Goal: Task Accomplishment & Management: Manage account settings

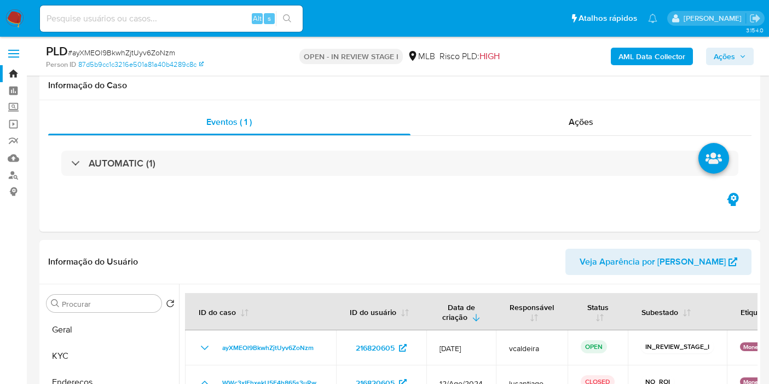
select select "10"
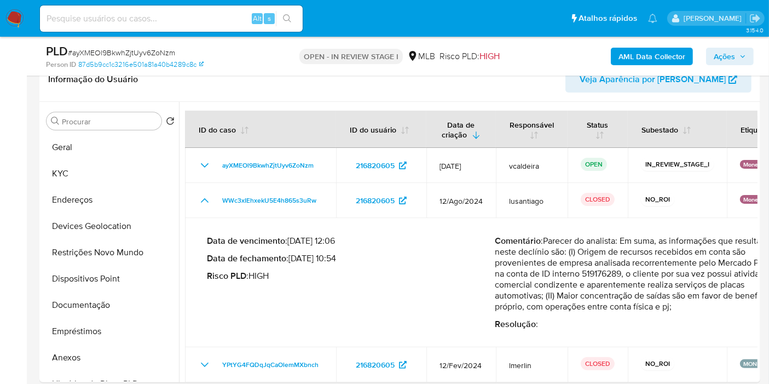
drag, startPoint x: 90, startPoint y: 182, endPoint x: 148, endPoint y: 16, distance: 175.2
click at [90, 182] on button "KYC" at bounding box center [110, 173] width 137 height 26
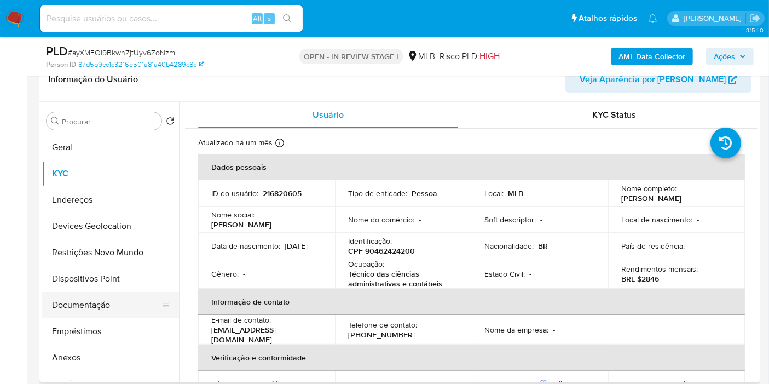
scroll to position [243, 0]
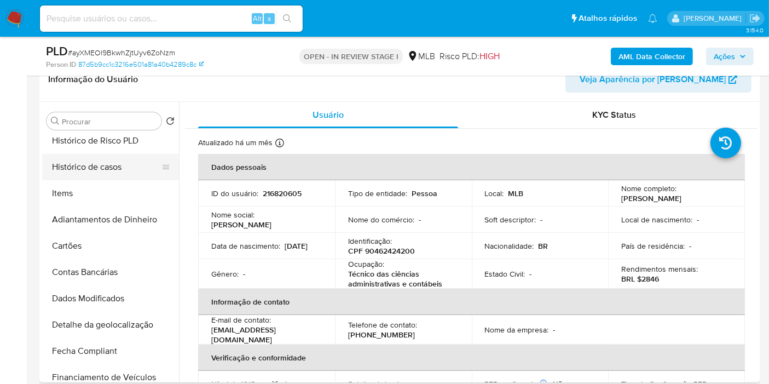
click at [101, 166] on button "Histórico de casos" at bounding box center [106, 167] width 128 height 26
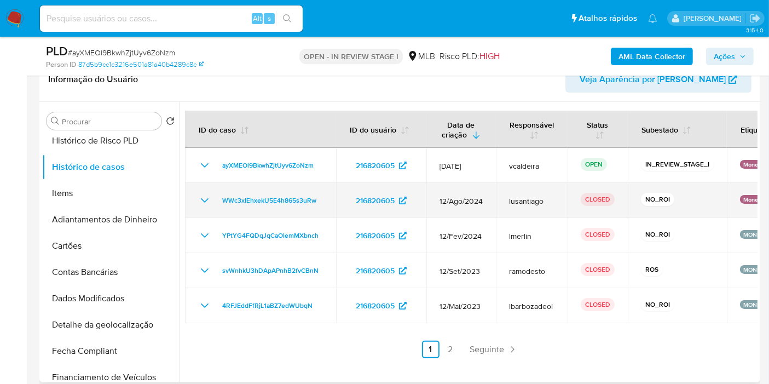
click at [204, 205] on icon "Mostrar/Ocultar" at bounding box center [204, 200] width 13 height 13
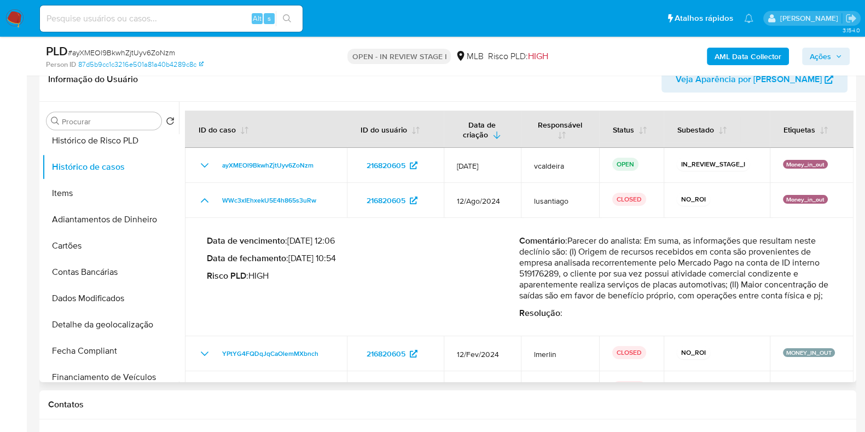
drag, startPoint x: 575, startPoint y: 253, endPoint x: 725, endPoint y: 285, distance: 153.7
click at [725, 285] on p "Comentário : Parecer do analista: Em suma, as informações que resultam neste de…" at bounding box center [675, 268] width 313 height 66
click at [768, 53] on span "Ações" at bounding box center [826, 56] width 32 height 15
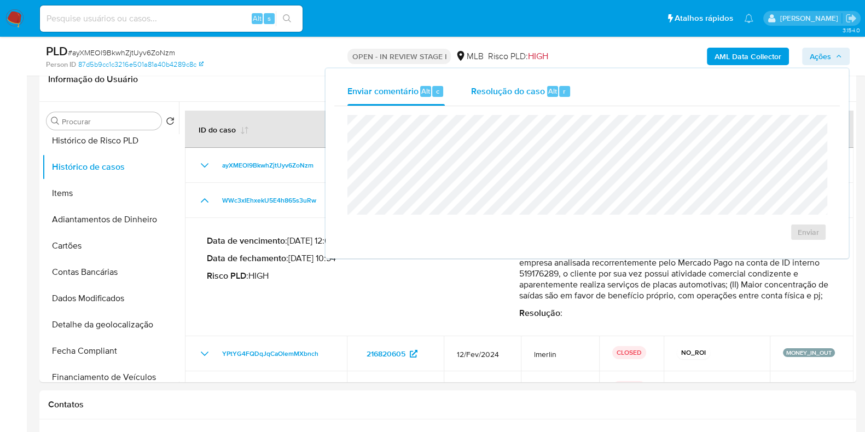
click at [507, 89] on span "Resolução do caso" at bounding box center [508, 90] width 74 height 13
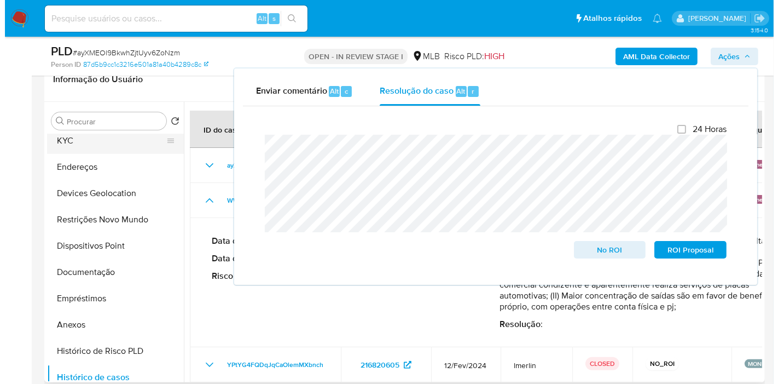
scroll to position [0, 0]
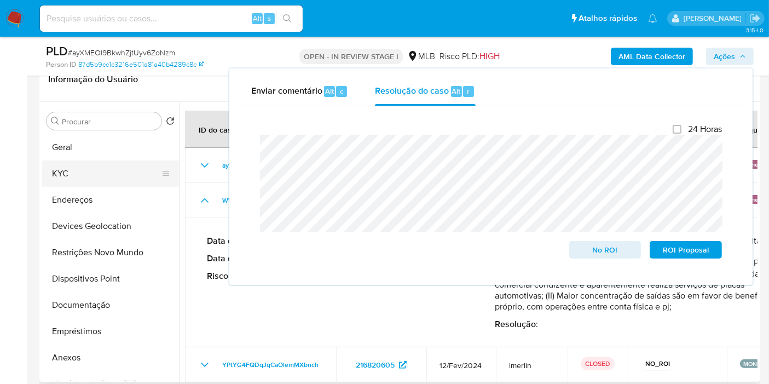
click at [76, 172] on button "KYC" at bounding box center [106, 173] width 128 height 26
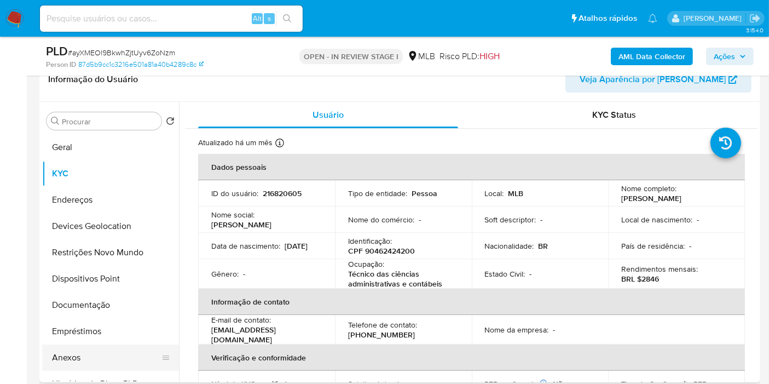
click at [59, 360] on button "Anexos" at bounding box center [106, 357] width 128 height 26
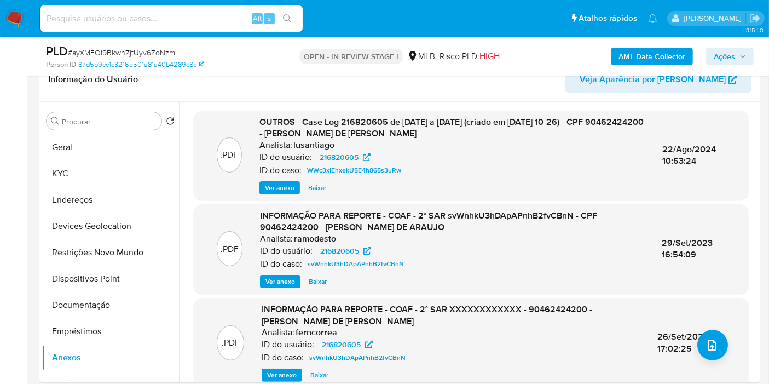
click at [732, 60] on span "Ações" at bounding box center [724, 57] width 21 height 18
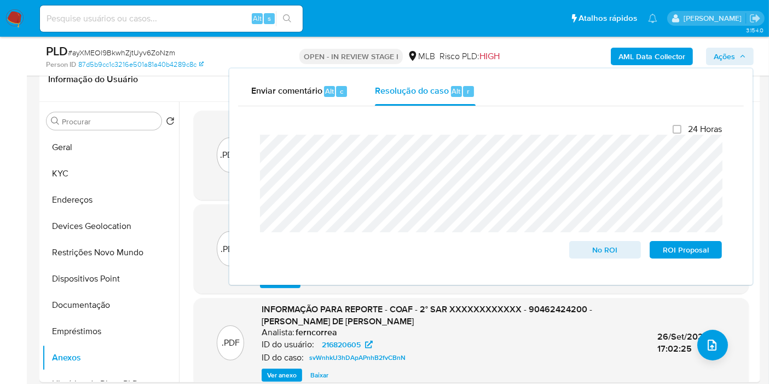
click at [718, 63] on span "Ações" at bounding box center [724, 57] width 21 height 18
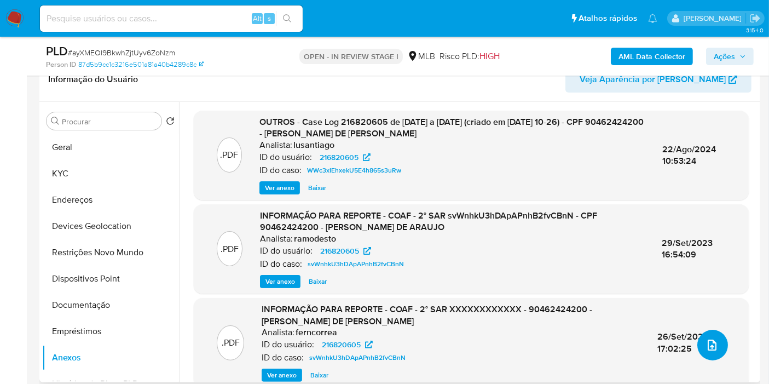
click at [709, 345] on icon "upload-file" at bounding box center [711, 344] width 13 height 13
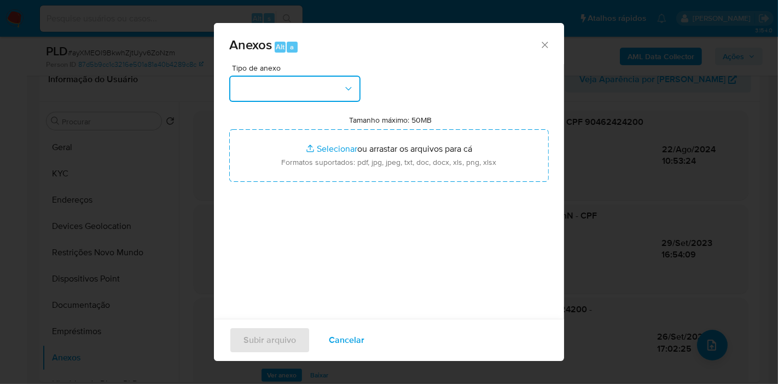
click at [315, 91] on button "button" at bounding box center [294, 89] width 131 height 26
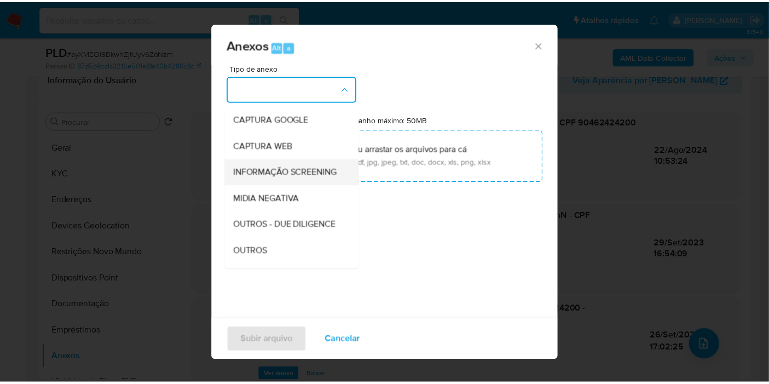
scroll to position [121, 0]
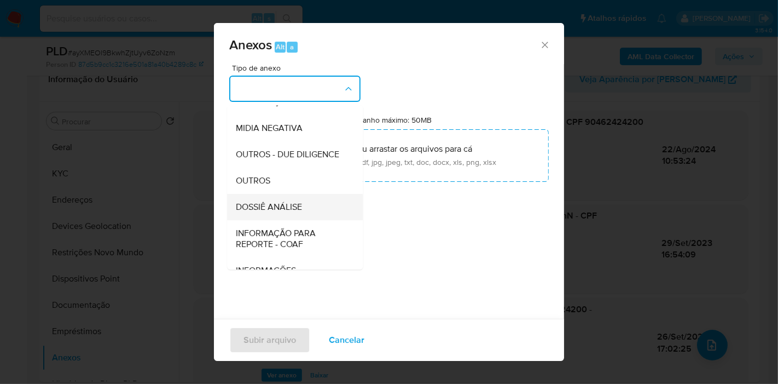
click at [291, 212] on span "DOSSIÊ ANÁLISE" at bounding box center [269, 206] width 66 height 11
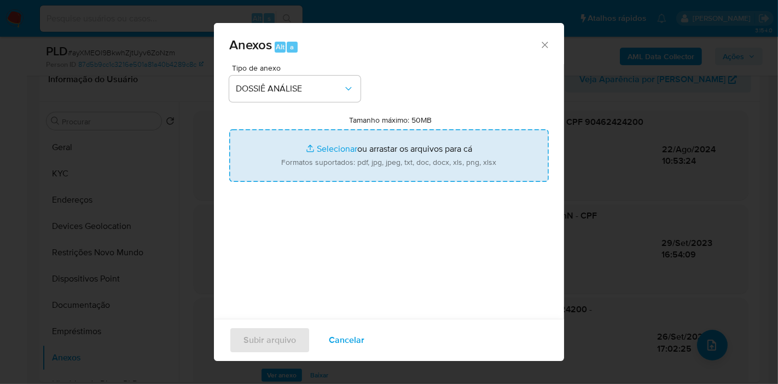
type input "C:\fakepath\Caselog ayXMEOl9BkwhZjtUyv6ZoNzm_2025_08_18_14_43_40.pdf"
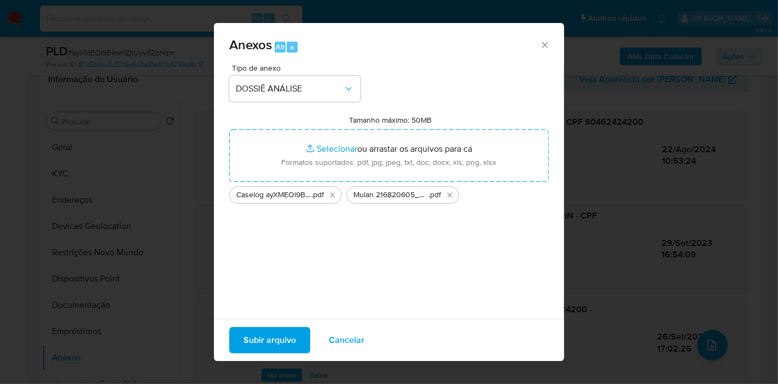
click at [272, 338] on span "Subir arquivo" at bounding box center [270, 340] width 53 height 24
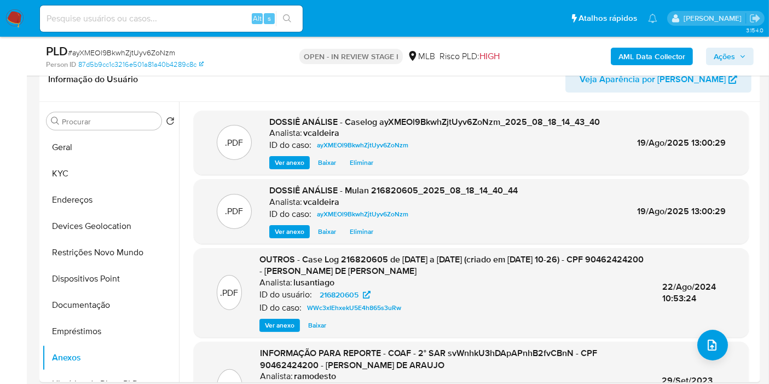
click at [731, 59] on span "Ações" at bounding box center [724, 57] width 21 height 18
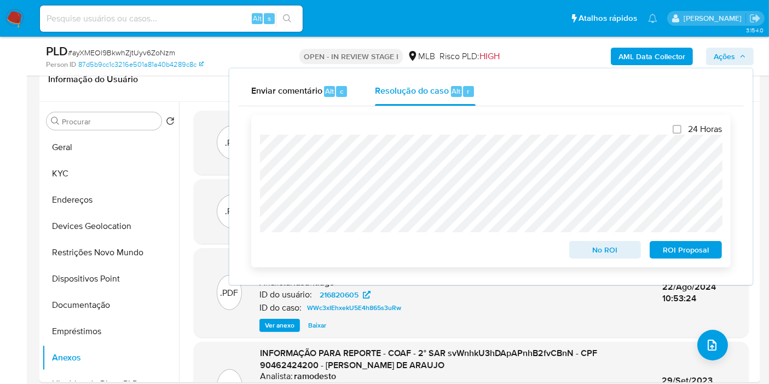
click at [616, 261] on div "24 Horas No ROI ROI Proposal" at bounding box center [490, 191] width 479 height 152
click at [609, 257] on span "No ROI" at bounding box center [605, 249] width 57 height 15
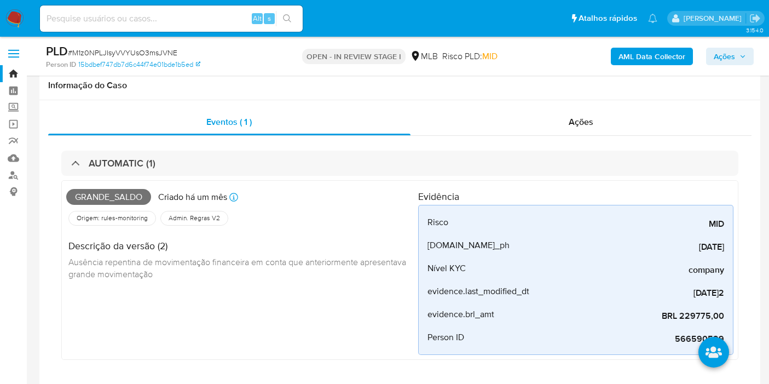
select select "10"
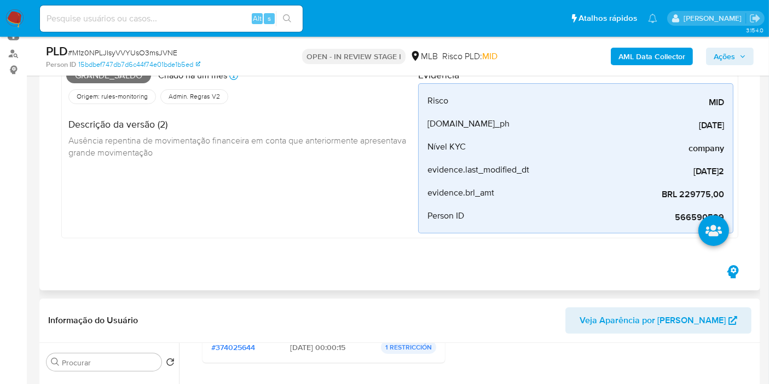
scroll to position [304, 0]
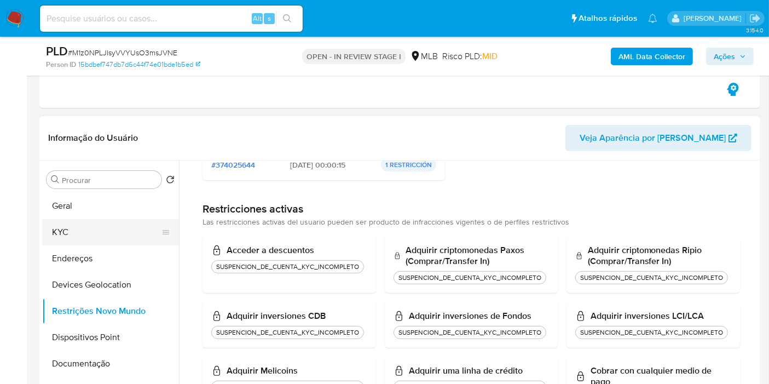
click at [86, 237] on button "KYC" at bounding box center [106, 232] width 128 height 26
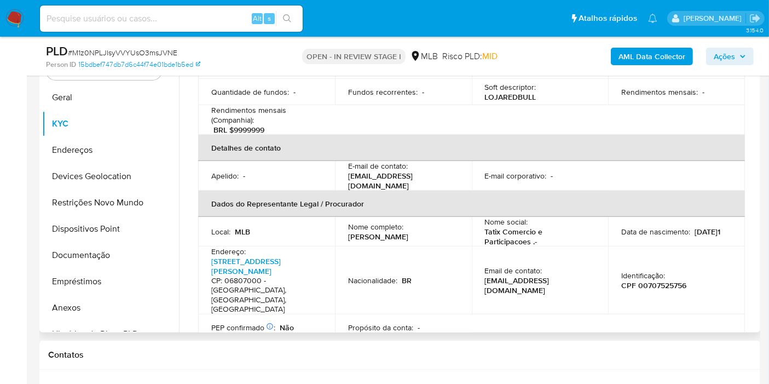
scroll to position [0, 0]
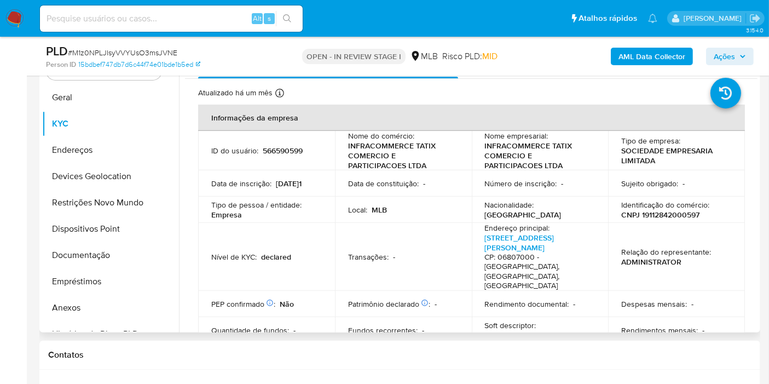
click at [286, 150] on p "566590599" at bounding box center [283, 151] width 40 height 10
copy p "566590599"
click at [77, 100] on button "Geral" at bounding box center [110, 97] width 137 height 26
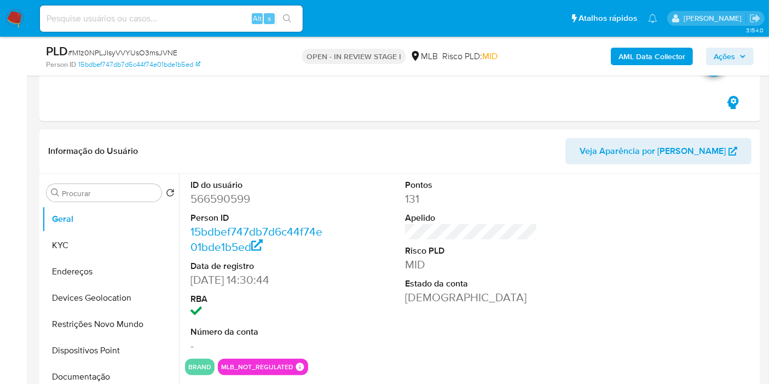
scroll to position [364, 0]
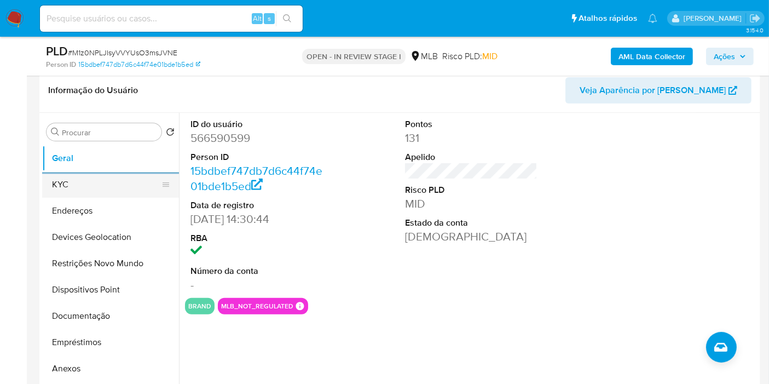
click at [80, 179] on button "KYC" at bounding box center [106, 184] width 128 height 26
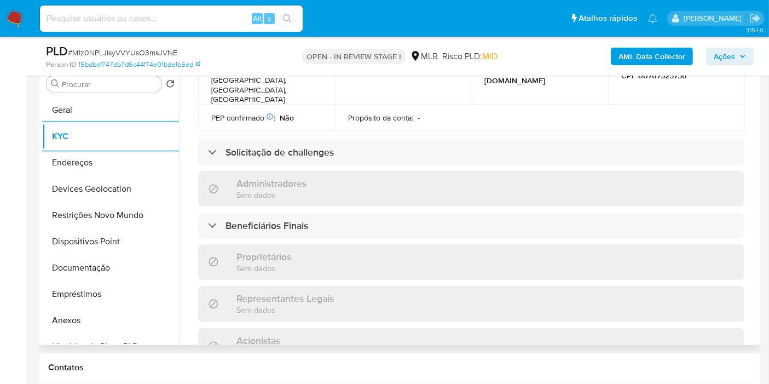
scroll to position [486, 0]
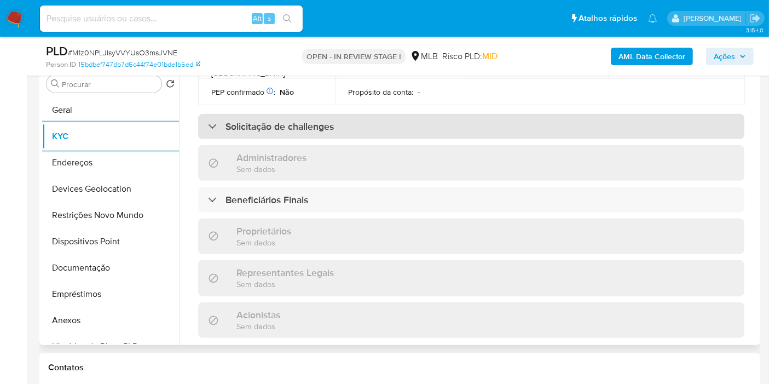
click at [282, 114] on div "Solicitação de challenges" at bounding box center [471, 126] width 546 height 25
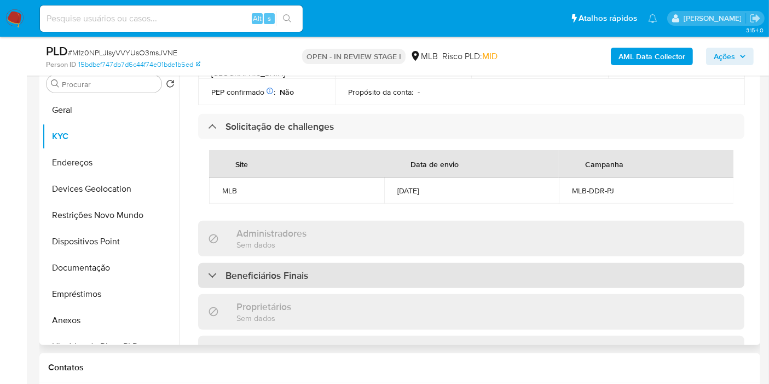
click at [256, 269] on div "Beneficiários Finais" at bounding box center [471, 275] width 546 height 25
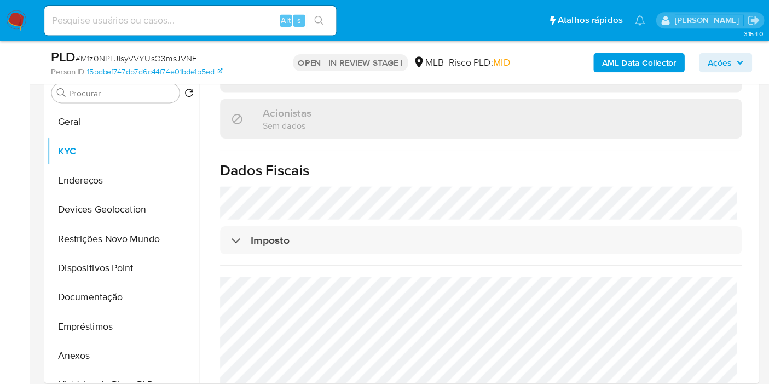
scroll to position [774, 0]
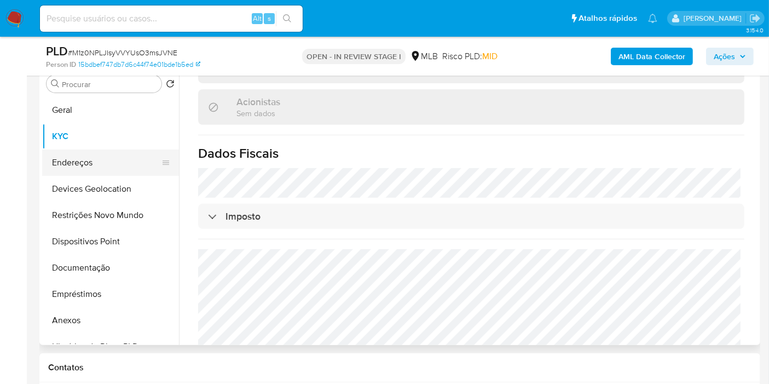
click at [86, 156] on button "Endereços" at bounding box center [106, 162] width 128 height 26
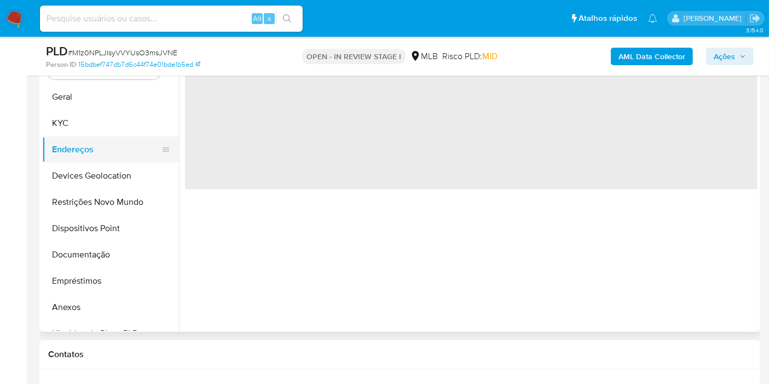
scroll to position [0, 0]
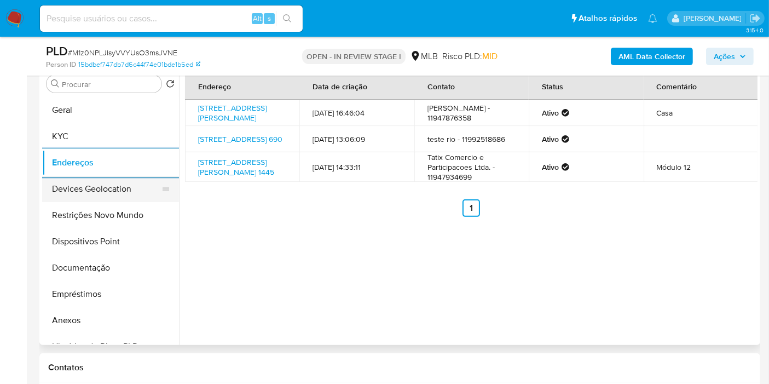
click at [114, 190] on button "Devices Geolocation" at bounding box center [106, 189] width 128 height 26
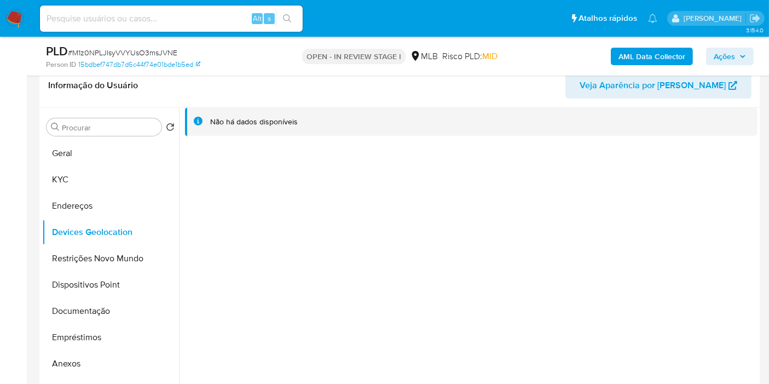
scroll to position [352, 0]
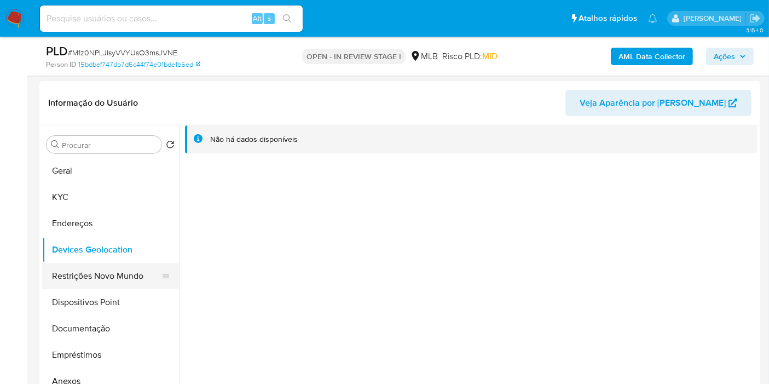
click at [66, 278] on button "Restrições Novo Mundo" at bounding box center [106, 276] width 128 height 26
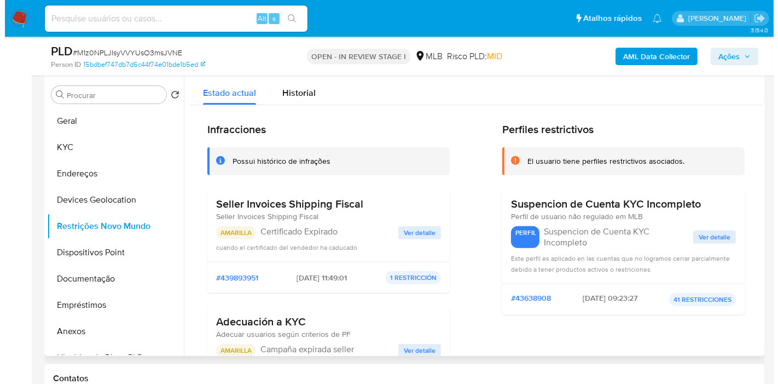
scroll to position [394, 0]
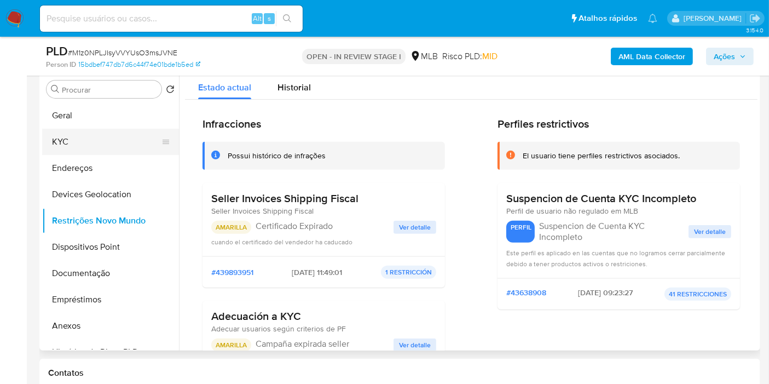
click at [50, 143] on button "KYC" at bounding box center [106, 142] width 128 height 26
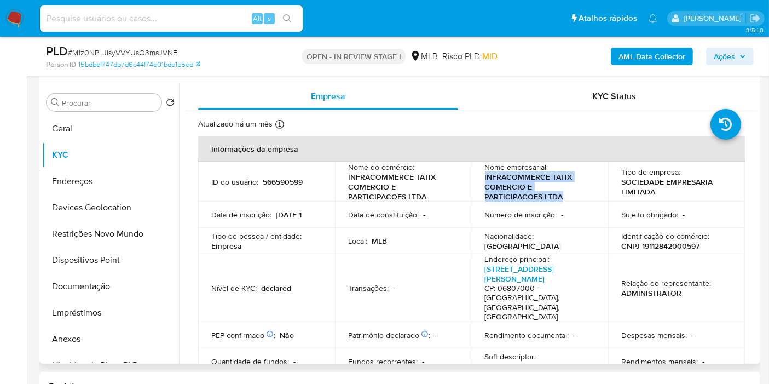
drag, startPoint x: 503, startPoint y: 194, endPoint x: 481, endPoint y: 174, distance: 29.8
click at [481, 174] on td "Nome empresarial : INFRACOMMERCE TATIX COMERCIO E PARTICIPACOES LTDA" at bounding box center [540, 181] width 137 height 39
copy p "INFRACOMMERCE TATIX COMERCIO E PARTICIPACOES LTDA"
click at [622, 55] on b "AML Data Collector" at bounding box center [651, 57] width 67 height 18
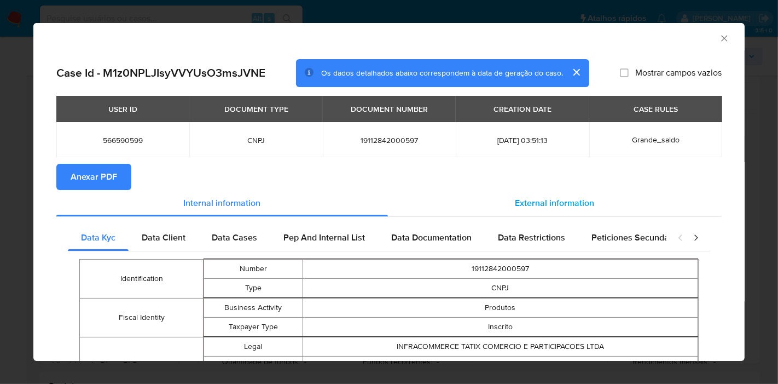
click at [516, 205] on span "External information" at bounding box center [555, 202] width 79 height 13
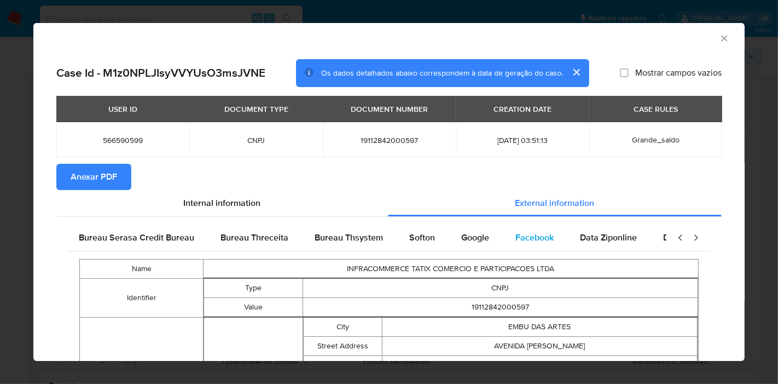
scroll to position [0, 370]
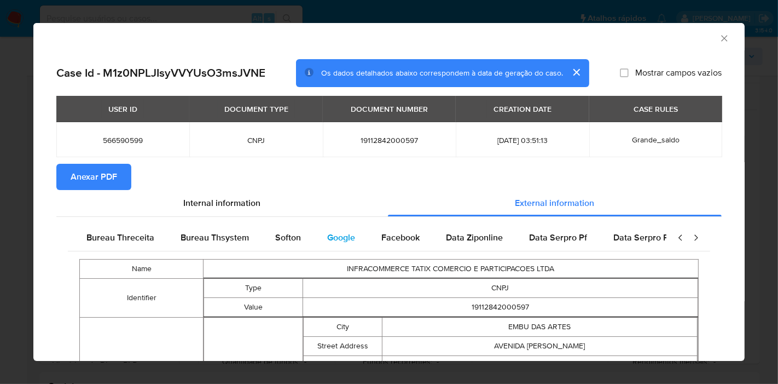
click at [345, 245] on div "Google" at bounding box center [341, 237] width 54 height 26
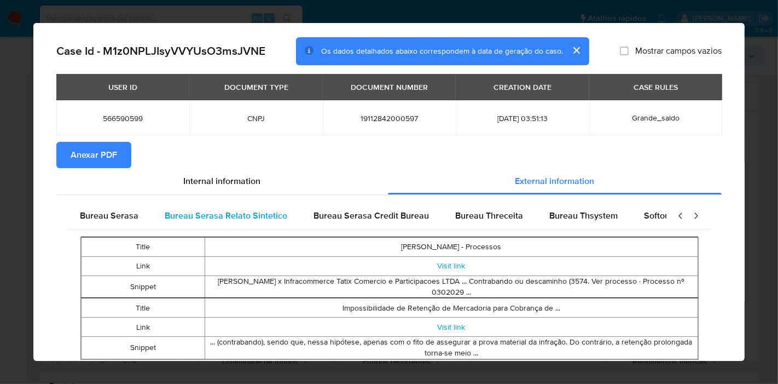
scroll to position [0, 0]
click at [112, 213] on span "Bureau Serasa" at bounding box center [110, 215] width 59 height 13
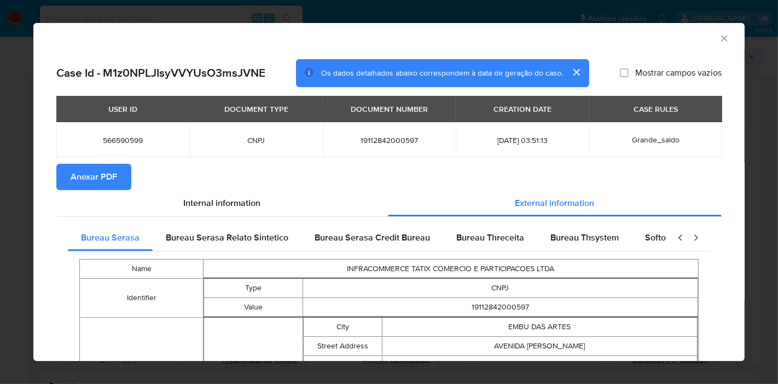
click at [372, 141] on span "19112842000597" at bounding box center [389, 140] width 107 height 10
copy span "19112842000597"
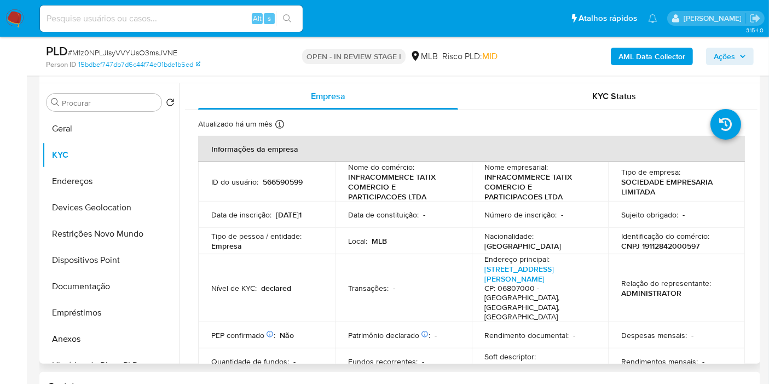
click at [669, 247] on p "CNPJ 19112842000597" at bounding box center [660, 246] width 78 height 10
copy p "19112842000597"
click at [73, 125] on button "Geral" at bounding box center [110, 128] width 137 height 26
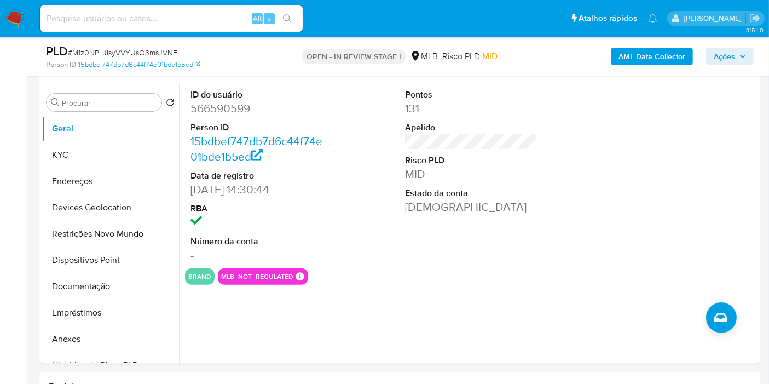
click at [737, 62] on span "Ações" at bounding box center [730, 56] width 32 height 15
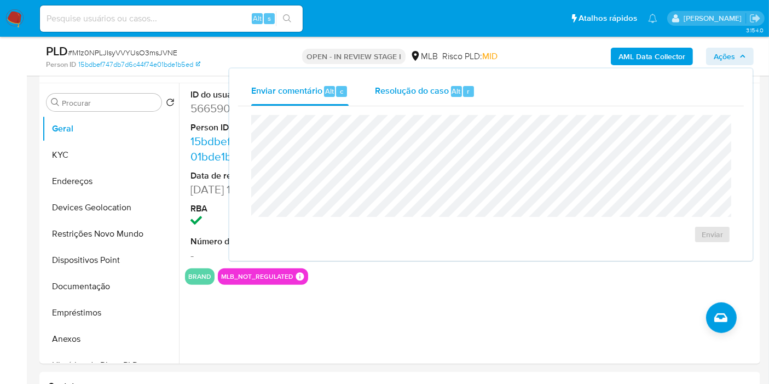
click at [443, 90] on span "Resolução do caso" at bounding box center [412, 90] width 74 height 13
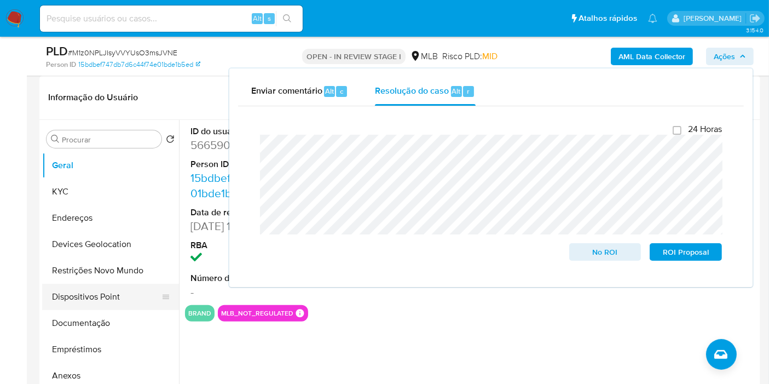
scroll to position [394, 0]
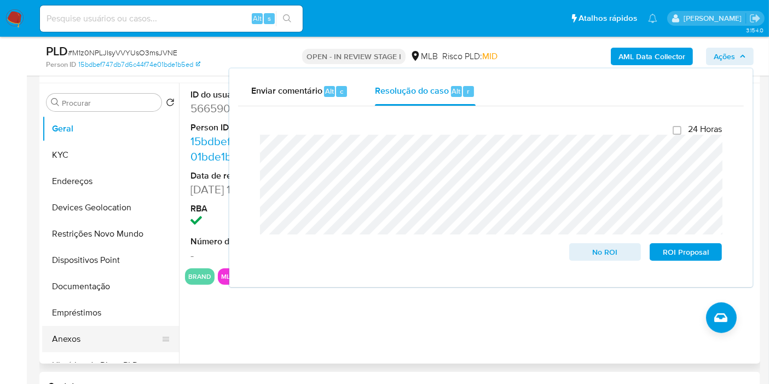
click at [60, 332] on button "Anexos" at bounding box center [106, 339] width 128 height 26
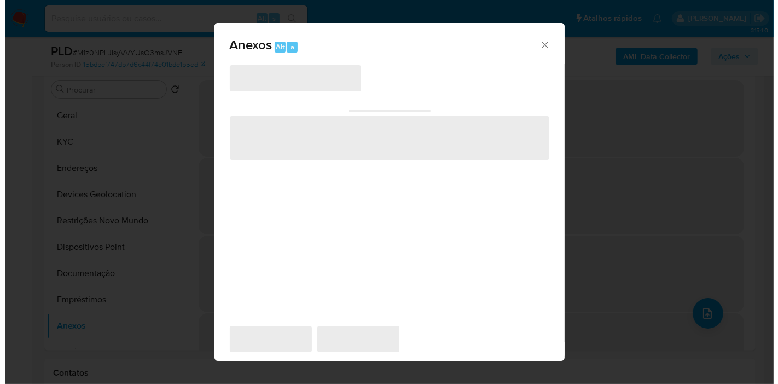
scroll to position [389, 0]
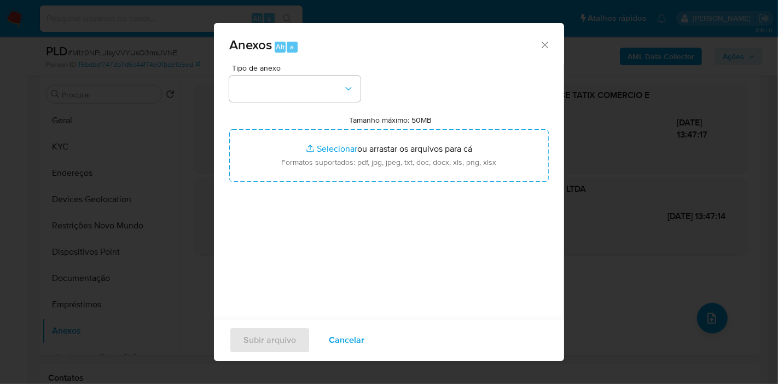
click at [331, 86] on button "button" at bounding box center [294, 89] width 131 height 26
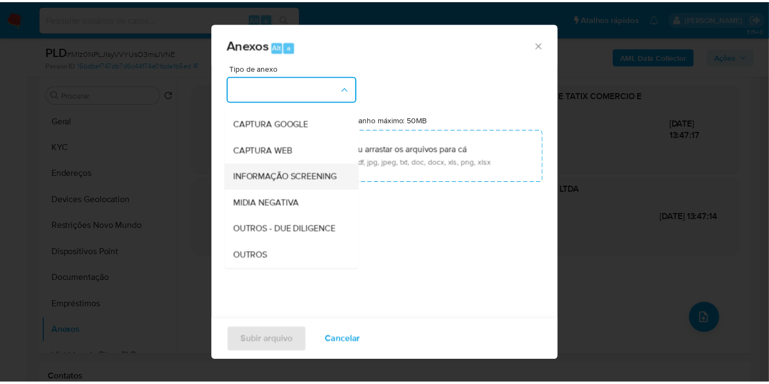
scroll to position [168, 0]
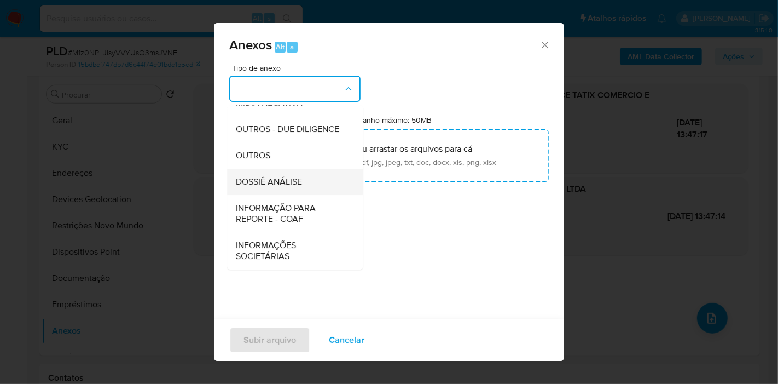
click at [281, 180] on span "DOSSIÊ ANÁLISE" at bounding box center [269, 181] width 66 height 11
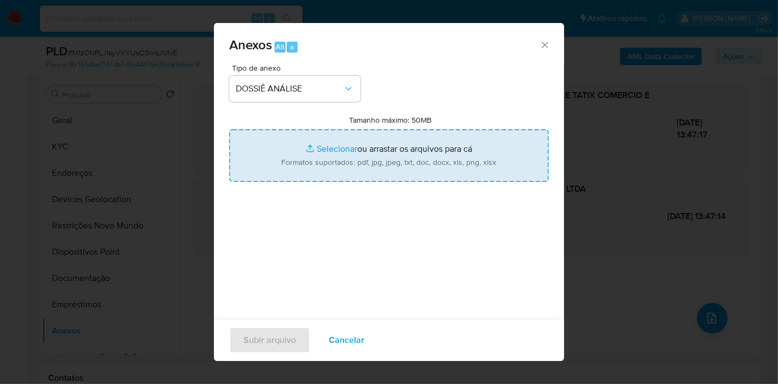
type input "C:\fakepath\Caselog M1z0NPLJIsyVVYUsO3msJVNE- INFRACOMMERCE TATIX COMERCIO E PA…"
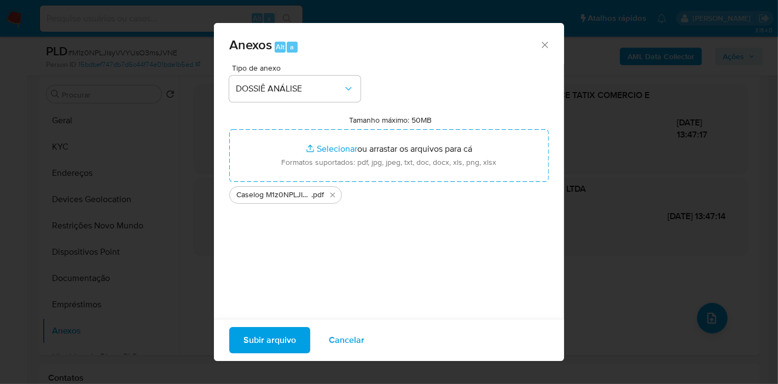
click at [267, 346] on span "Subir arquivo" at bounding box center [270, 340] width 53 height 24
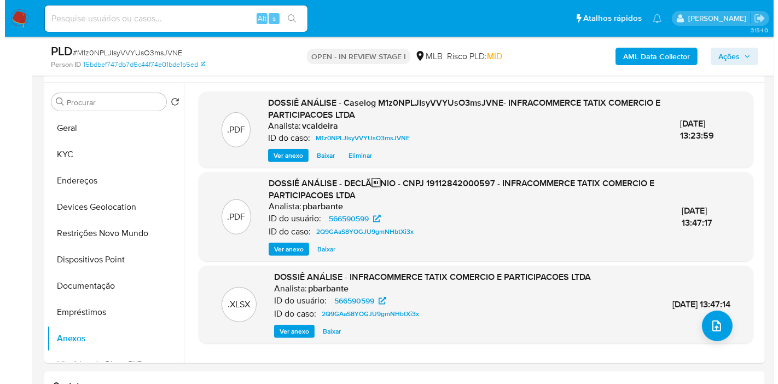
scroll to position [450, 0]
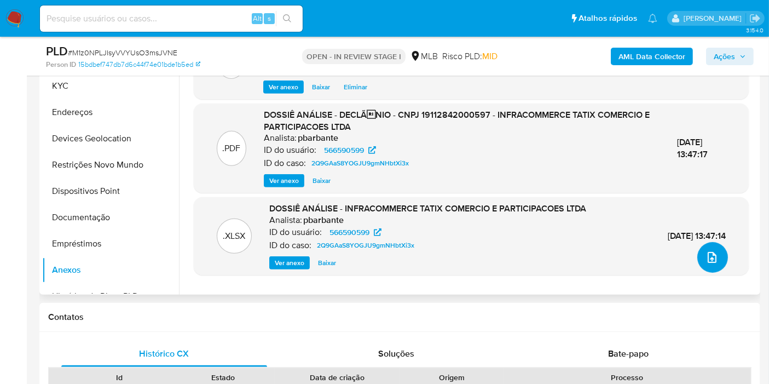
click at [712, 259] on icon "upload-file" at bounding box center [711, 257] width 13 height 13
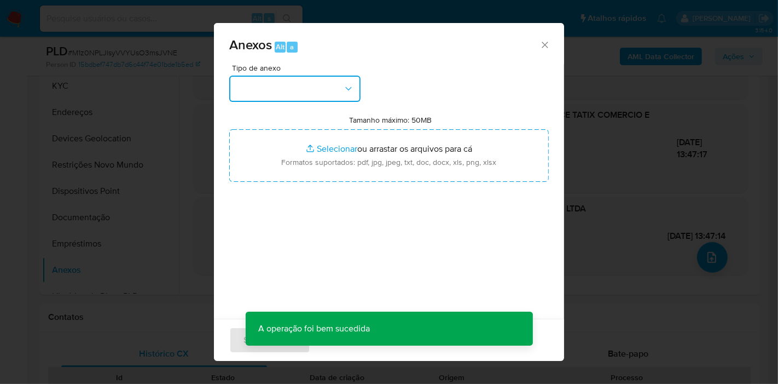
click at [280, 91] on button "button" at bounding box center [294, 89] width 131 height 26
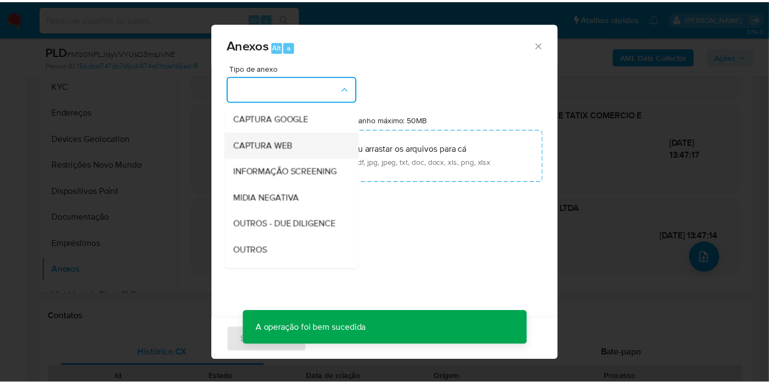
scroll to position [121, 0]
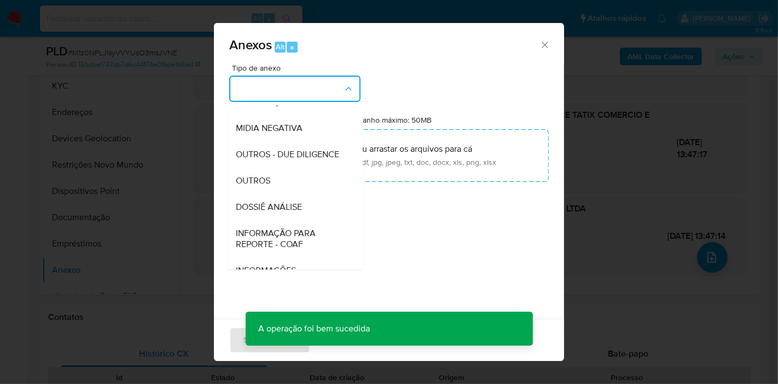
click at [282, 212] on span "DOSSIÊ ANÁLISE" at bounding box center [269, 206] width 66 height 11
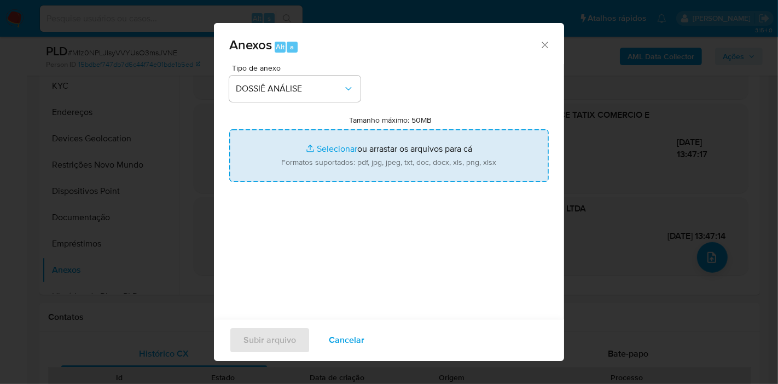
type input "C:\fakepath\Mulan 566590599.xlsx"
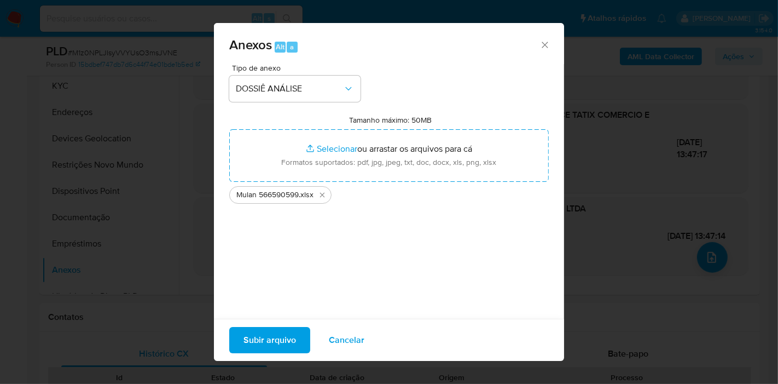
click at [273, 340] on span "Subir arquivo" at bounding box center [270, 340] width 53 height 24
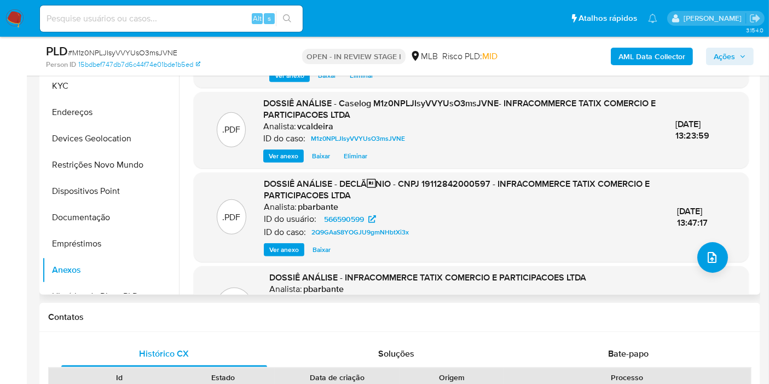
drag, startPoint x: 186, startPoint y: 131, endPoint x: 232, endPoint y: 152, distance: 50.7
click at [186, 131] on div ".XLSX DOSSIÊ ANÁLISE - Mulan 566590599 Analista: vcaldeira ID do caso: M1z0NPLJ…" at bounding box center [471, 183] width 572 height 321
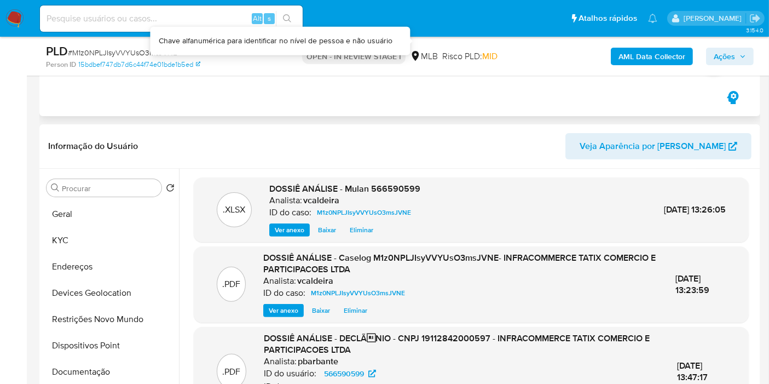
scroll to position [85, 0]
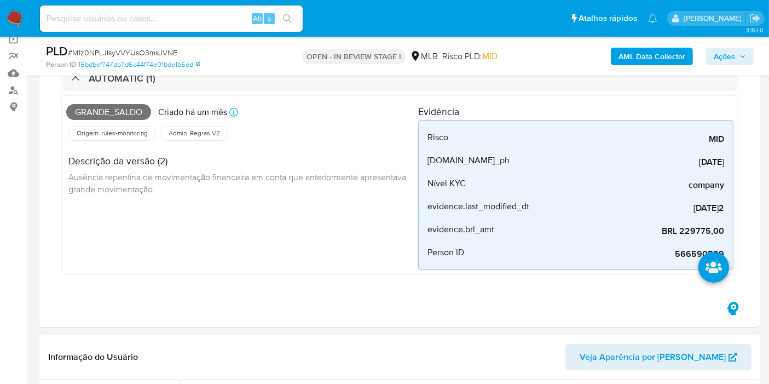
click at [721, 54] on span "Ações" at bounding box center [724, 57] width 21 height 18
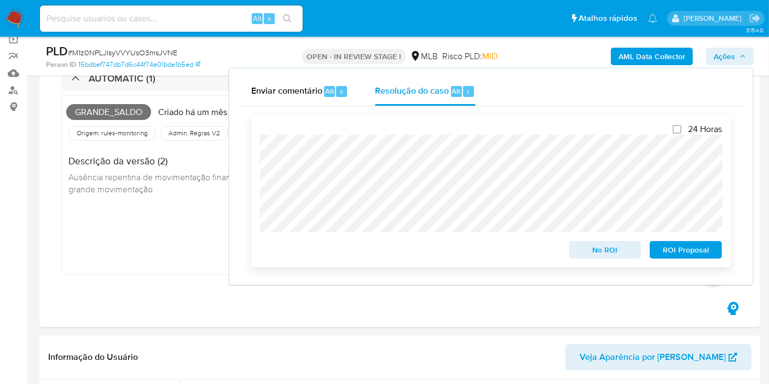
click at [582, 249] on span "No ROI" at bounding box center [605, 249] width 57 height 15
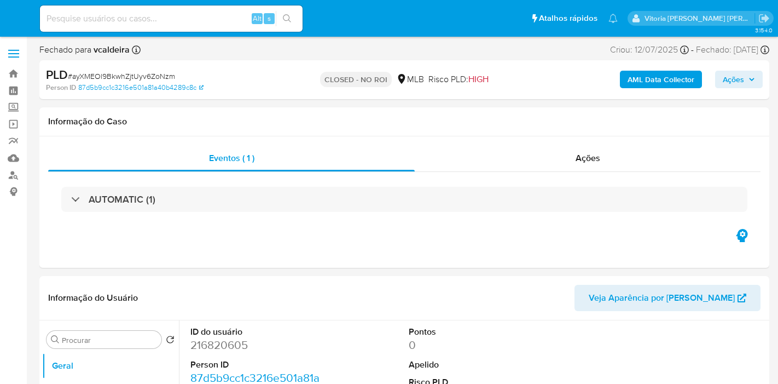
select select "10"
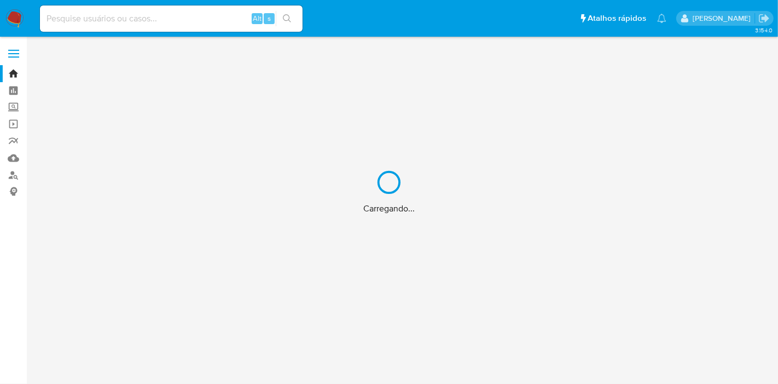
click at [172, 14] on div "Carregando..." at bounding box center [389, 192] width 778 height 384
click at [125, 20] on div "Carregando..." at bounding box center [389, 192] width 778 height 384
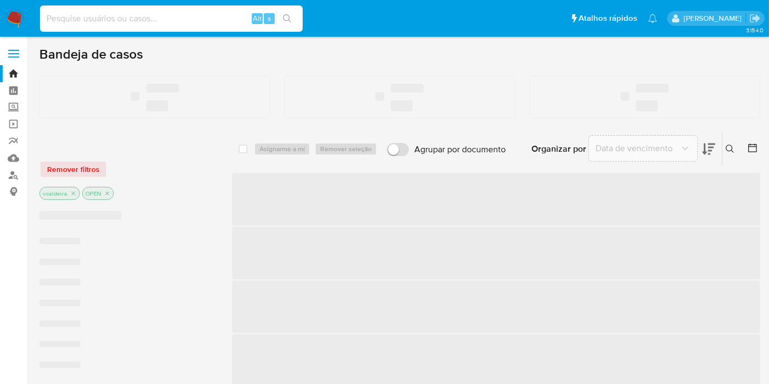
click at [95, 19] on input at bounding box center [171, 18] width 263 height 14
paste input "deazVJINS63aqzS1hxiFs2mq"
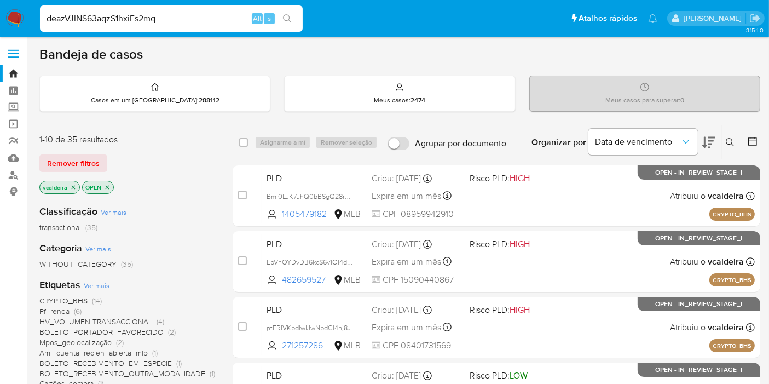
type input "deazVJINS63aqzS1hxiFs2mq"
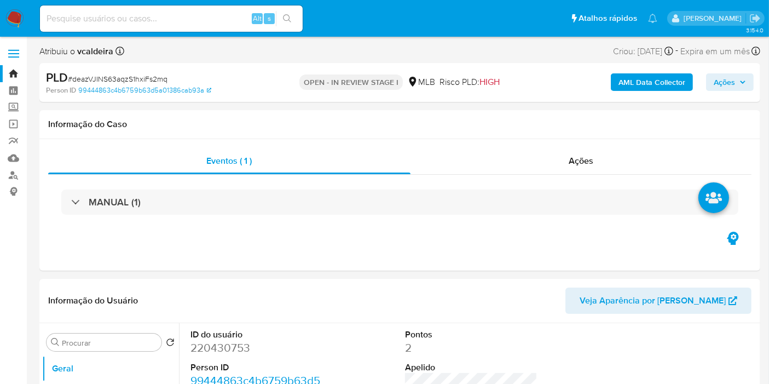
select select "10"
click at [216, 351] on dd "220430753" at bounding box center [256, 347] width 132 height 15
copy dd "220430753"
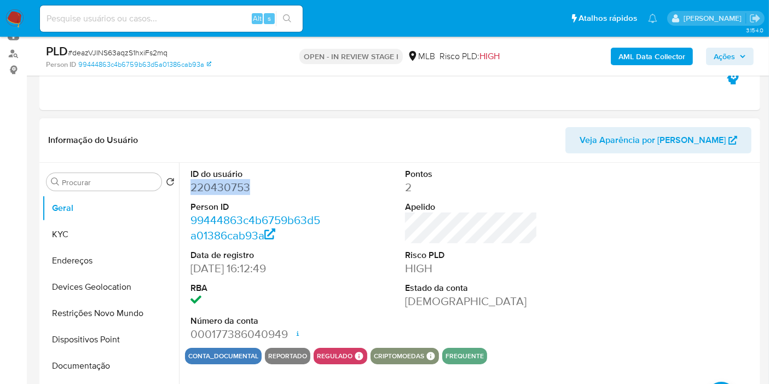
click at [225, 187] on dd "220430753" at bounding box center [256, 187] width 132 height 15
click at [234, 190] on dd "220430753" at bounding box center [256, 187] width 132 height 15
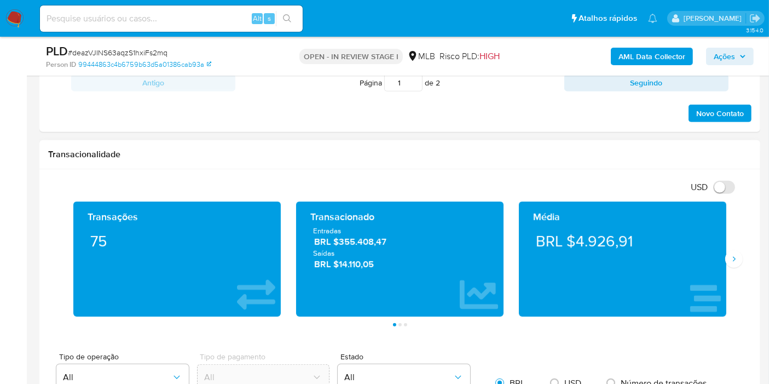
scroll to position [608, 0]
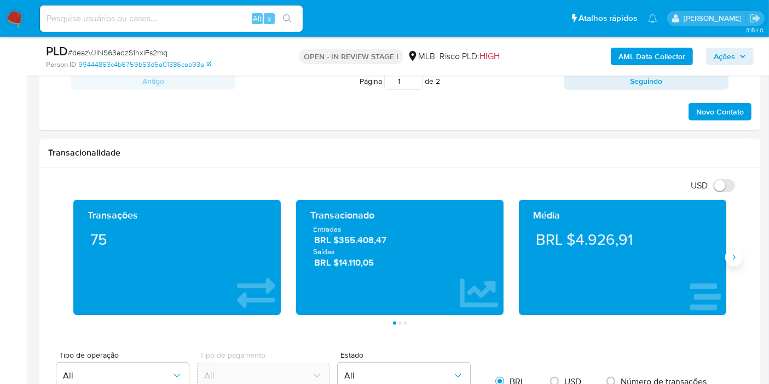
click at [732, 253] on icon "Siguiente" at bounding box center [734, 257] width 9 height 9
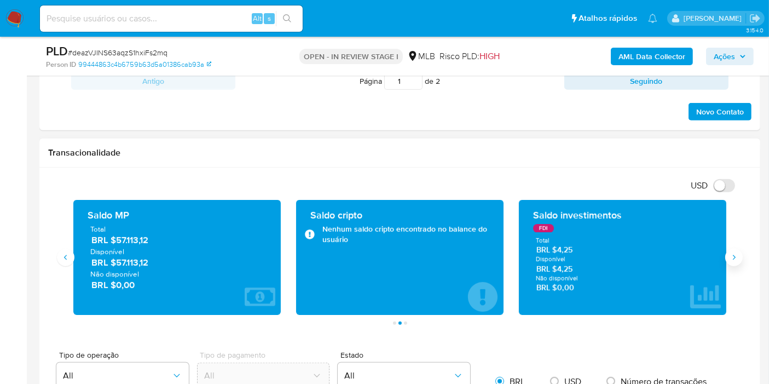
click at [732, 253] on icon "Siguiente" at bounding box center [734, 257] width 9 height 9
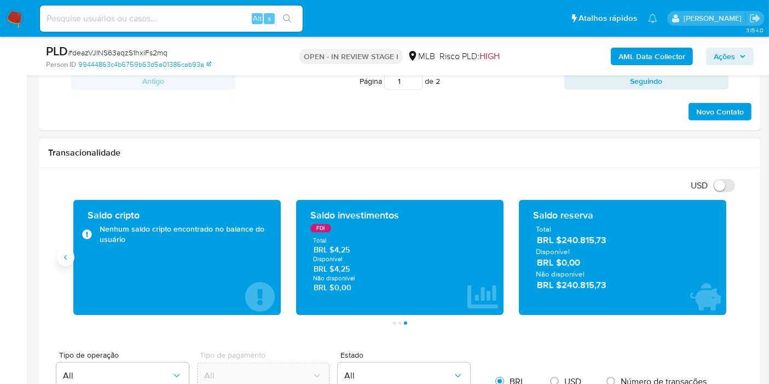
click at [70, 262] on button "Anterior" at bounding box center [66, 257] width 18 height 18
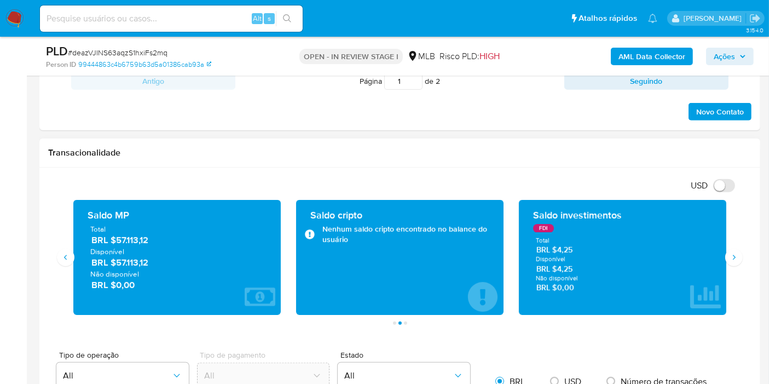
drag, startPoint x: 154, startPoint y: 266, endPoint x: 117, endPoint y: 263, distance: 37.9
click at [117, 263] on span "BRL $57.113,12" at bounding box center [177, 262] width 172 height 13
click at [735, 254] on icon "Siguiente" at bounding box center [734, 257] width 9 height 9
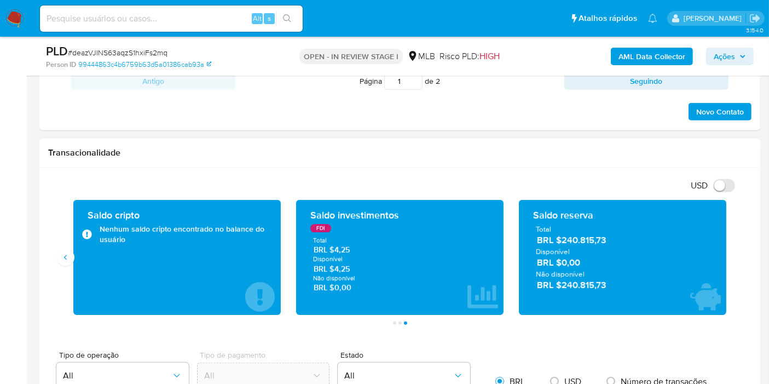
drag, startPoint x: 593, startPoint y: 285, endPoint x: 559, endPoint y: 283, distance: 34.0
click at [559, 283] on span "BRL $240.815,73" at bounding box center [623, 285] width 172 height 13
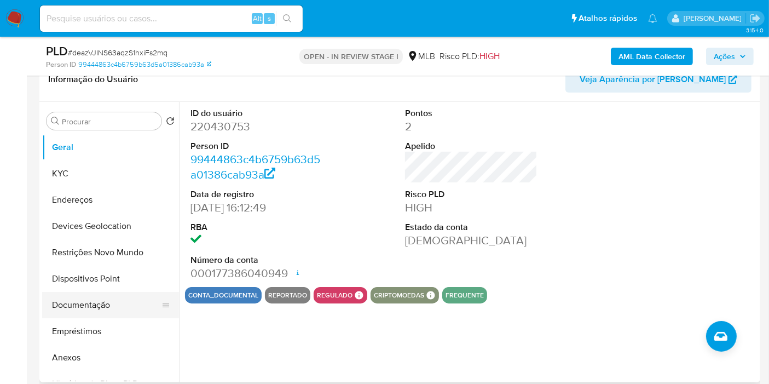
scroll to position [121, 0]
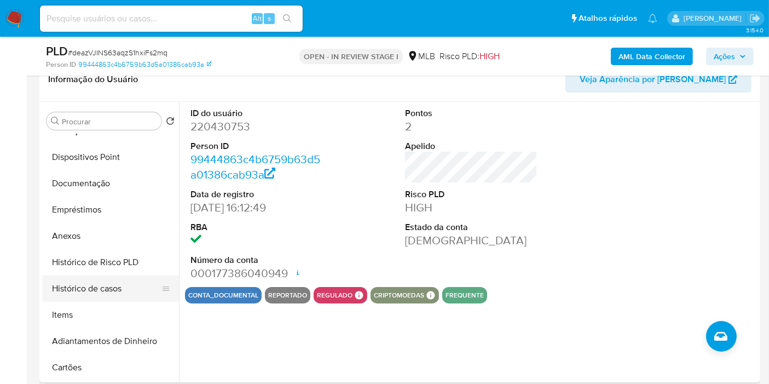
click at [98, 293] on button "Histórico de casos" at bounding box center [106, 288] width 128 height 26
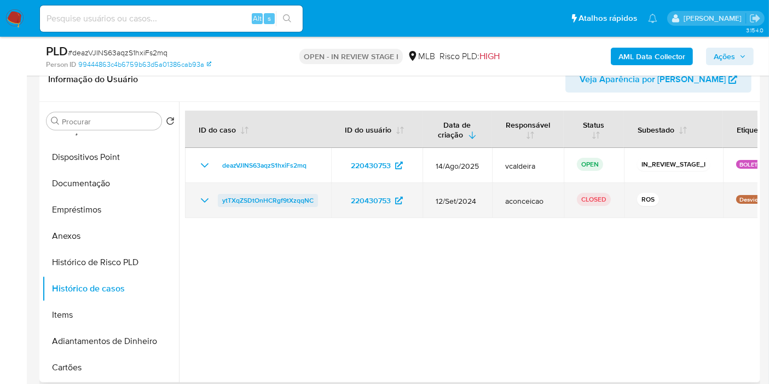
click at [271, 196] on span "ytTXqZSDtOnHCRgf9tXzqqNC" at bounding box center [267, 200] width 91 height 13
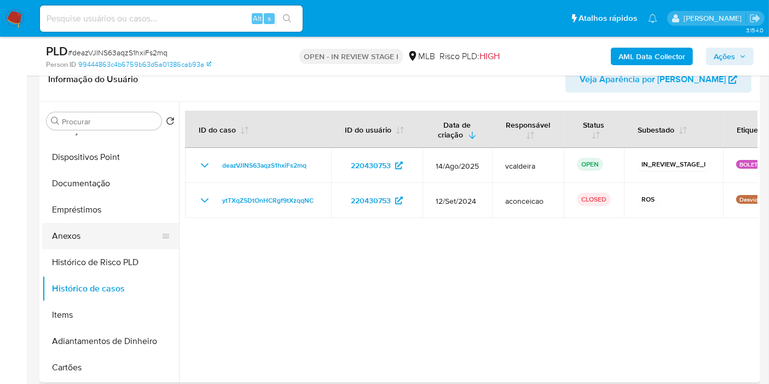
scroll to position [0, 0]
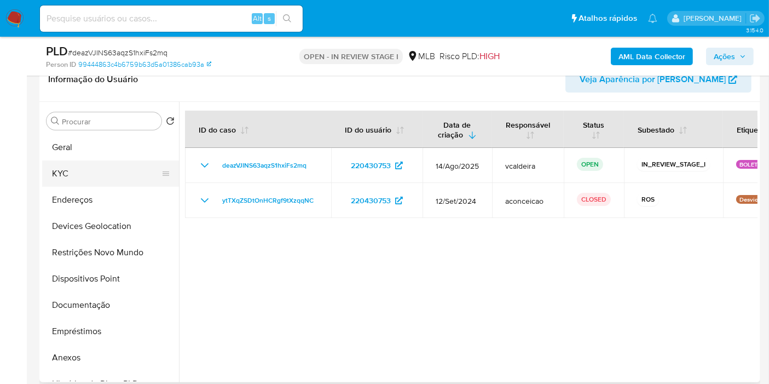
click at [88, 174] on button "KYC" at bounding box center [106, 173] width 128 height 26
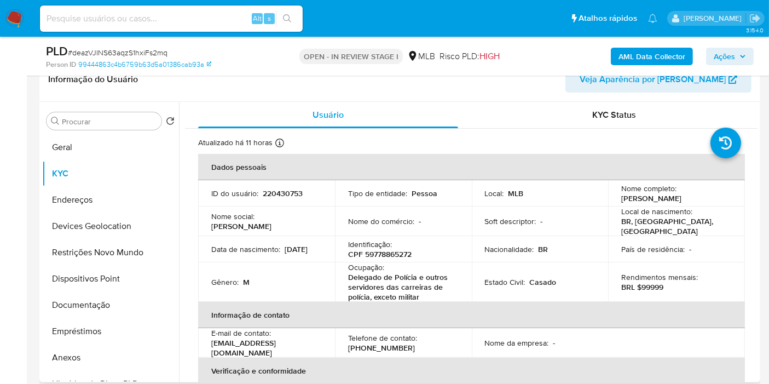
copy p "24/07/1976"
drag, startPoint x: 253, startPoint y: 248, endPoint x: 256, endPoint y: 188, distance: 60.2
click at [207, 248] on td "Data de nascimento : 24/07/1976" at bounding box center [266, 249] width 137 height 26
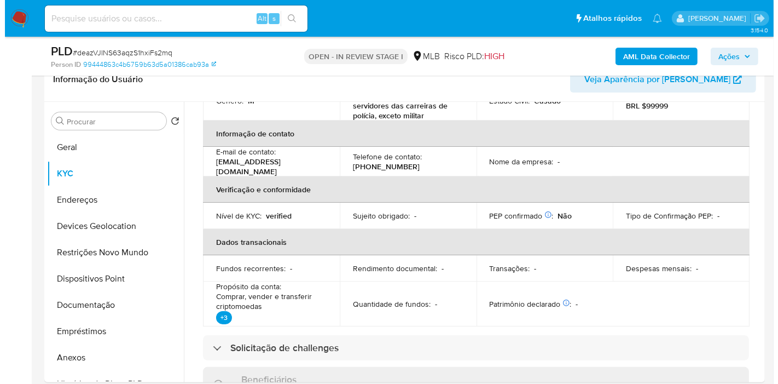
scroll to position [164, 0]
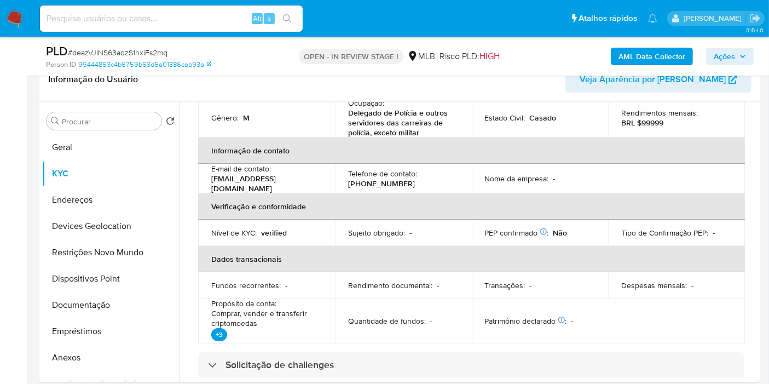
click at [630, 48] on b "AML Data Collector" at bounding box center [651, 57] width 67 height 18
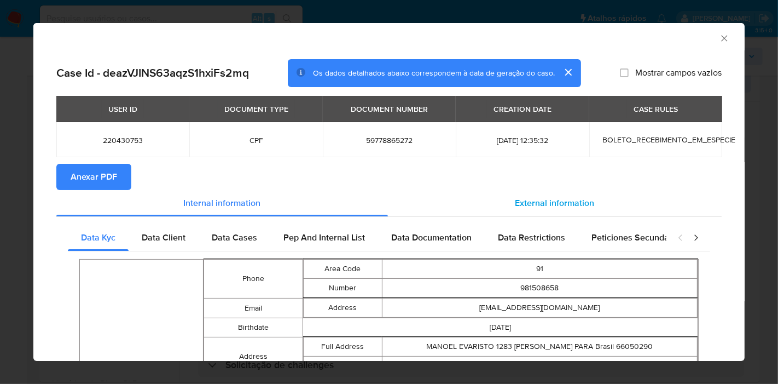
click at [580, 207] on span "External information" at bounding box center [555, 202] width 79 height 13
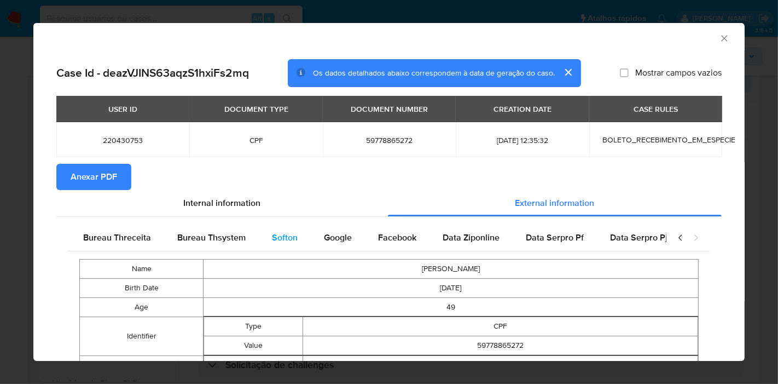
scroll to position [0, 389]
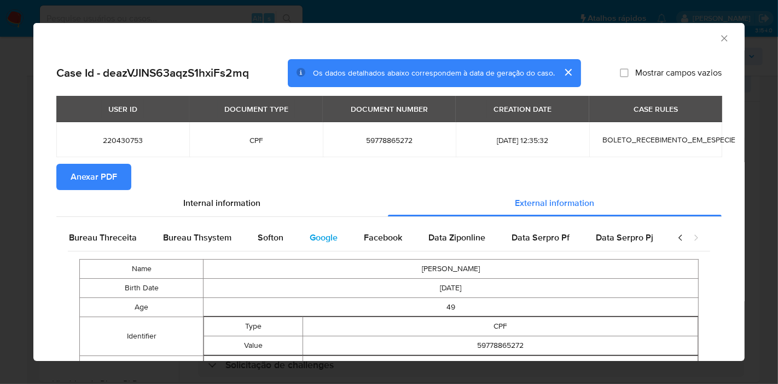
click at [315, 233] on span "Google" at bounding box center [324, 237] width 28 height 13
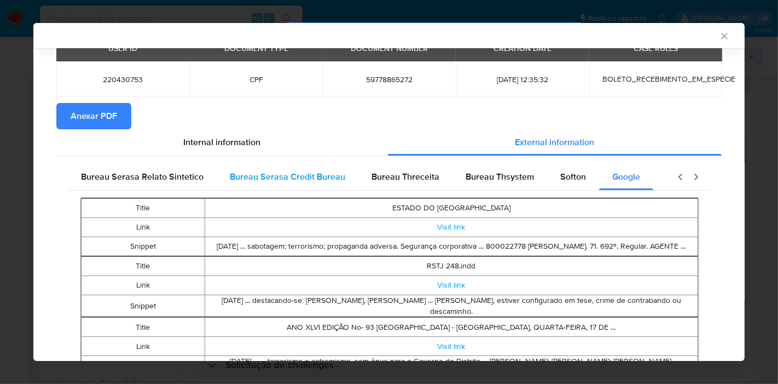
scroll to position [0, 83]
click at [171, 172] on span "Bureau Serasa Relato Sintetico" at bounding box center [144, 176] width 123 height 13
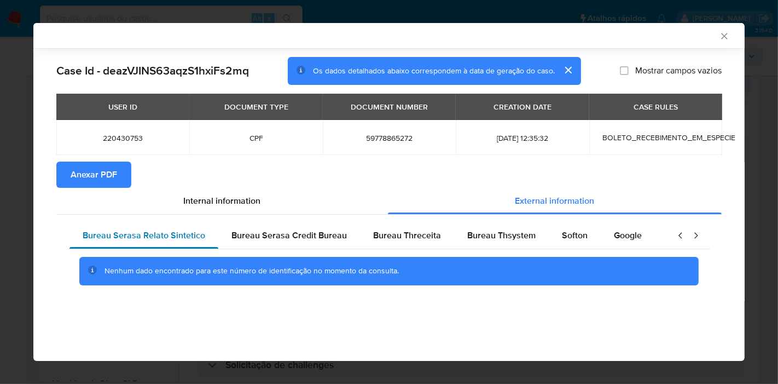
scroll to position [0, 0]
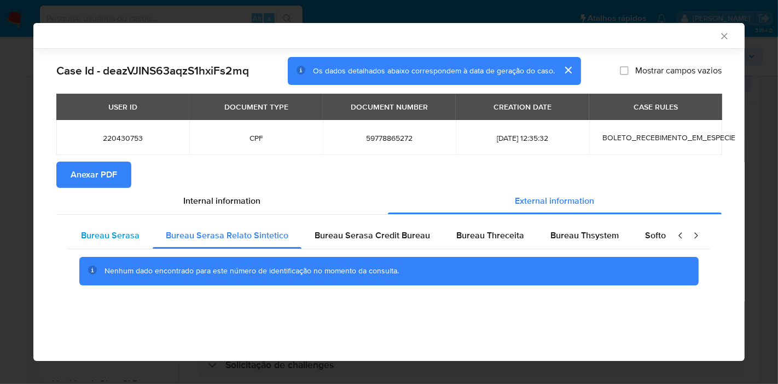
click at [115, 239] on span "Bureau Serasa" at bounding box center [110, 235] width 59 height 13
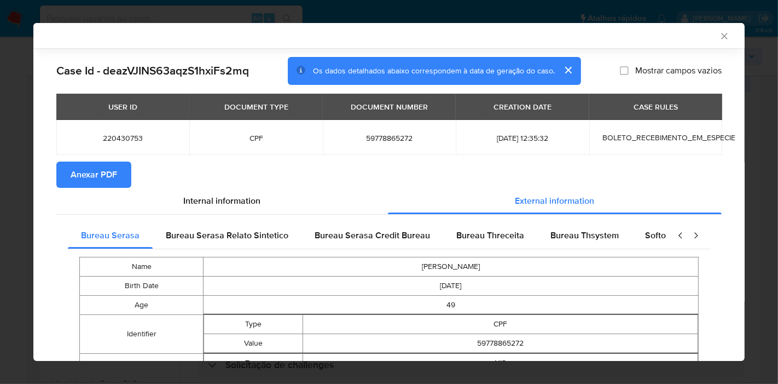
click at [354, 183] on section "Anexar PDF" at bounding box center [389, 174] width 666 height 26
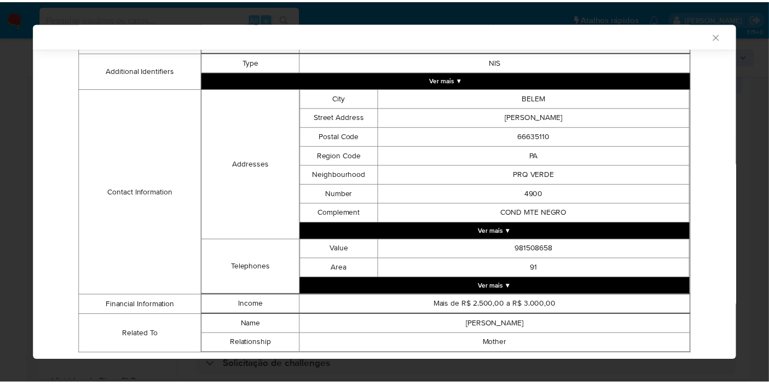
scroll to position [299, 0]
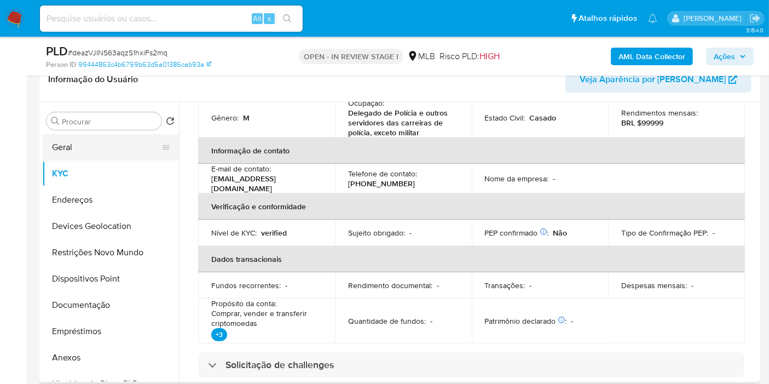
click at [81, 148] on button "Geral" at bounding box center [106, 147] width 128 height 26
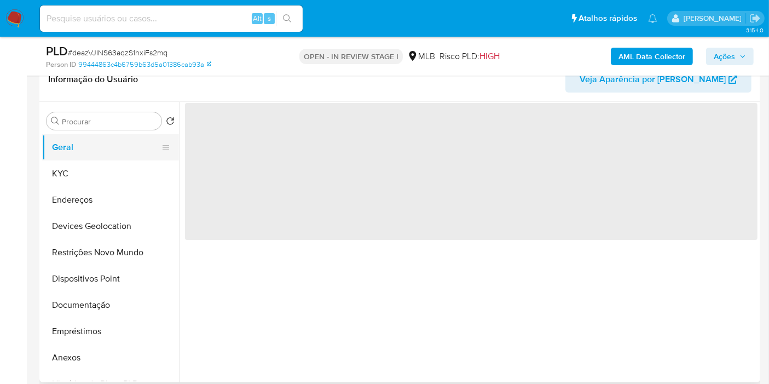
scroll to position [0, 0]
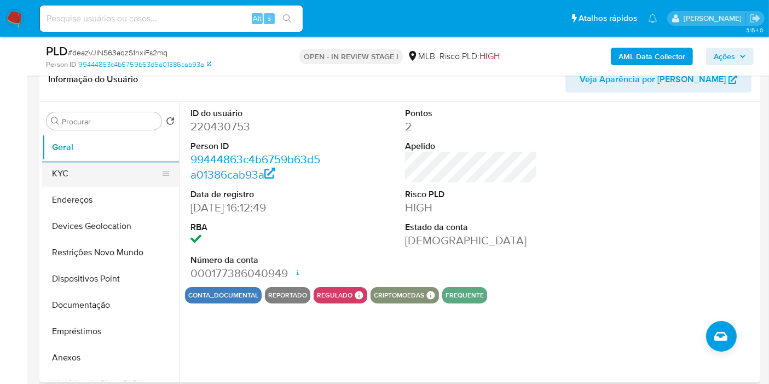
click at [117, 175] on button "KYC" at bounding box center [106, 173] width 128 height 26
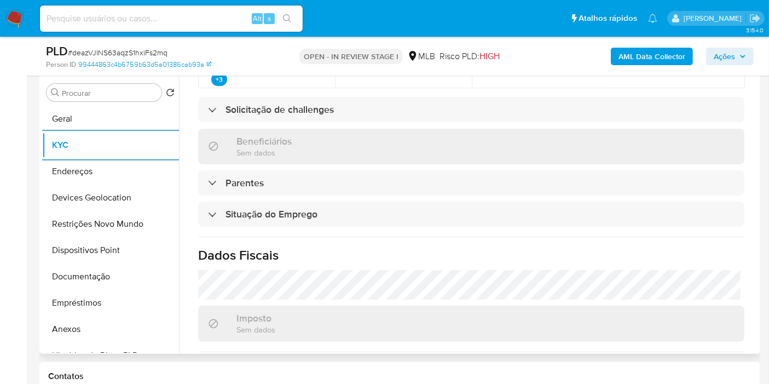
scroll to position [529, 0]
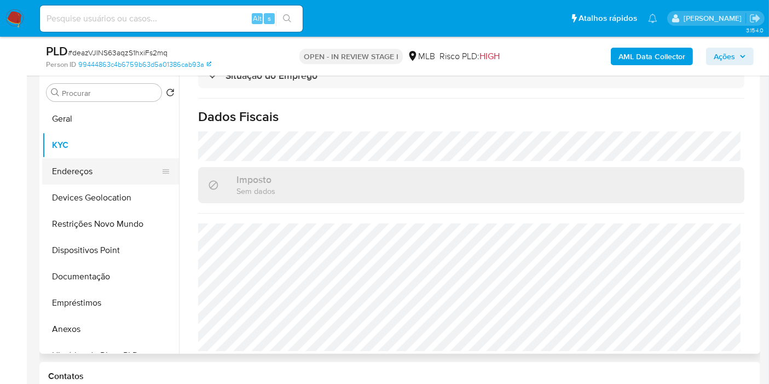
click at [97, 165] on button "Endereços" at bounding box center [106, 171] width 128 height 26
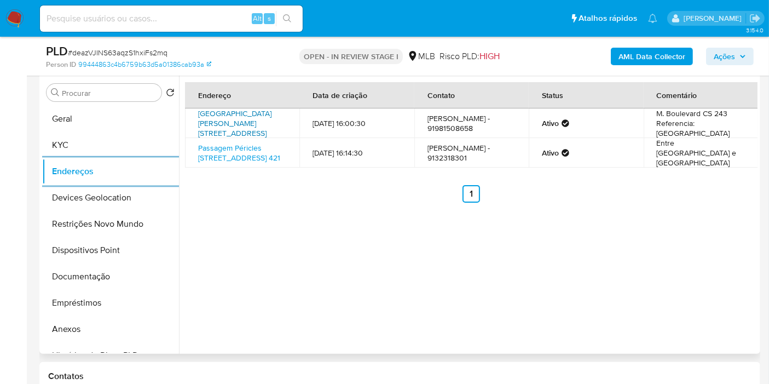
click at [230, 127] on link "Rodovia Augusto Montenegro 4900, Belém, Pará, 66635110, Brasil 4900" at bounding box center [234, 123] width 73 height 31
click at [105, 193] on button "Devices Geolocation" at bounding box center [106, 197] width 128 height 26
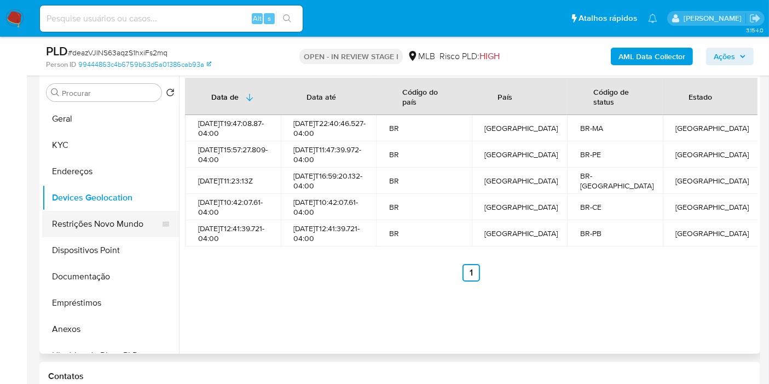
click at [123, 223] on button "Restrições Novo Mundo" at bounding box center [106, 224] width 128 height 26
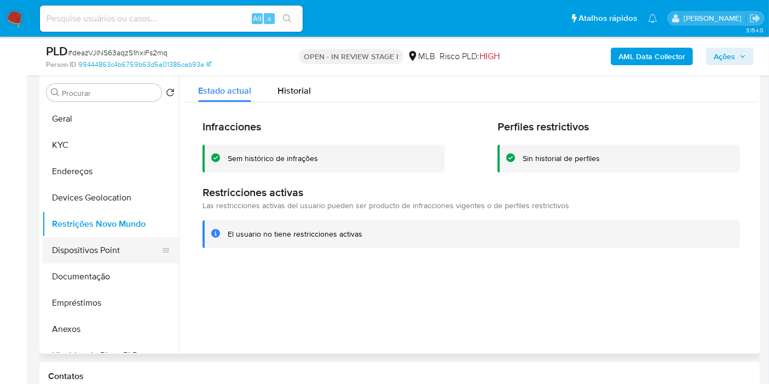
click at [101, 248] on button "Dispositivos Point" at bounding box center [106, 250] width 128 height 26
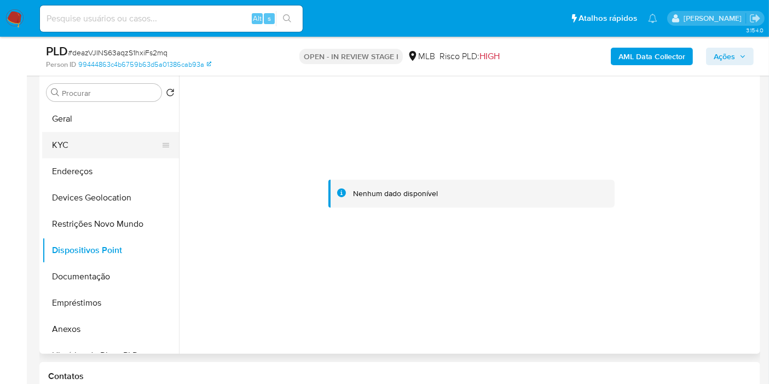
click at [76, 137] on button "KYC" at bounding box center [106, 145] width 128 height 26
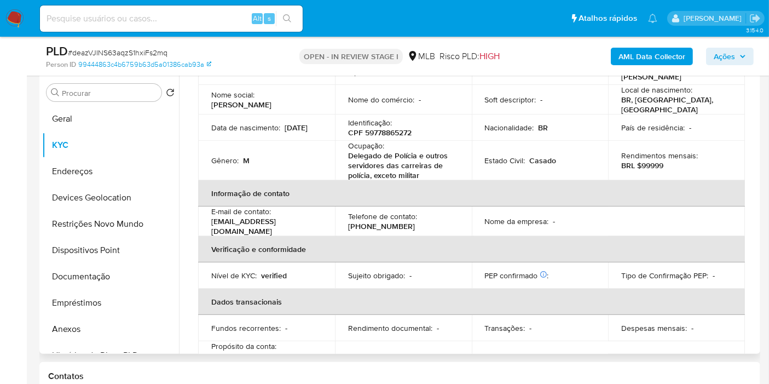
scroll to position [516, 0]
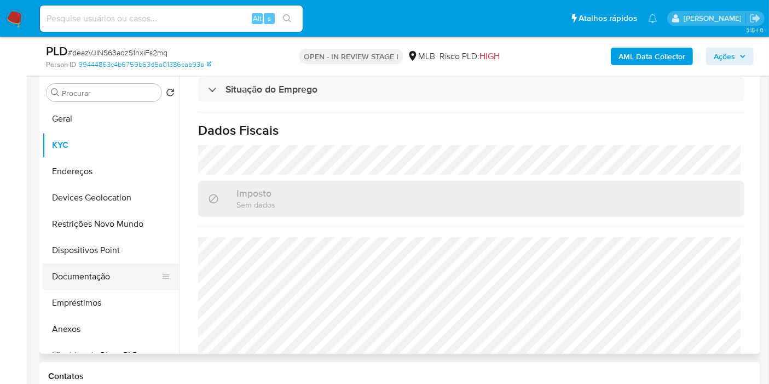
click at [85, 280] on button "Documentação" at bounding box center [106, 276] width 128 height 26
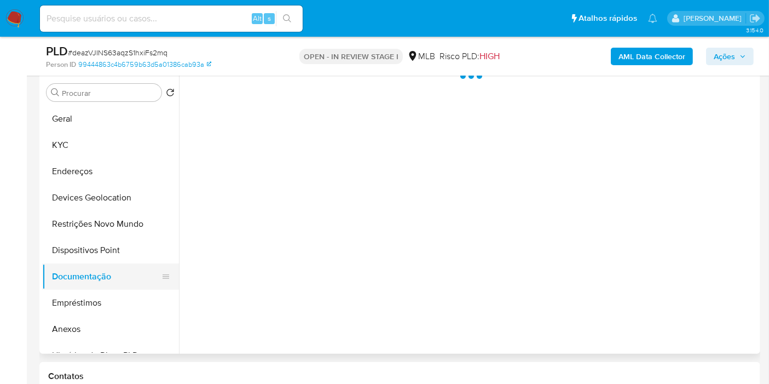
scroll to position [0, 0]
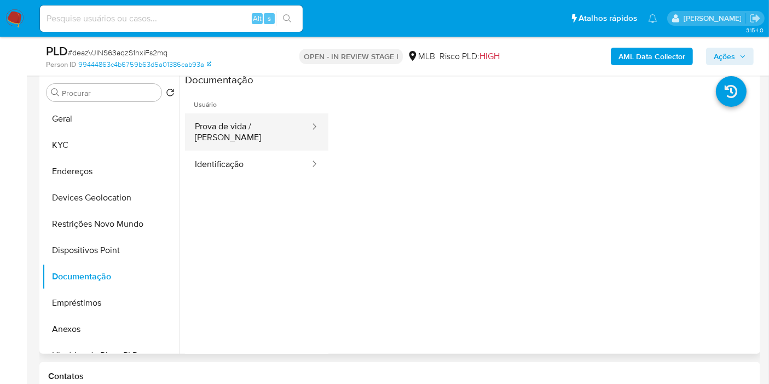
click at [269, 126] on button "Prova de vida / Selfie" at bounding box center [248, 131] width 126 height 37
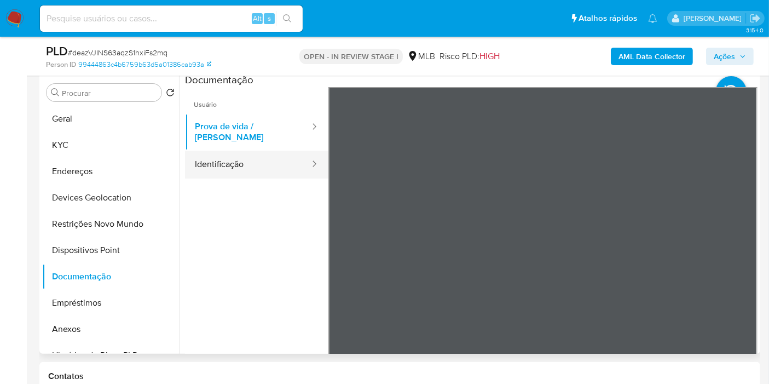
click at [276, 161] on button "Identificação" at bounding box center [248, 165] width 126 height 28
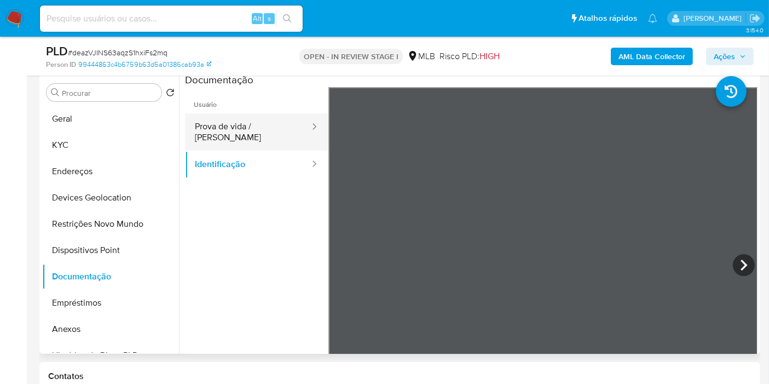
click at [248, 126] on button "Prova de vida / Selfie" at bounding box center [248, 131] width 126 height 37
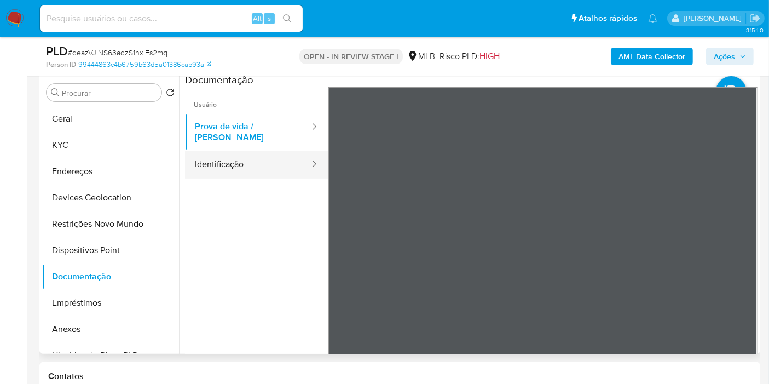
click at [225, 159] on button "Identificação" at bounding box center [248, 165] width 126 height 28
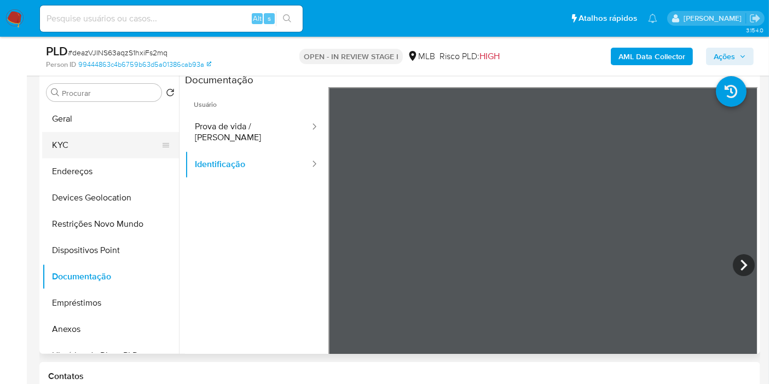
click at [85, 140] on button "KYC" at bounding box center [106, 145] width 128 height 26
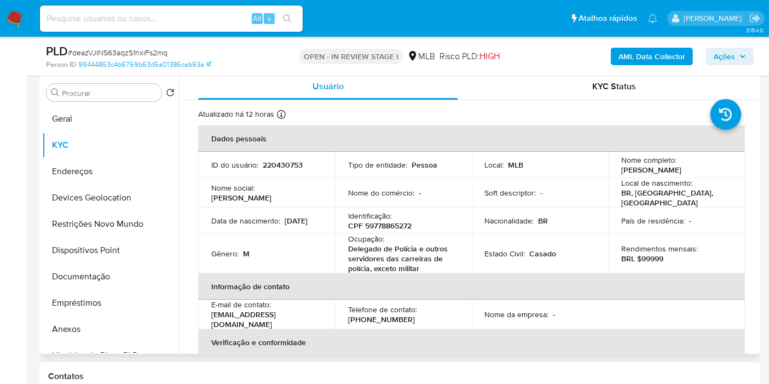
click at [388, 254] on p "Delegado de Polícia e outros servidores das carreiras de polícia, exceto militar" at bounding box center [401, 259] width 106 height 30
click at [423, 247] on p "Delegado de Polícia e outros servidores das carreiras de polícia, exceto militar" at bounding box center [401, 259] width 106 height 30
drag, startPoint x: 400, startPoint y: 261, endPoint x: 347, endPoint y: 245, distance: 55.6
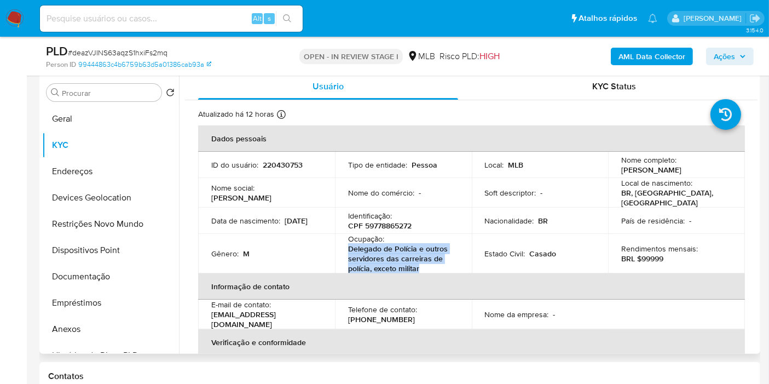
click at [348, 245] on p "Delegado de Polícia e outros servidores das carreiras de polícia, exceto militar" at bounding box center [401, 259] width 106 height 30
copy p "Delegado de Polícia e outros servidores das carreiras de polícia, exceto militar"
drag, startPoint x: 84, startPoint y: 114, endPoint x: 101, endPoint y: 119, distance: 18.3
click at [83, 114] on button "Geral" at bounding box center [106, 119] width 128 height 26
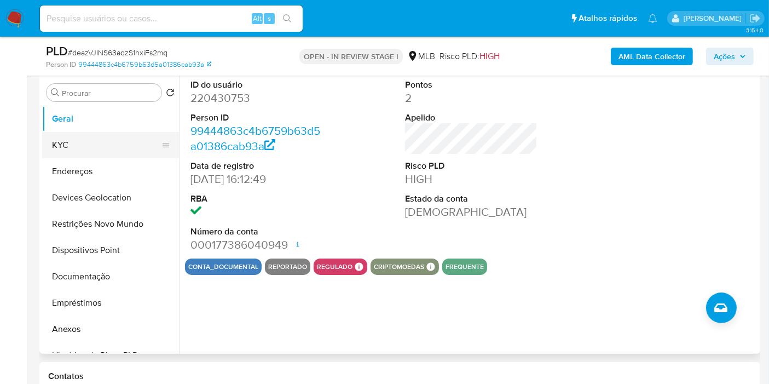
click at [89, 146] on button "KYC" at bounding box center [106, 145] width 128 height 26
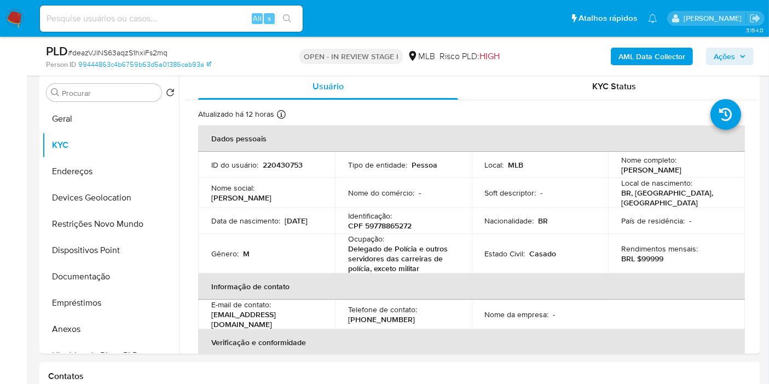
click at [19, 15] on img at bounding box center [14, 18] width 19 height 19
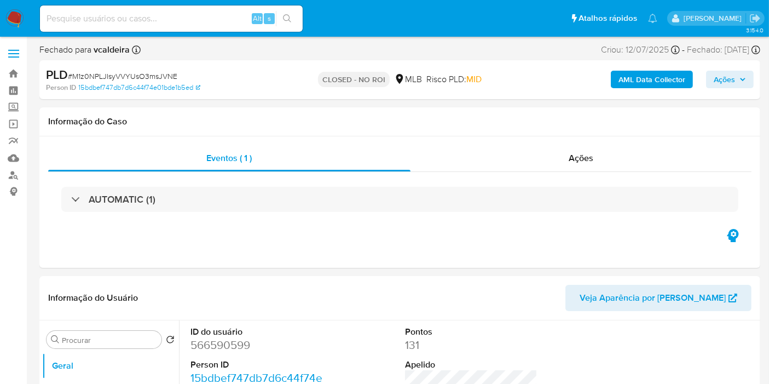
click at [303, 56] on div "Fechado para vcaldeira Asignado el: [DATE] 16:21:32 Criou: [DATE] Criou: [DATE]…" at bounding box center [399, 52] width 721 height 16
select select "10"
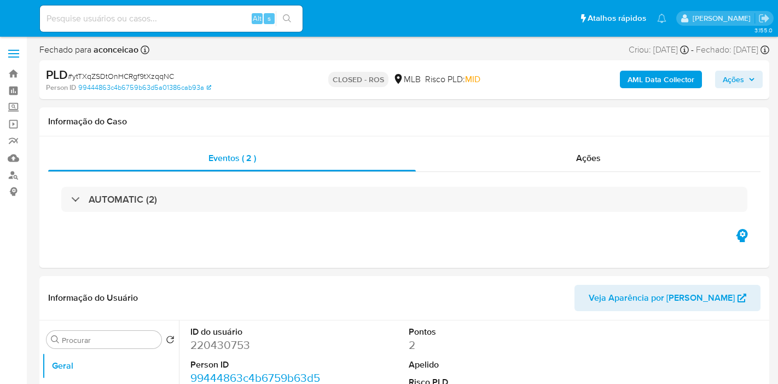
select select "10"
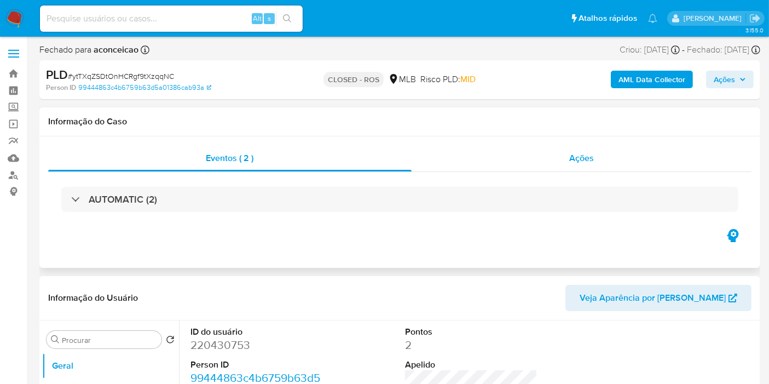
click at [589, 166] on div "Ações" at bounding box center [582, 158] width 340 height 26
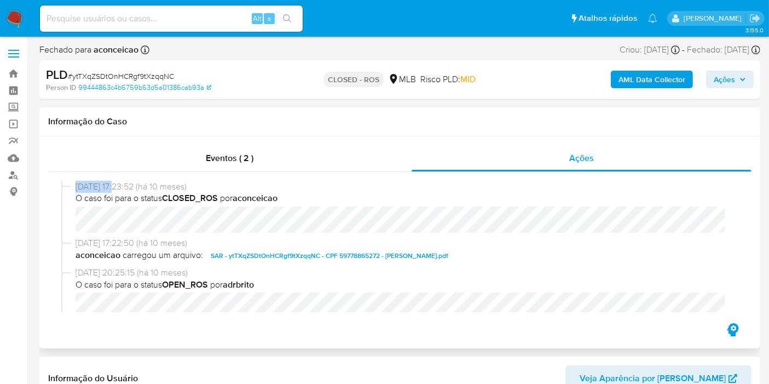
drag, startPoint x: 117, startPoint y: 189, endPoint x: 76, endPoint y: 188, distance: 41.1
click at [76, 188] on span "23/10/2024 17:23:52 (há 10 meses)" at bounding box center [405, 187] width 658 height 12
copy span "23/10/2024"
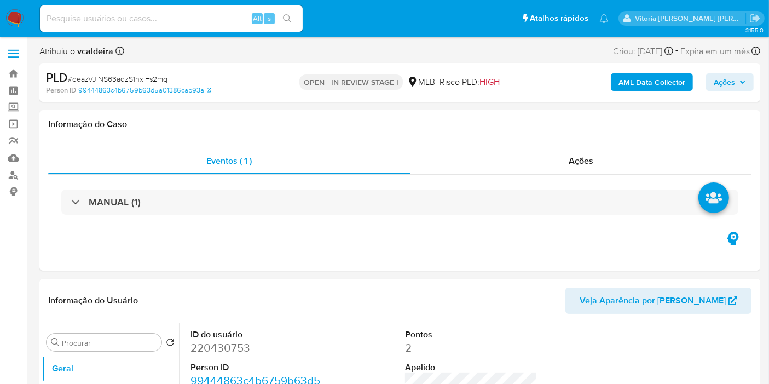
select select "10"
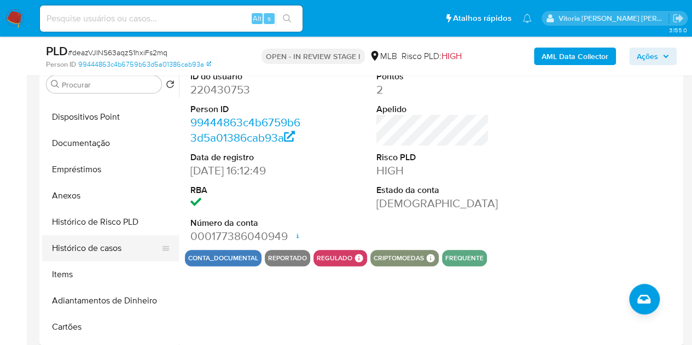
scroll to position [164, 0]
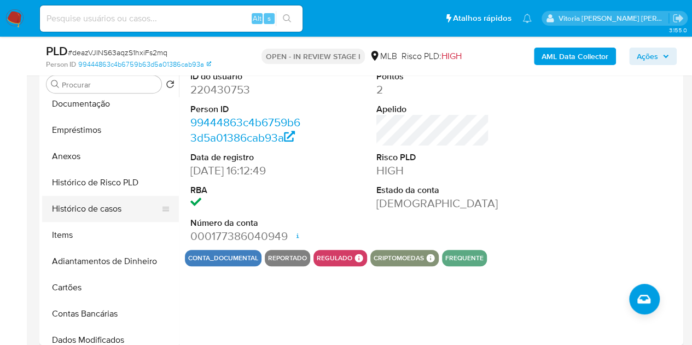
click at [102, 209] on button "Histórico de casos" at bounding box center [106, 209] width 128 height 26
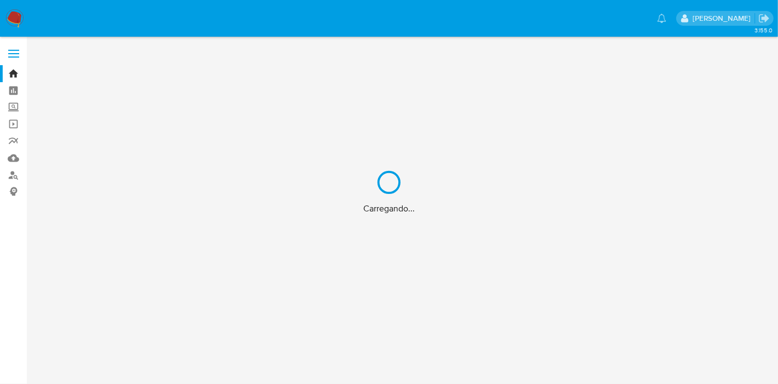
click at [14, 175] on div "Carregando..." at bounding box center [389, 192] width 778 height 384
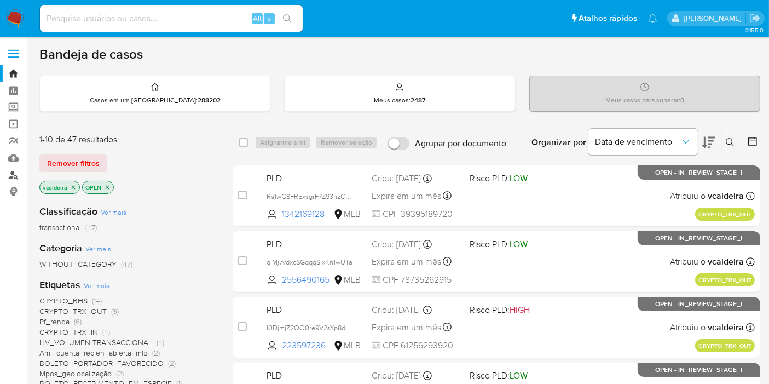
click at [8, 173] on link "Localizador de pessoas" at bounding box center [65, 174] width 130 height 17
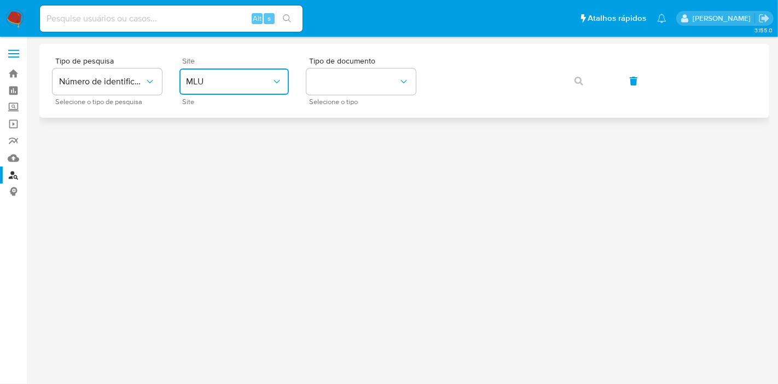
click at [262, 84] on span "MLU" at bounding box center [228, 81] width 85 height 11
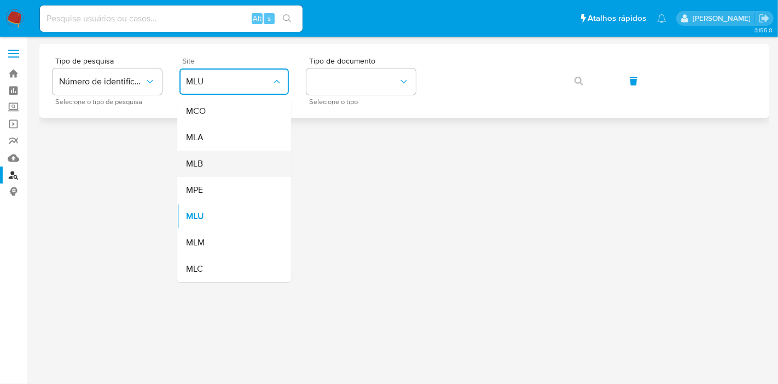
click at [202, 159] on span "MLB" at bounding box center [194, 163] width 17 height 11
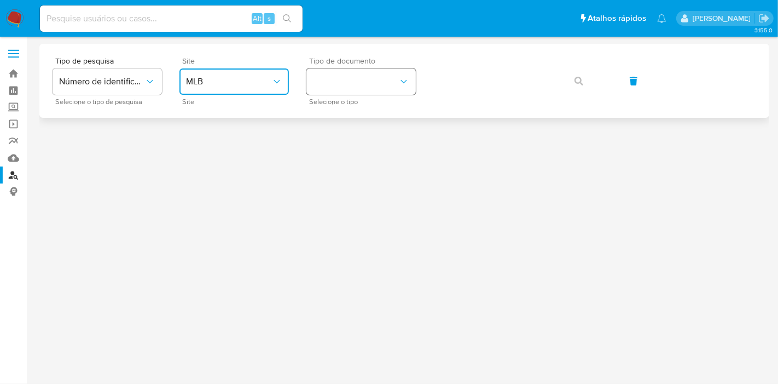
click at [363, 83] on button "identificationType" at bounding box center [360, 81] width 109 height 26
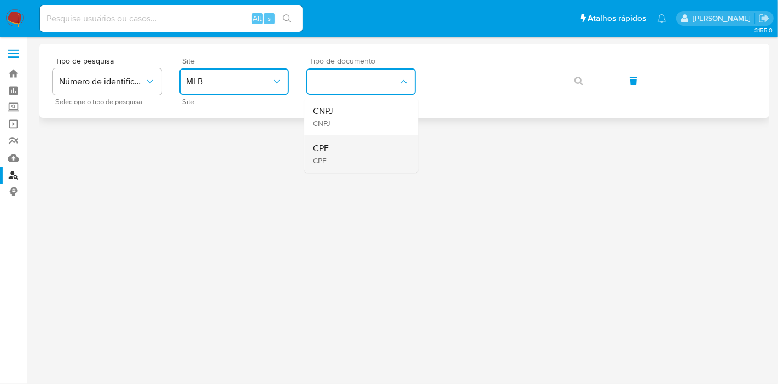
click at [340, 152] on div "CPF CPF" at bounding box center [358, 153] width 90 height 37
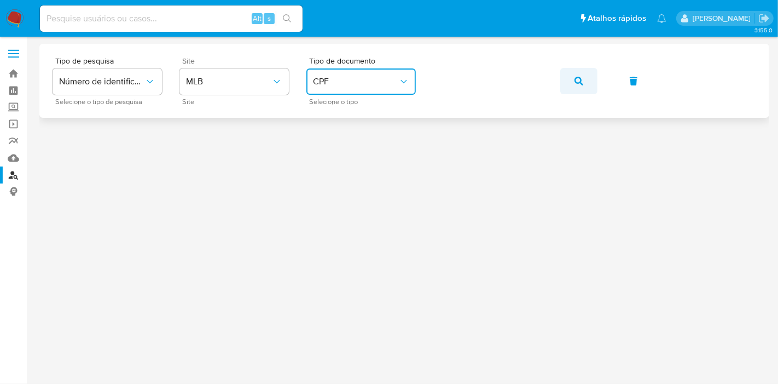
click at [578, 78] on icon "button" at bounding box center [579, 81] width 9 height 9
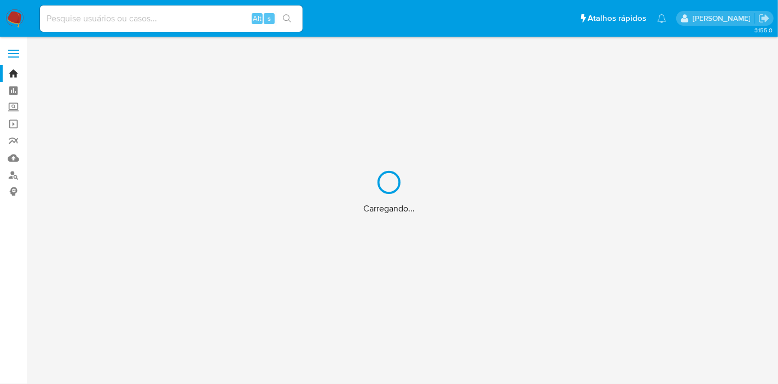
click at [145, 19] on div "Carregando..." at bounding box center [389, 192] width 778 height 384
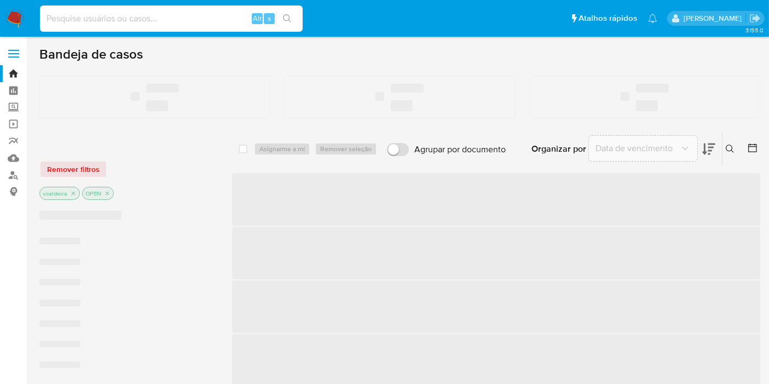
click at [80, 16] on input at bounding box center [171, 18] width 263 height 14
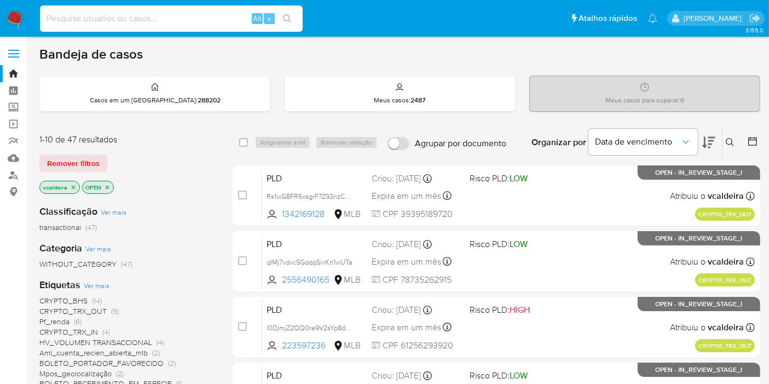
paste input "krAmjcLTY24z6aaYJwjmhbOi"
type input "krAmjcLTY24z6aaYJwjmhbOi"
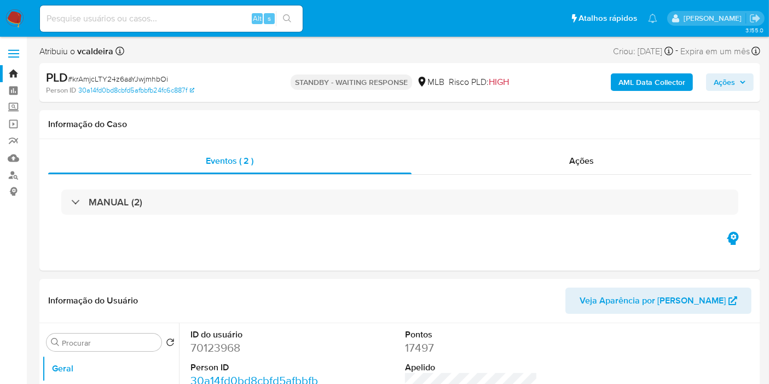
select select "10"
click at [157, 16] on input at bounding box center [171, 18] width 263 height 14
paste input "krAmjcLTY24z6aaYJwjmhbOi"
type input "krAmjcLTY24z6aaYJwjmhbOi"
click at [580, 155] on span "Ações" at bounding box center [581, 160] width 25 height 13
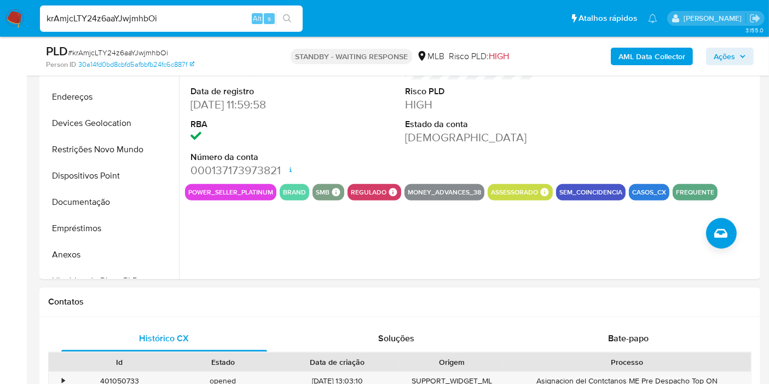
scroll to position [364, 0]
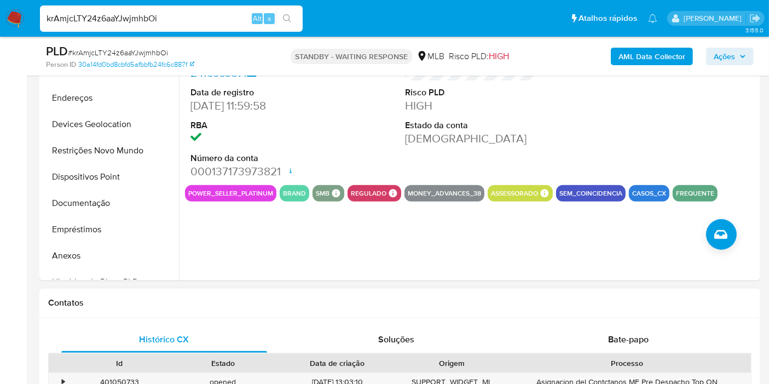
click at [634, 340] on span "Bate-papo" at bounding box center [628, 339] width 40 height 13
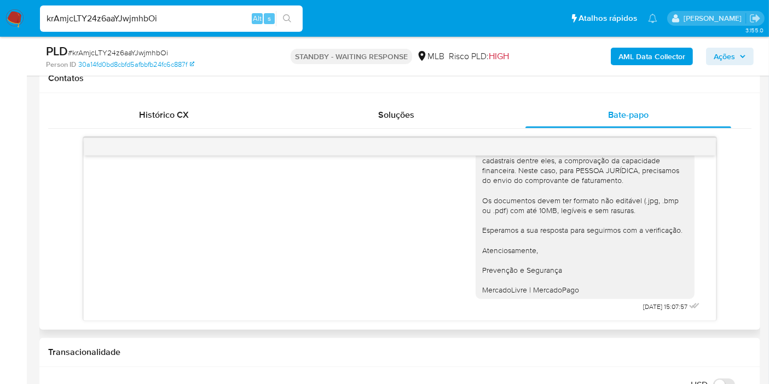
scroll to position [608, 0]
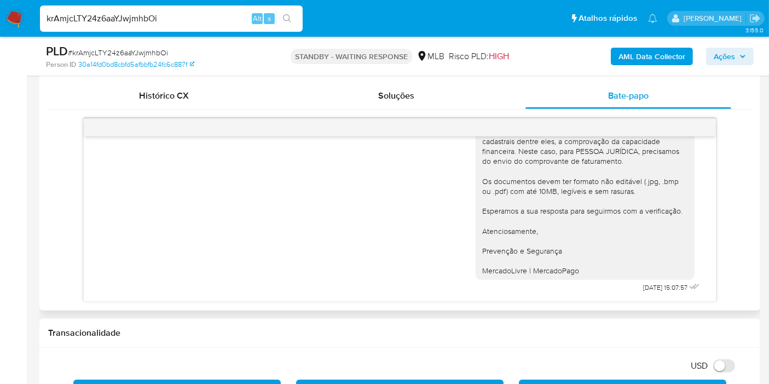
click at [336, 224] on div "Ola, Estamos realizando uma verificação adicional de segurança em contas de usu…" at bounding box center [399, 150] width 605 height 291
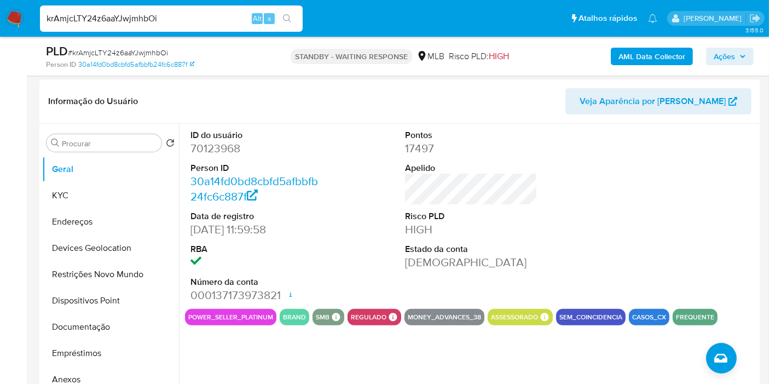
scroll to position [182, 0]
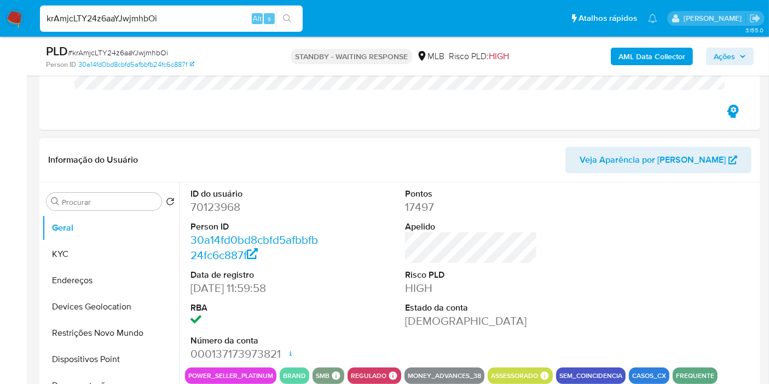
click at [222, 204] on dd "70123968" at bounding box center [256, 206] width 132 height 15
copy dd "70123968"
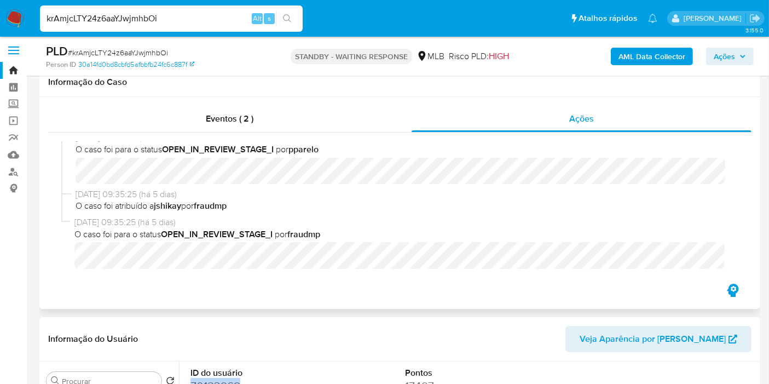
scroll to position [0, 0]
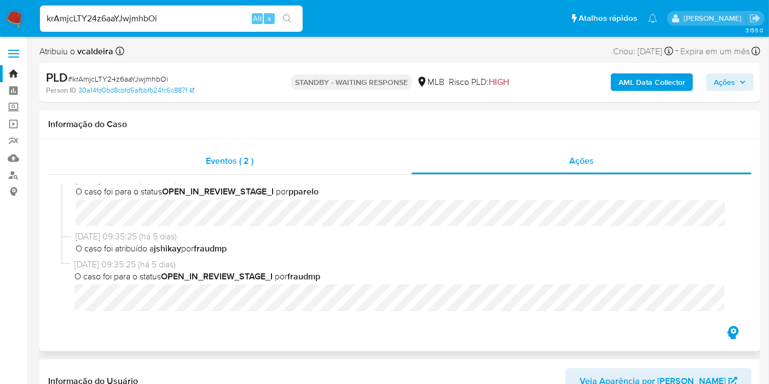
click at [244, 170] on div "Eventos ( 2 )" at bounding box center [229, 161] width 363 height 26
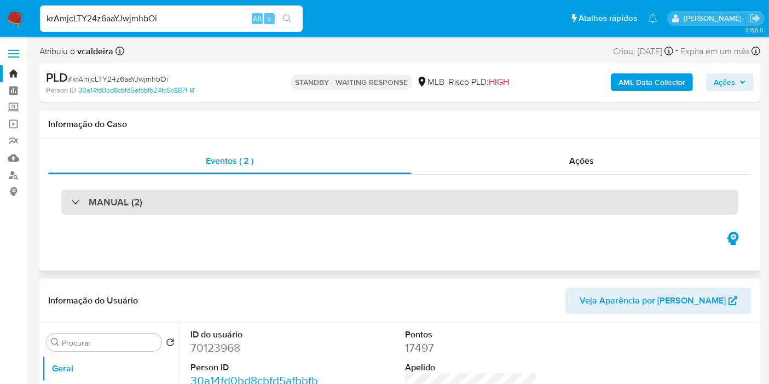
click at [175, 203] on div "MANUAL (2)" at bounding box center [399, 201] width 677 height 25
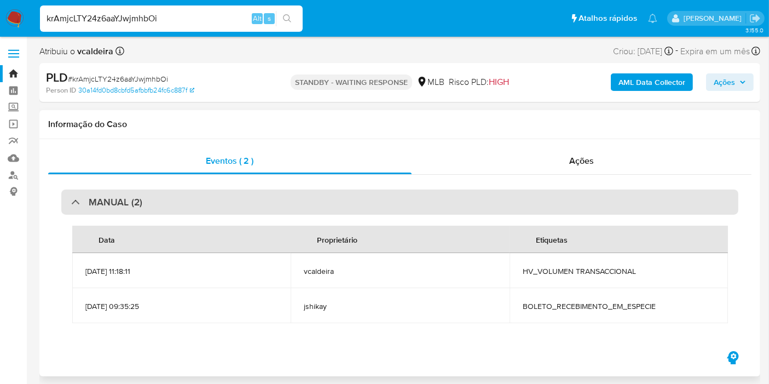
click at [103, 198] on h3 "MANUAL (2)" at bounding box center [116, 202] width 54 height 12
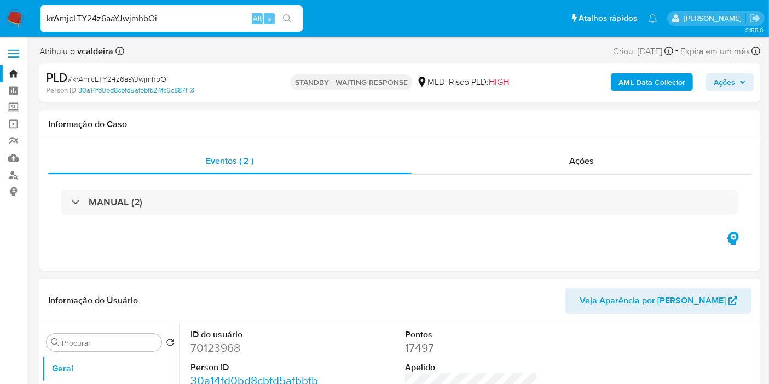
click at [218, 351] on dd "70123968" at bounding box center [256, 347] width 132 height 15
click at [154, 17] on input "krAmjcLTY24z6aaYJwjmhbOi" at bounding box center [171, 18] width 263 height 14
paste input "SBePR5dn3q9QbB8PL3wwci08"
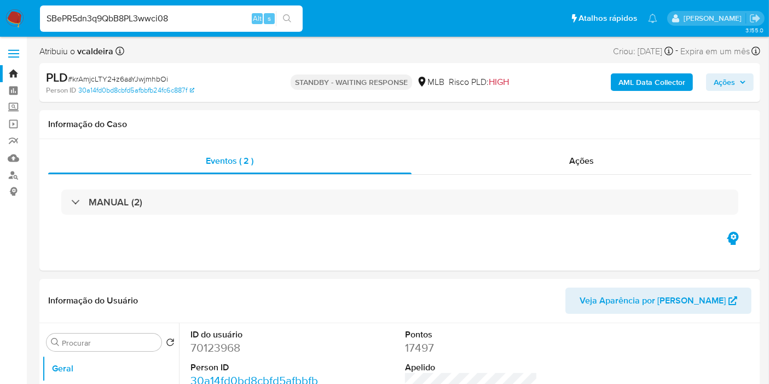
type input "SBePR5dn3q9QbB8PL3wwci08"
select select "10"
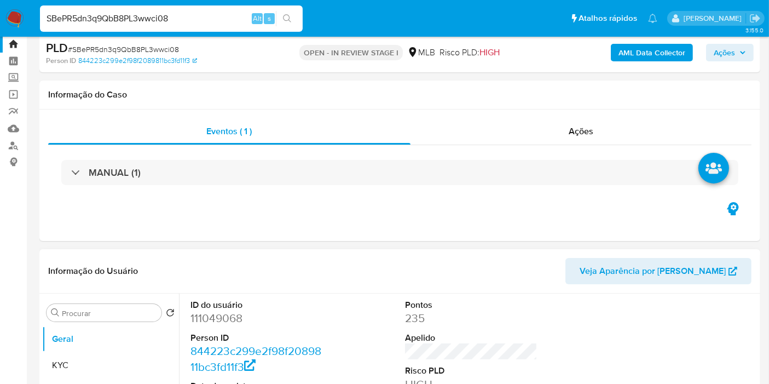
scroll to position [121, 0]
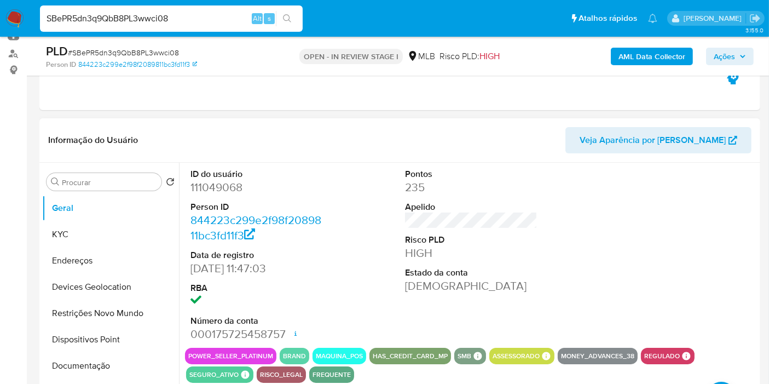
click at [230, 187] on dd "111049068" at bounding box center [256, 187] width 132 height 15
copy dd "111049068"
click at [74, 372] on button "Documentação" at bounding box center [106, 365] width 128 height 26
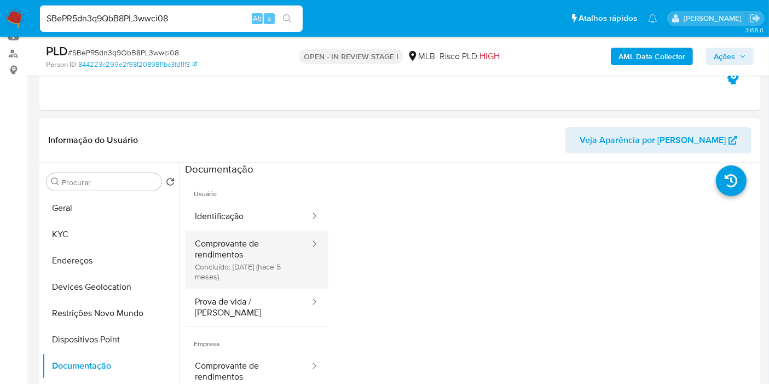
click at [241, 269] on button "Comprovante de rendimentos Concluído: 11/03/2025 (hace 5 meses)" at bounding box center [248, 259] width 126 height 58
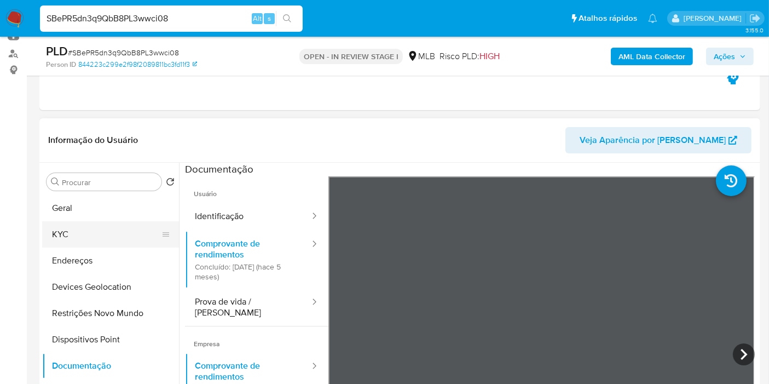
click at [66, 241] on button "KYC" at bounding box center [106, 234] width 128 height 26
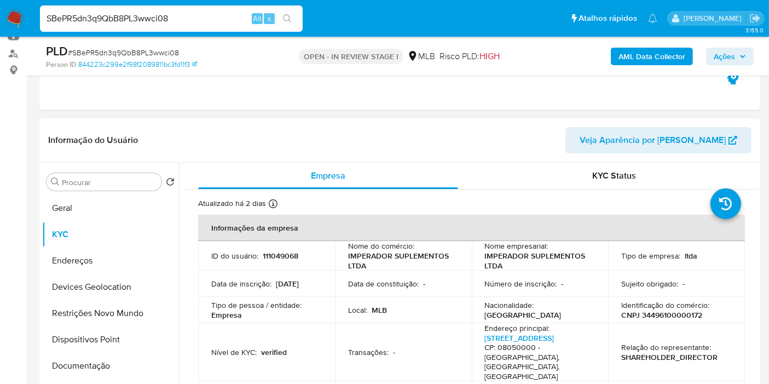
click at [276, 256] on p "111049068" at bounding box center [281, 256] width 36 height 10
copy p "111049068"
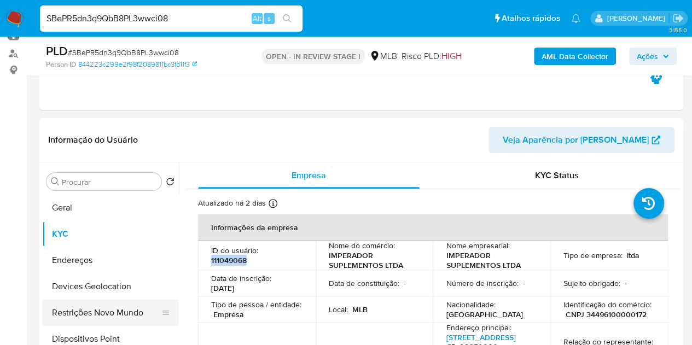
click at [92, 316] on button "Restrições Novo Mundo" at bounding box center [106, 313] width 128 height 26
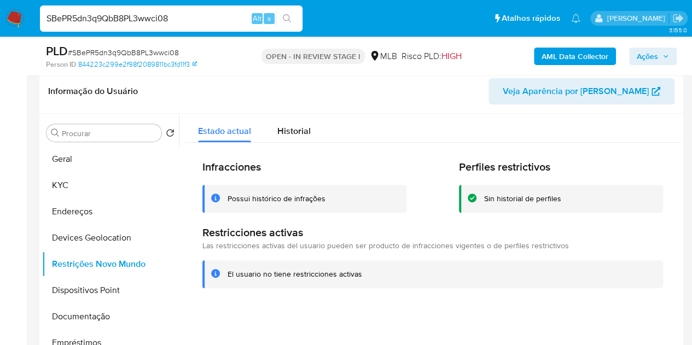
scroll to position [231, 0]
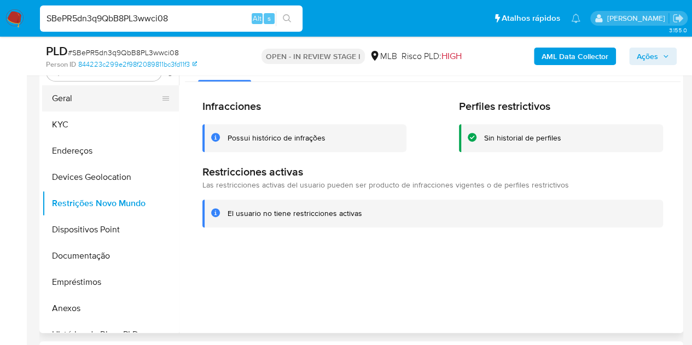
click at [92, 91] on button "Geral" at bounding box center [106, 98] width 128 height 26
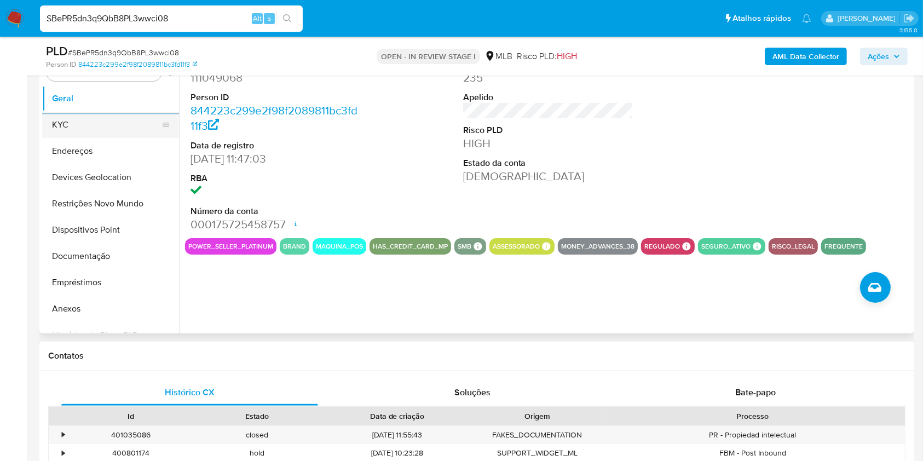
click at [97, 124] on button "KYC" at bounding box center [106, 125] width 128 height 26
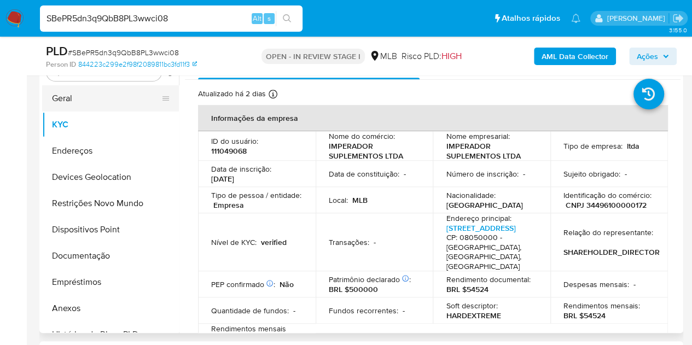
click at [76, 102] on button "Geral" at bounding box center [106, 98] width 128 height 26
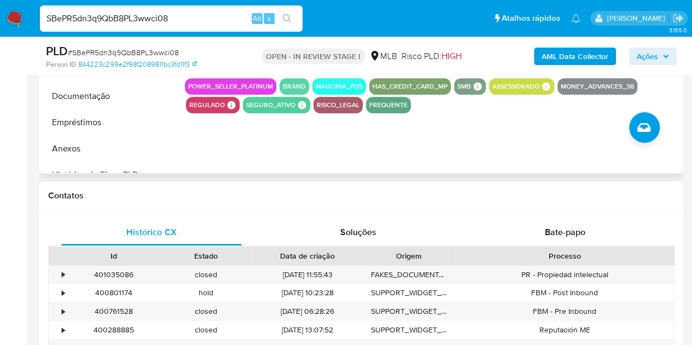
scroll to position [395, 0]
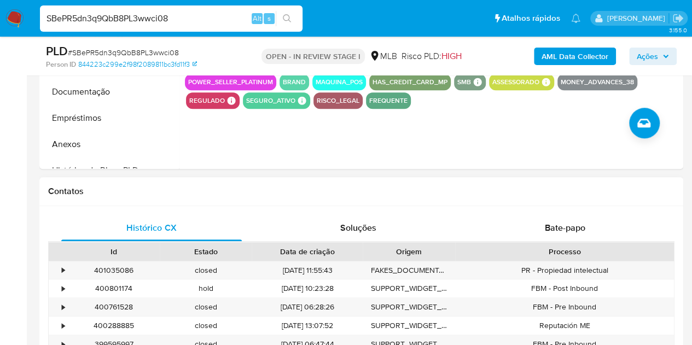
drag, startPoint x: 629, startPoint y: 246, endPoint x: 566, endPoint y: 246, distance: 62.9
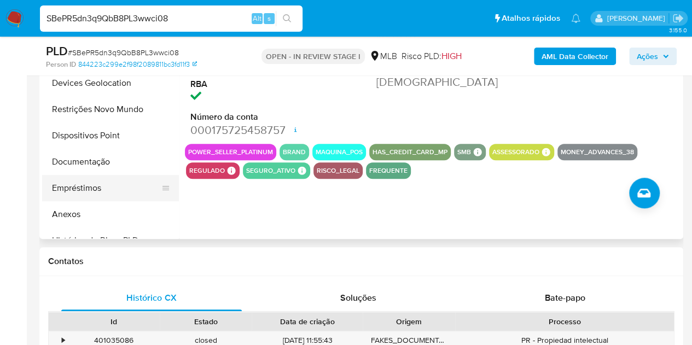
scroll to position [286, 0]
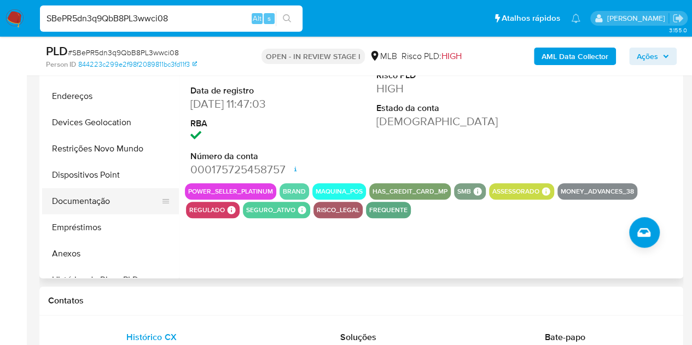
click at [89, 208] on button "Documentação" at bounding box center [106, 201] width 128 height 26
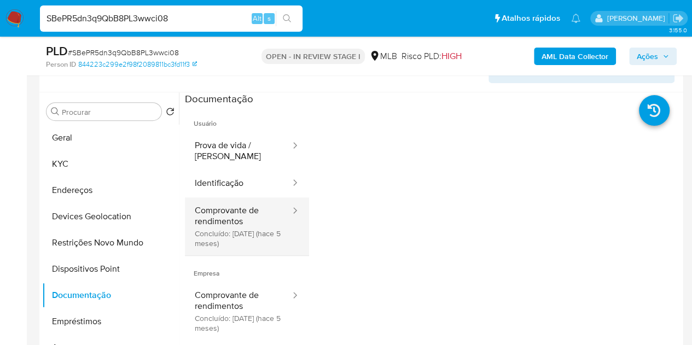
scroll to position [176, 0]
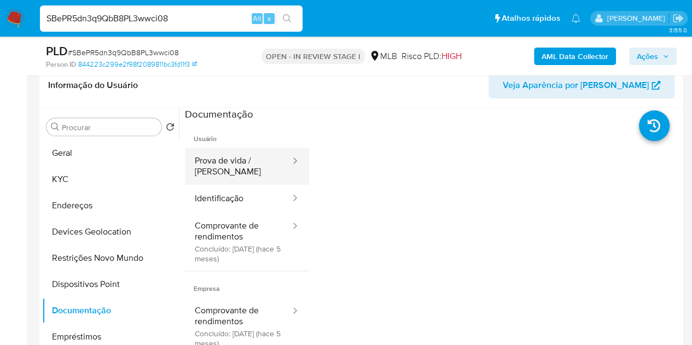
click at [244, 159] on button "Prova de vida / Selfie" at bounding box center [238, 166] width 107 height 37
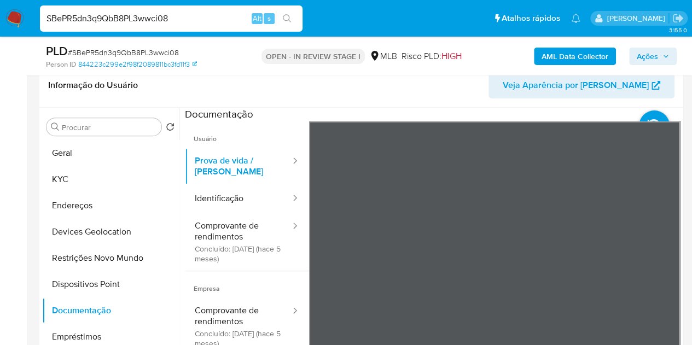
drag, startPoint x: 207, startPoint y: 198, endPoint x: 306, endPoint y: 118, distance: 127.7
click at [207, 199] on button "Identificação" at bounding box center [238, 199] width 107 height 28
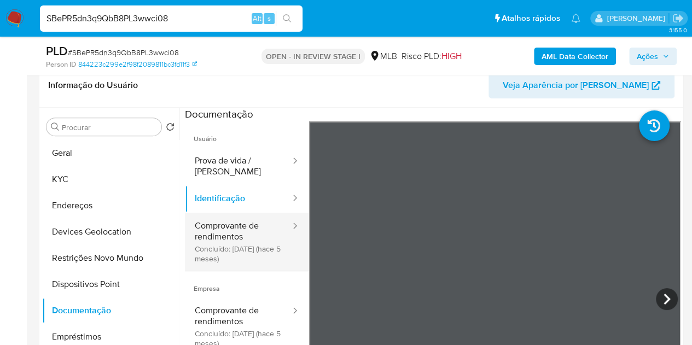
click at [259, 239] on button "Comprovante de rendimentos Concluído: 11/03/2025 (hace 5 meses)" at bounding box center [238, 242] width 107 height 58
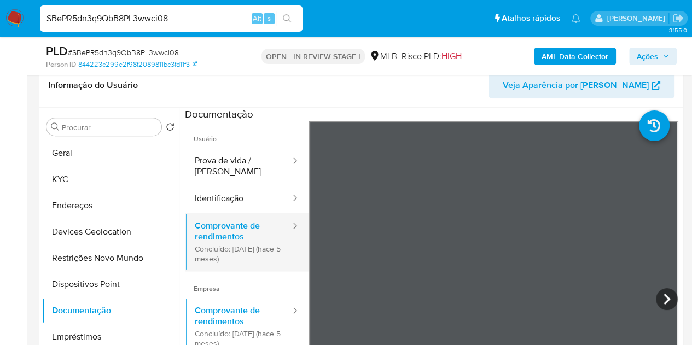
scroll to position [55, 0]
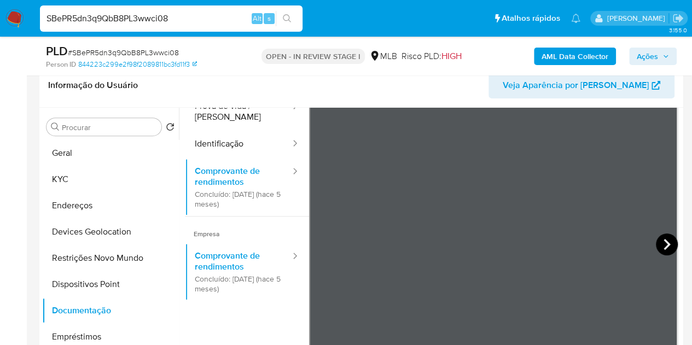
click at [657, 245] on icon at bounding box center [667, 245] width 22 height 22
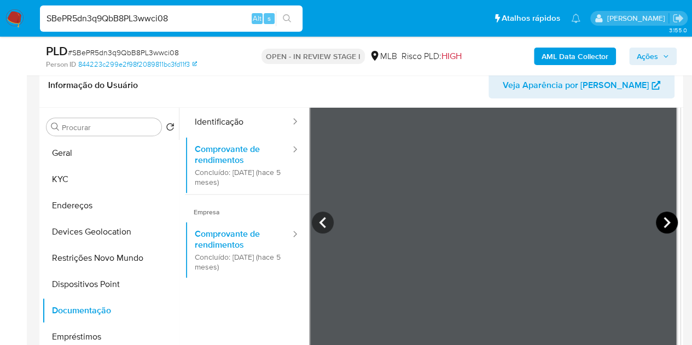
scroll to position [95, 0]
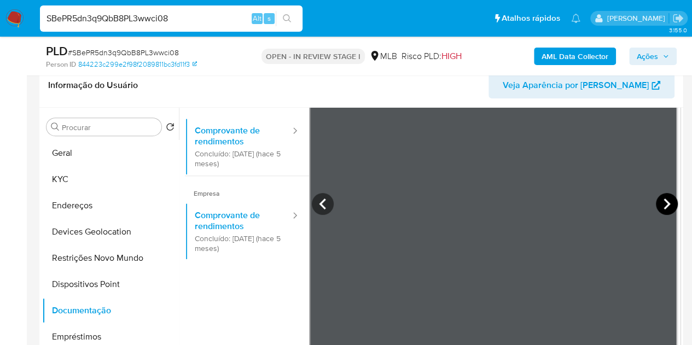
click at [657, 204] on icon at bounding box center [667, 204] width 22 height 22
click at [90, 187] on button "KYC" at bounding box center [106, 179] width 128 height 26
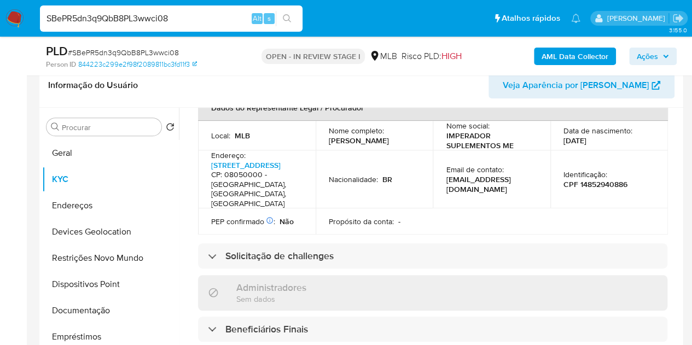
scroll to position [493, 0]
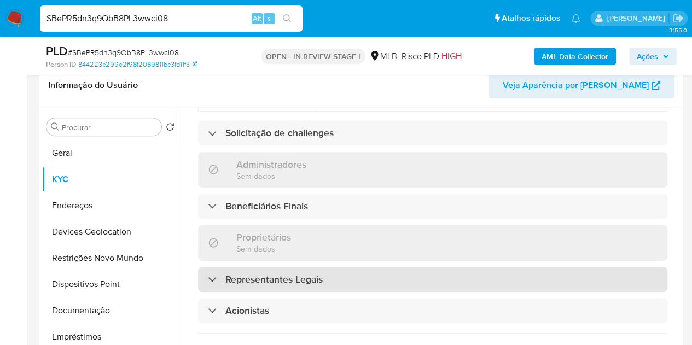
click at [219, 279] on div "Representantes Legais" at bounding box center [265, 280] width 115 height 12
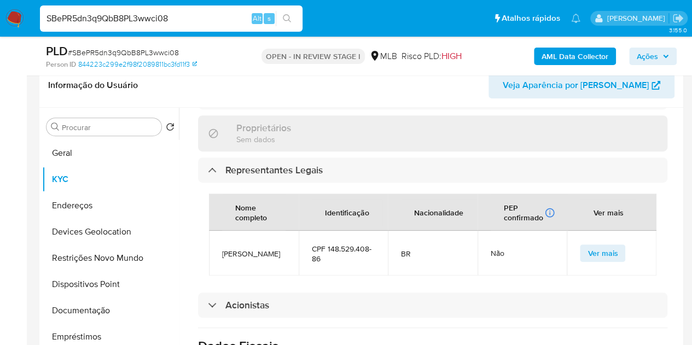
scroll to position [766, 0]
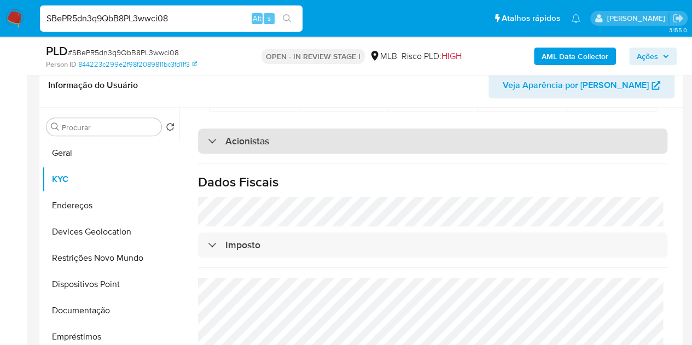
drag, startPoint x: 238, startPoint y: 156, endPoint x: 241, endPoint y: 143, distance: 13.0
click at [241, 143] on h3 "Acionistas" at bounding box center [247, 141] width 44 height 12
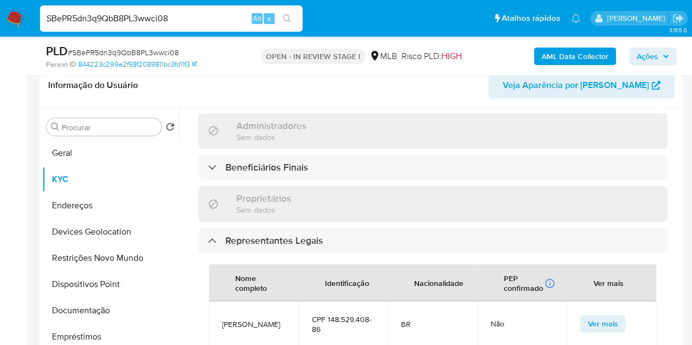
scroll to position [493, 0]
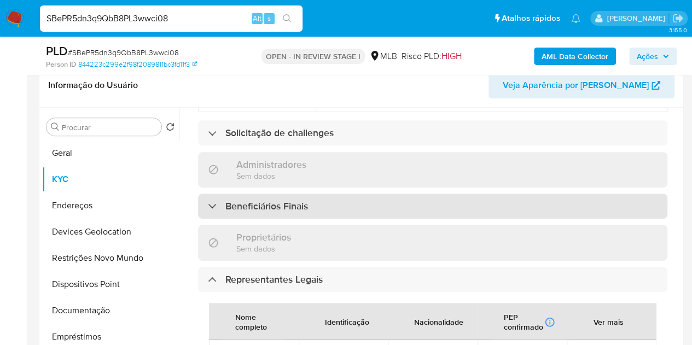
click at [223, 205] on div "Beneficiários Finais" at bounding box center [258, 206] width 100 height 12
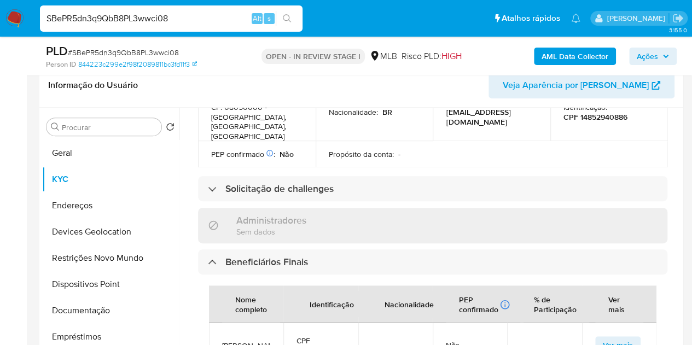
scroll to position [383, 0]
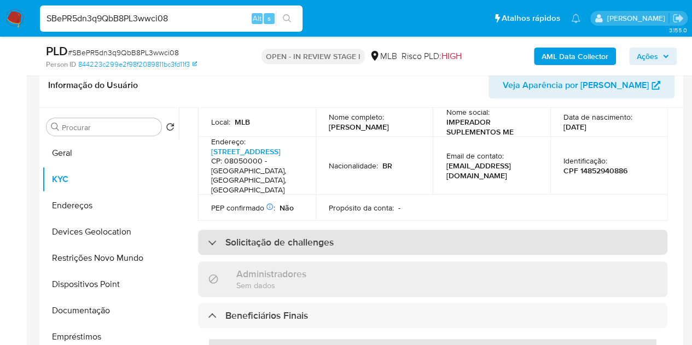
click at [257, 240] on h3 "Solicitação de challenges" at bounding box center [279, 242] width 108 height 12
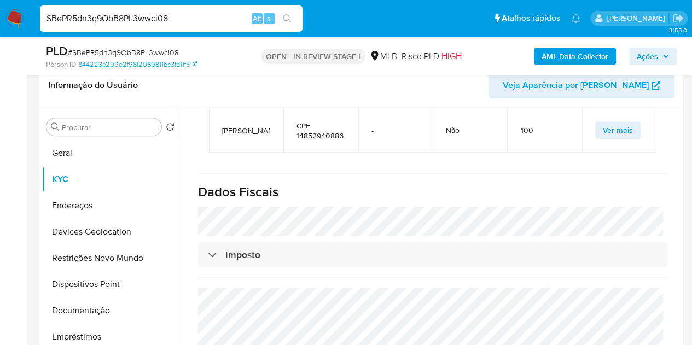
scroll to position [876, 0]
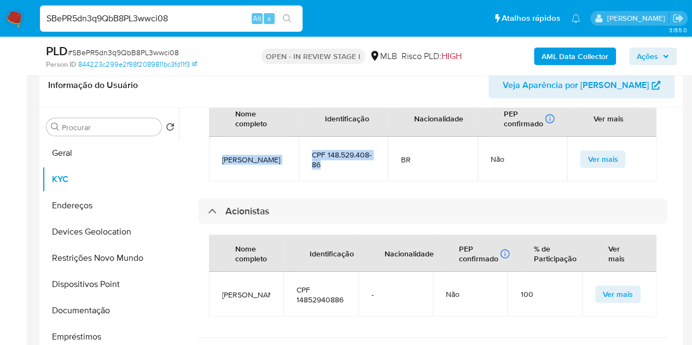
drag, startPoint x: 317, startPoint y: 181, endPoint x: 222, endPoint y: 170, distance: 96.3
click at [222, 170] on tr "Andreia Almeida Da Silva CPF 148.529.408-86 BR Não Ver mais" at bounding box center [433, 159] width 448 height 45
copy tr "Andreia Almeida Da Silva CPF 148.529.408-86"
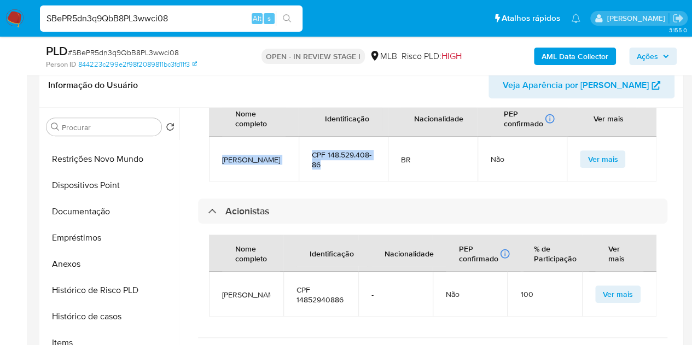
scroll to position [219, 0]
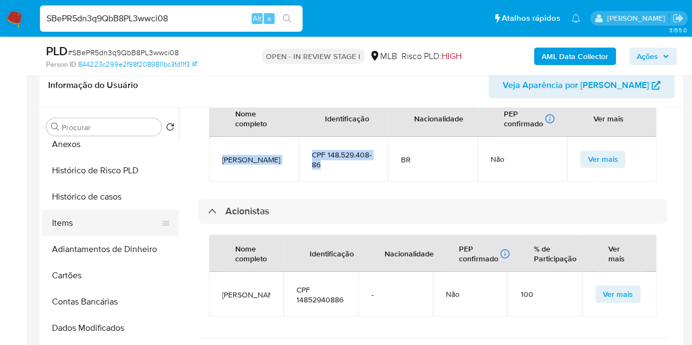
click at [72, 224] on button "Items" at bounding box center [106, 223] width 128 height 26
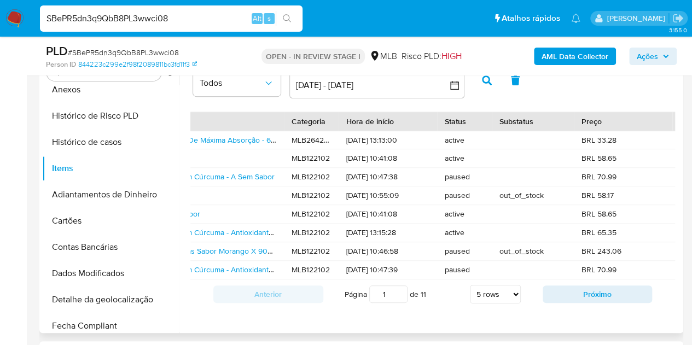
scroll to position [0, 274]
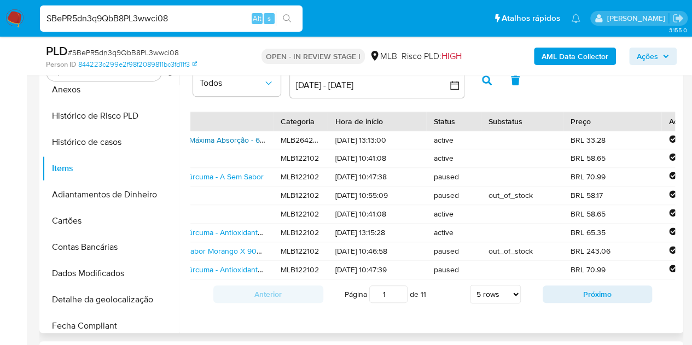
click at [233, 140] on link "Nutrify Magnésio 1400mg - Suplemento Alimentar De Máxima Absorção - 60 Cápsulas" at bounding box center [152, 140] width 291 height 11
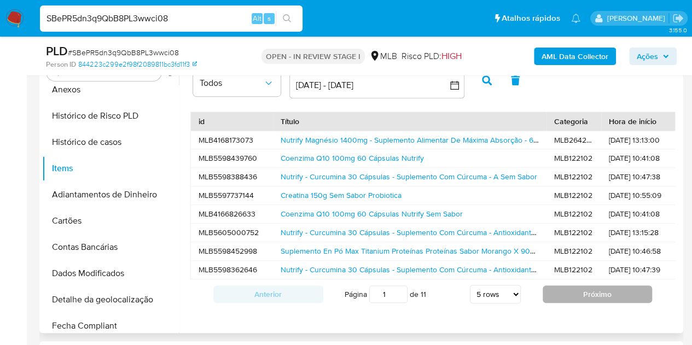
click at [565, 298] on button "Próximo" at bounding box center [598, 295] width 110 height 18
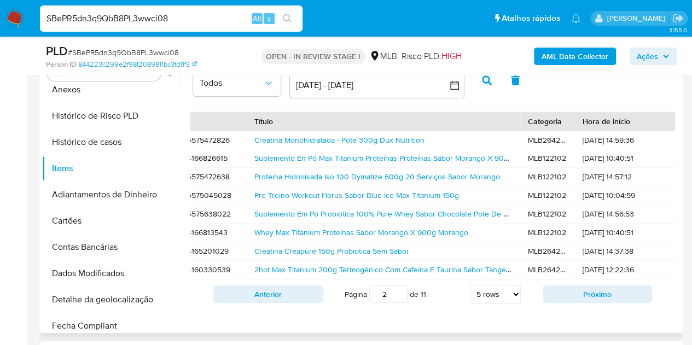
scroll to position [0, 219]
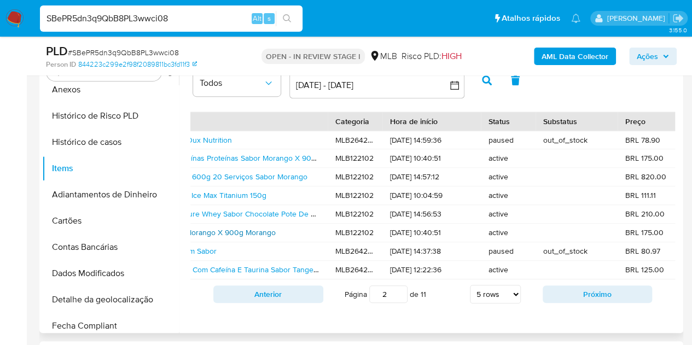
click at [266, 235] on link "Whey Max Titanium Proteínas Sabor Morango X 900g Morango" at bounding box center [169, 232] width 214 height 11
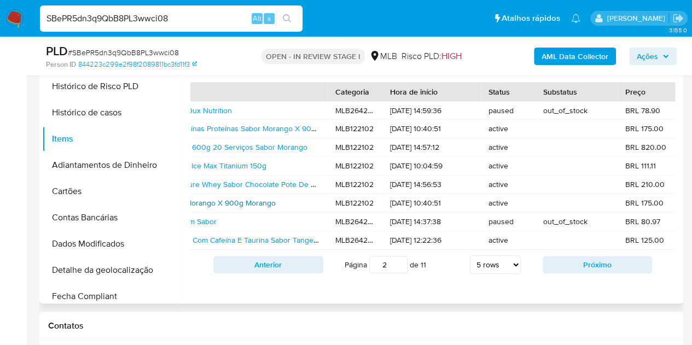
scroll to position [286, 0]
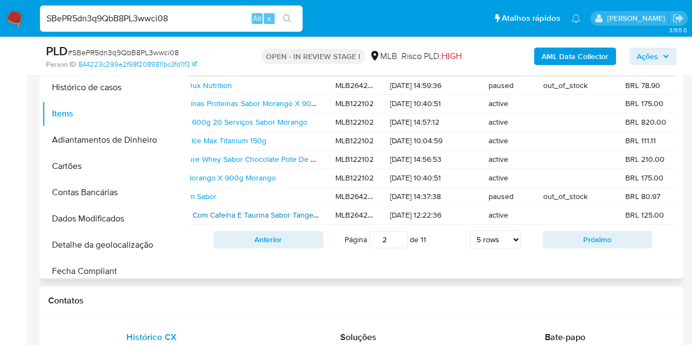
click at [206, 213] on link "2hot Max Titanium 200g Termogênico Com Cafeína E Taurina Sabor Tangerina" at bounding box center [194, 215] width 264 height 11
drag, startPoint x: 206, startPoint y: 213, endPoint x: 563, endPoint y: 243, distance: 358.6
click at [563, 243] on button "Próximo" at bounding box center [598, 240] width 110 height 18
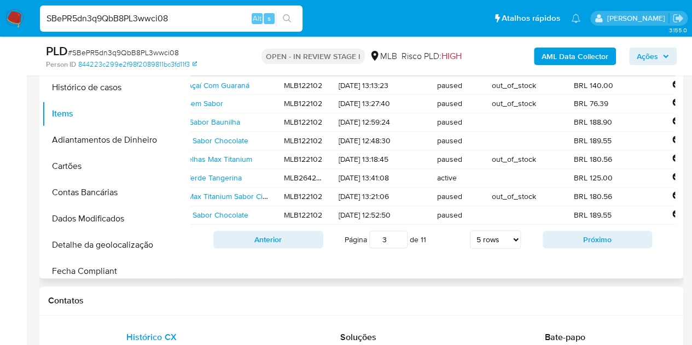
scroll to position [0, 274]
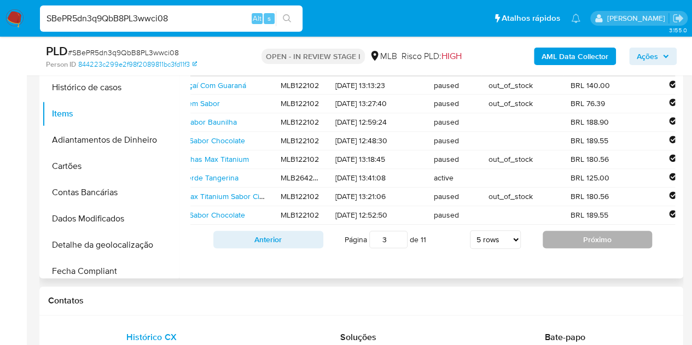
click at [563, 248] on button "Próximo" at bounding box center [598, 240] width 110 height 18
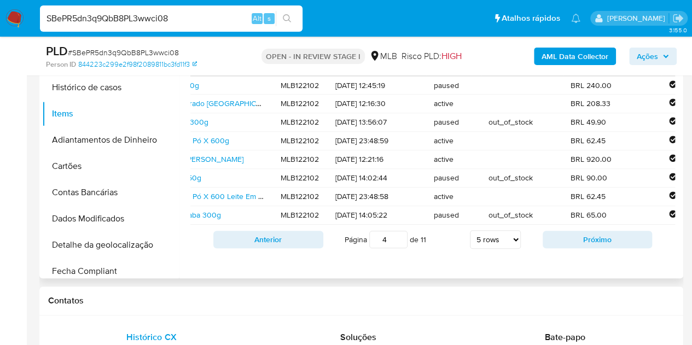
scroll to position [0, 164]
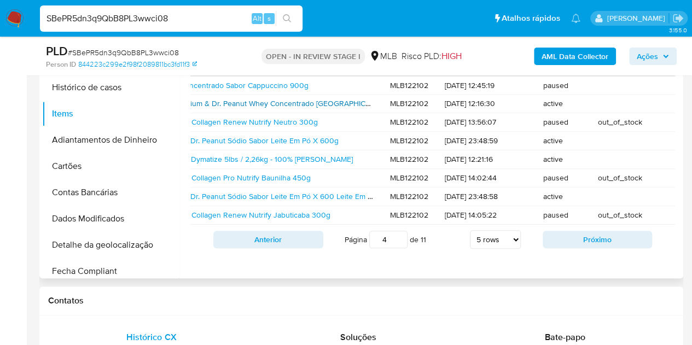
click at [298, 103] on link "Whey 100% Max Titanium & Dr. Peanut Whey Concentrado 900g Sabor Avelã" at bounding box center [253, 103] width 273 height 11
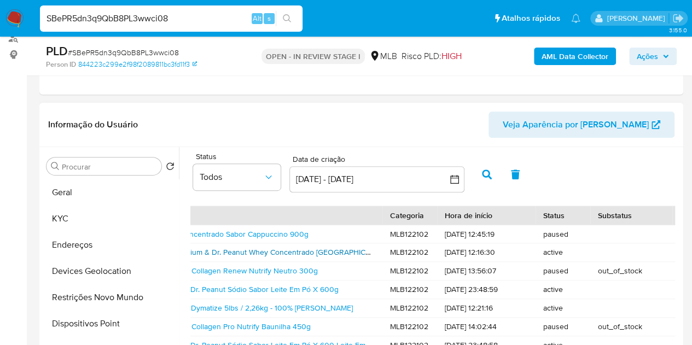
scroll to position [121, 0]
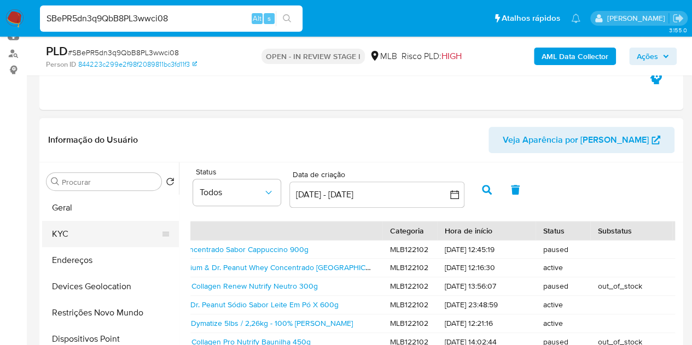
click at [58, 233] on button "KYC" at bounding box center [106, 234] width 128 height 26
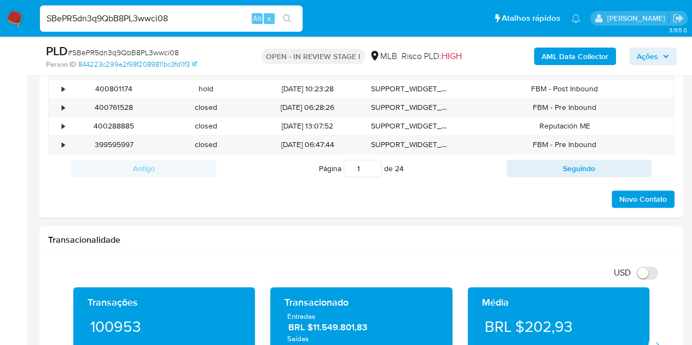
scroll to position [724, 0]
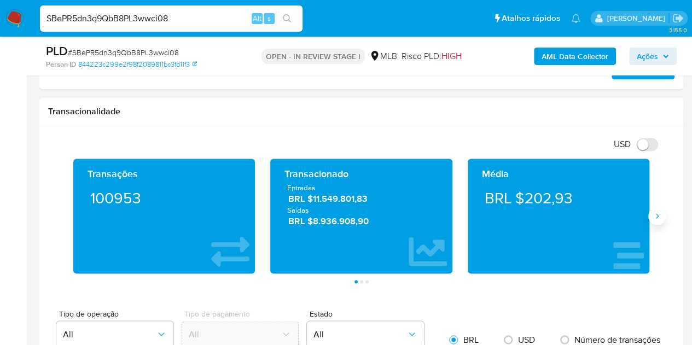
click at [653, 212] on icon "Siguiente" at bounding box center [657, 216] width 9 height 9
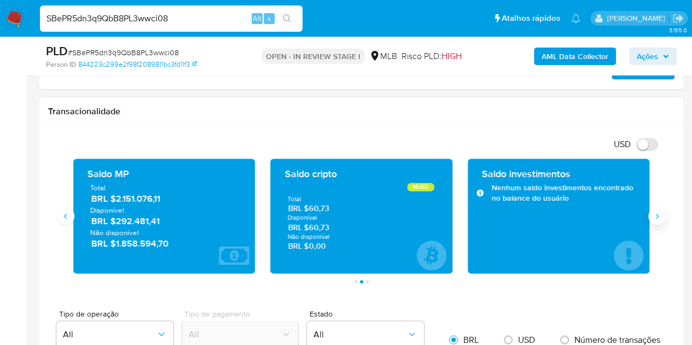
click at [665, 210] on button "Siguiente" at bounding box center [658, 216] width 18 height 18
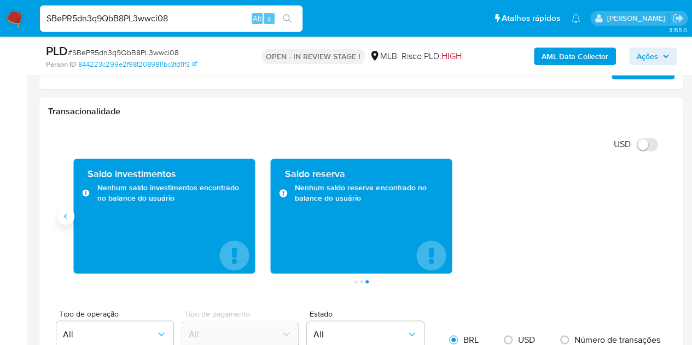
click at [61, 212] on icon "Anterior" at bounding box center [65, 216] width 9 height 9
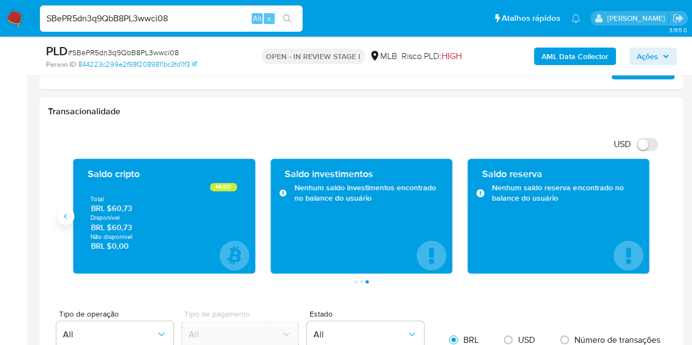
click at [70, 217] on button "Anterior" at bounding box center [66, 216] width 18 height 18
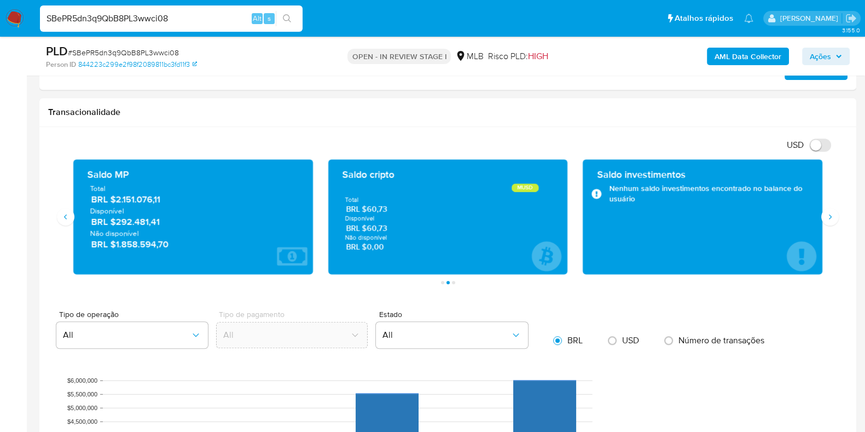
scroll to position [664, 0]
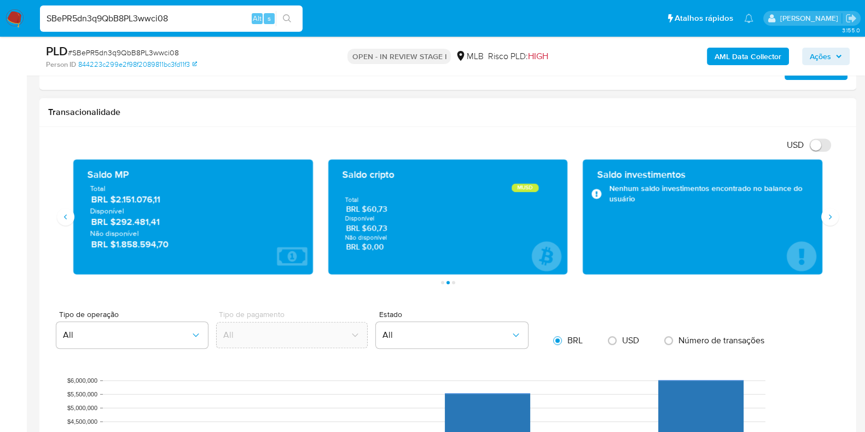
drag, startPoint x: 181, startPoint y: 245, endPoint x: 123, endPoint y: 245, distance: 58.0
click at [123, 245] on span "BRL $1.858.594,70" at bounding box center [193, 244] width 205 height 13
drag, startPoint x: 158, startPoint y: 201, endPoint x: 117, endPoint y: 202, distance: 41.6
click at [117, 202] on span "BRL $2.151.076,11" at bounding box center [193, 199] width 205 height 13
drag, startPoint x: 163, startPoint y: 223, endPoint x: 114, endPoint y: 217, distance: 48.5
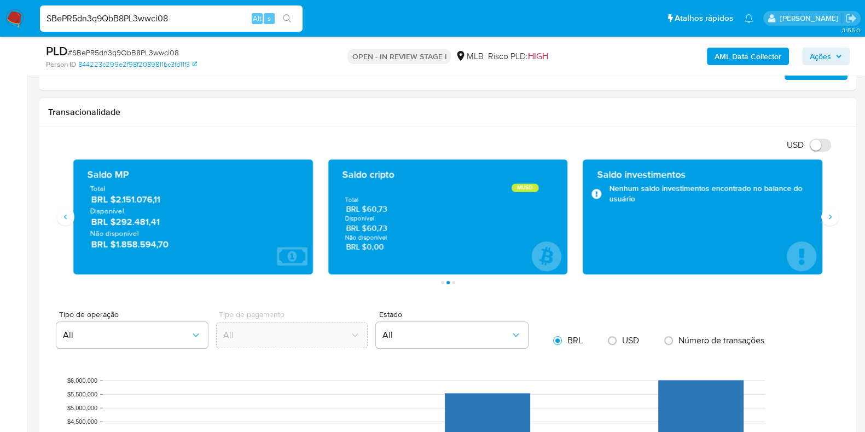
click at [114, 217] on span "BRL $292.481,41" at bounding box center [193, 222] width 205 height 13
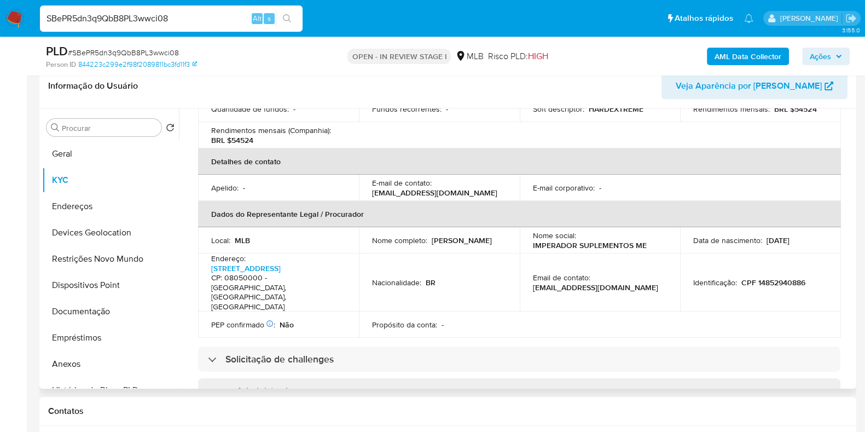
scroll to position [0, 0]
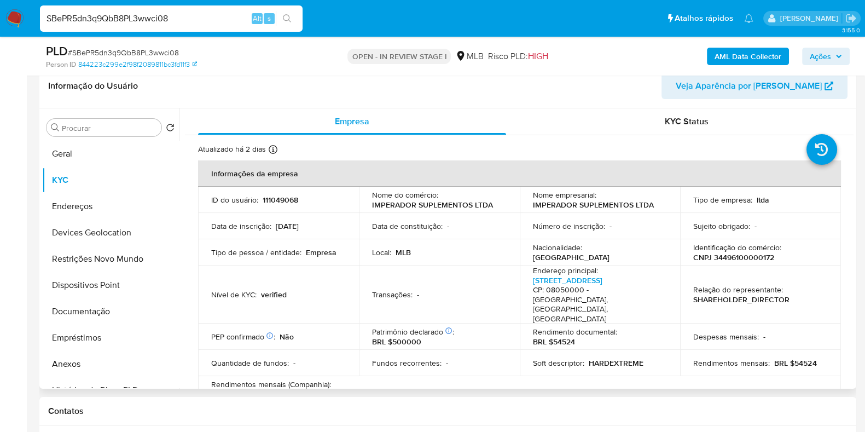
click at [739, 262] on p "CNPJ 34496100000172" at bounding box center [733, 257] width 81 height 10
click at [740, 262] on p "CNPJ 34496100000172" at bounding box center [733, 257] width 81 height 10
copy div "Identificação do comércio : CNPJ 34496100000172"
click at [707, 250] on p "Identificação do comércio :" at bounding box center [737, 247] width 88 height 10
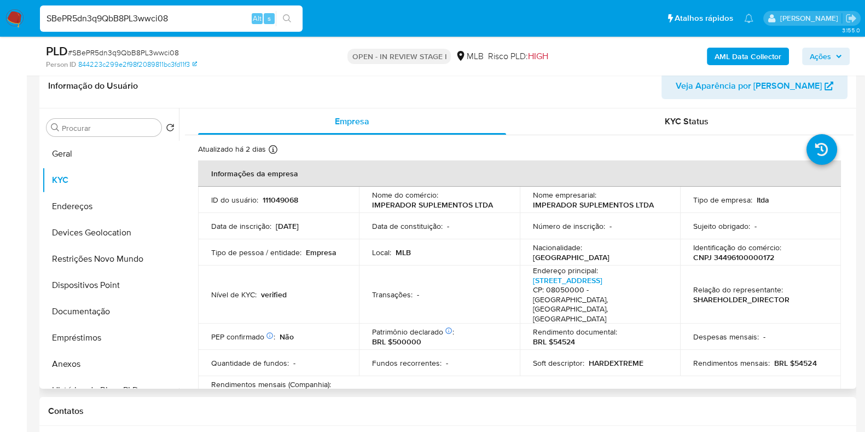
click at [730, 257] on p "CNPJ 34496100000172" at bounding box center [733, 257] width 81 height 10
copy p "34496100000172"
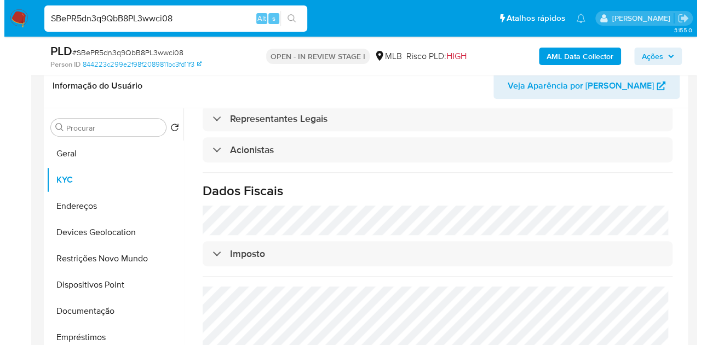
scroll to position [694, 0]
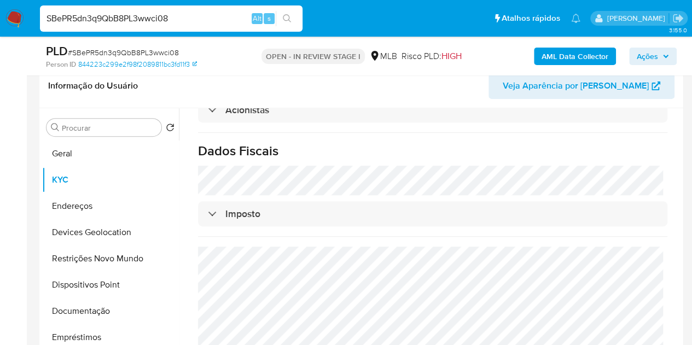
click at [567, 59] on b "AML Data Collector" at bounding box center [575, 57] width 67 height 18
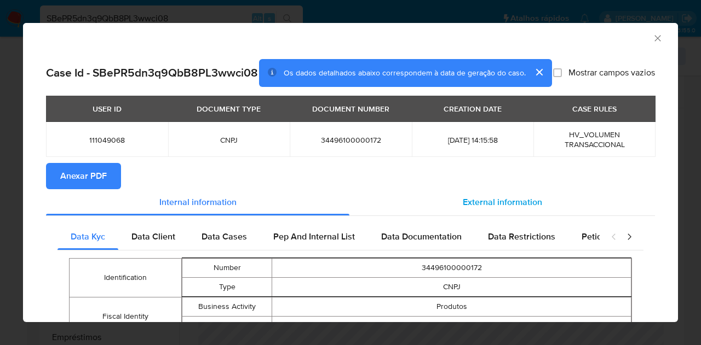
click at [467, 209] on span "External information" at bounding box center [501, 202] width 79 height 13
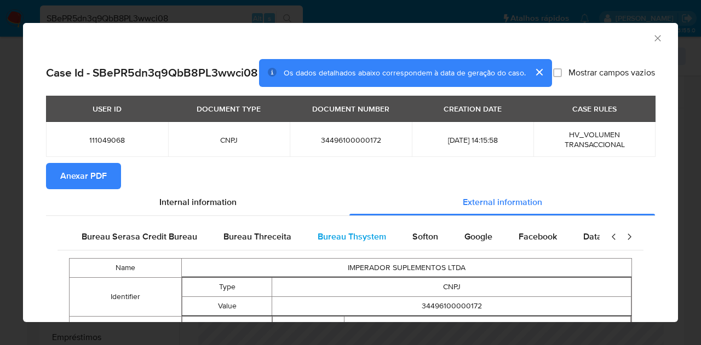
scroll to position [0, 230]
click at [459, 243] on span "Google" at bounding box center [471, 236] width 28 height 13
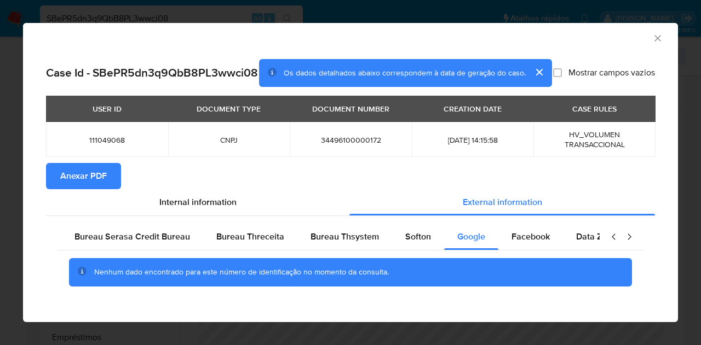
drag, startPoint x: 298, startPoint y: 173, endPoint x: 267, endPoint y: 183, distance: 32.7
click at [267, 183] on section "Anexar PDF" at bounding box center [350, 176] width 609 height 26
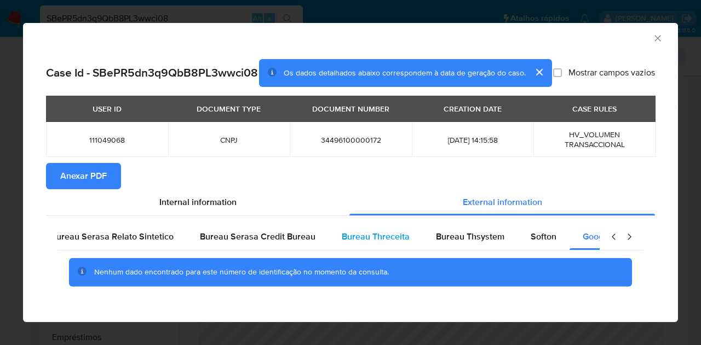
scroll to position [0, 0]
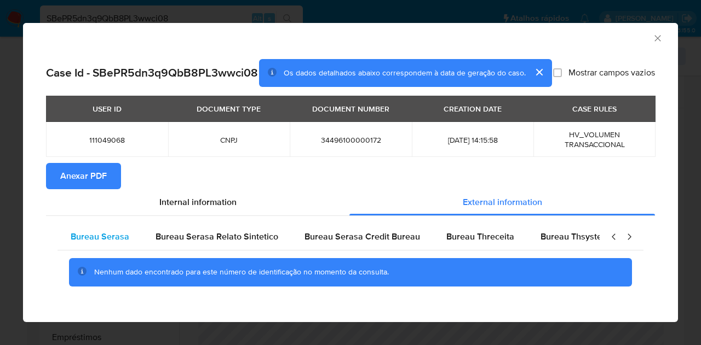
click at [119, 243] on span "Bureau Serasa" at bounding box center [100, 236] width 59 height 13
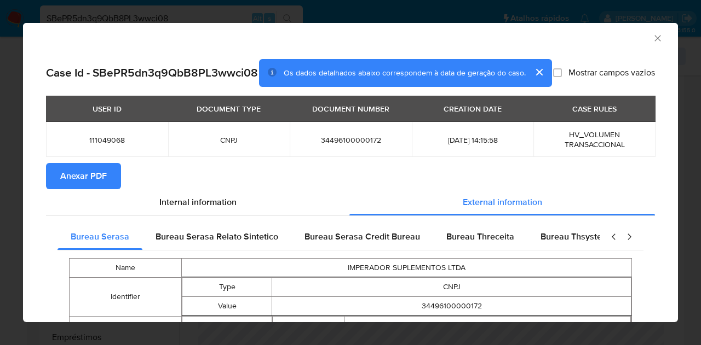
drag, startPoint x: 338, startPoint y: 178, endPoint x: 357, endPoint y: 117, distance: 64.1
click at [338, 178] on section "Anexar PDF" at bounding box center [350, 176] width 609 height 26
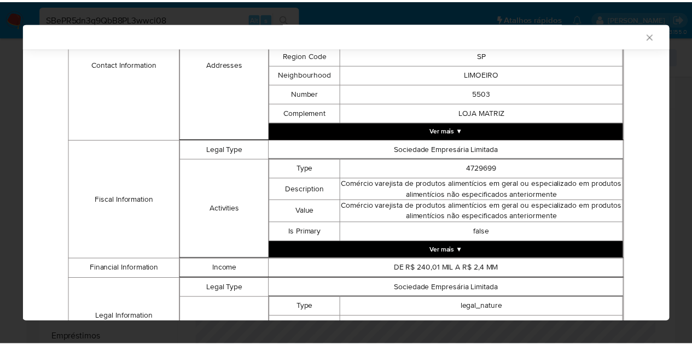
scroll to position [525, 0]
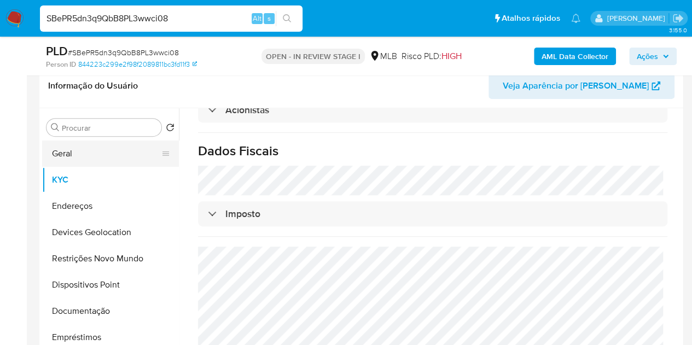
click at [62, 151] on button "Geral" at bounding box center [106, 154] width 128 height 26
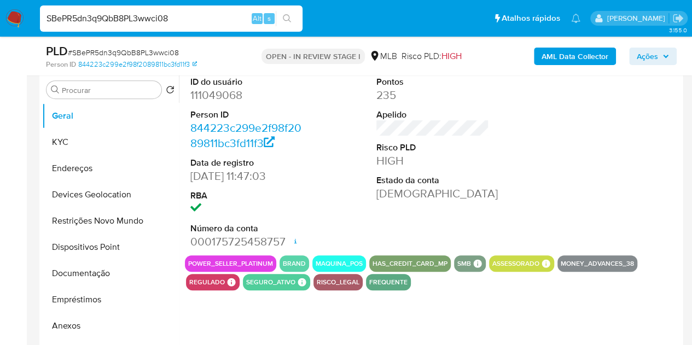
scroll to position [230, 0]
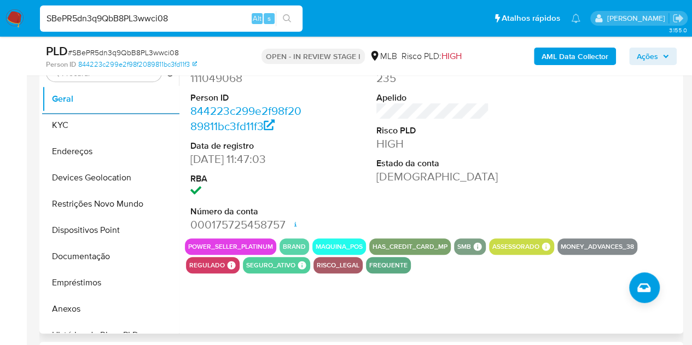
click at [531, 166] on div "ID do usuário 111049068 Person ID 844223c299e2f98f2089811bc3fd11f3 Data de regi…" at bounding box center [433, 146] width 496 height 185
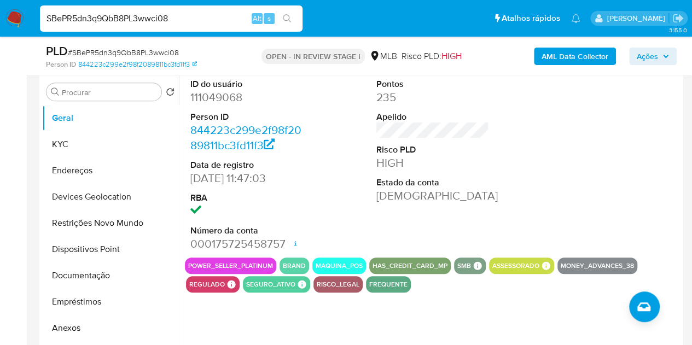
scroll to position [199, 0]
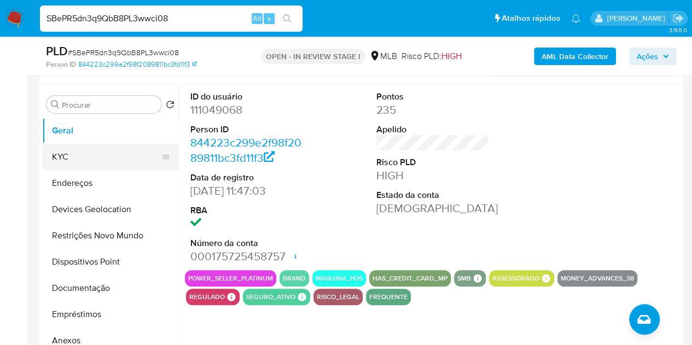
click at [86, 157] on button "KYC" at bounding box center [106, 157] width 128 height 26
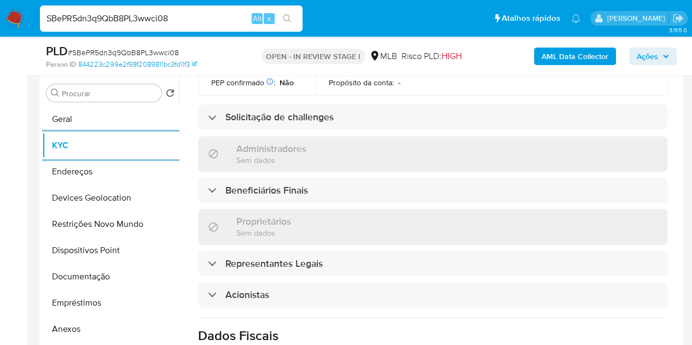
scroll to position [502, 0]
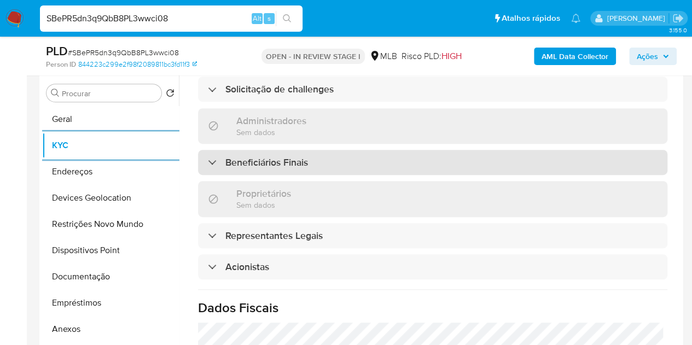
click at [317, 160] on div "Beneficiários Finais" at bounding box center [433, 162] width 470 height 25
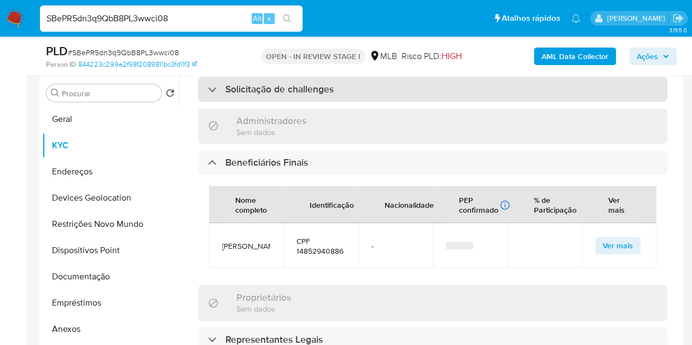
click at [320, 83] on h3 "Solicitação de challenges" at bounding box center [279, 89] width 108 height 12
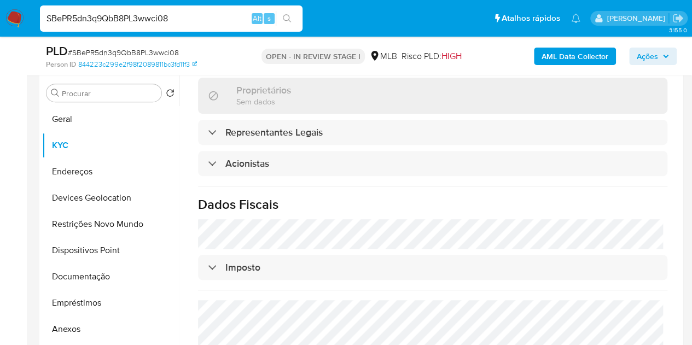
scroll to position [776, 0]
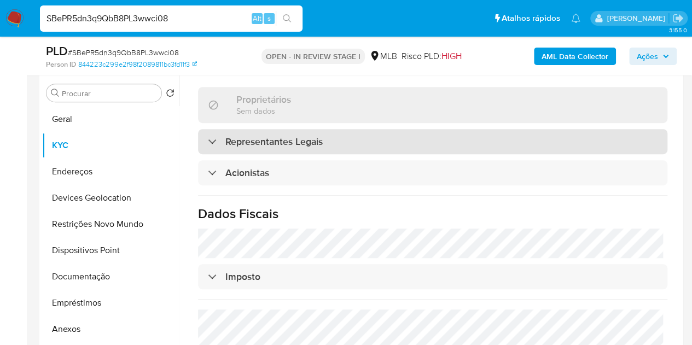
click at [263, 148] on h3 "Representantes Legais" at bounding box center [273, 142] width 97 height 12
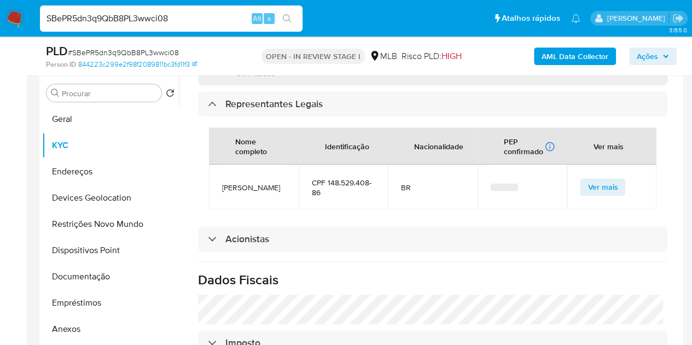
scroll to position [831, 0]
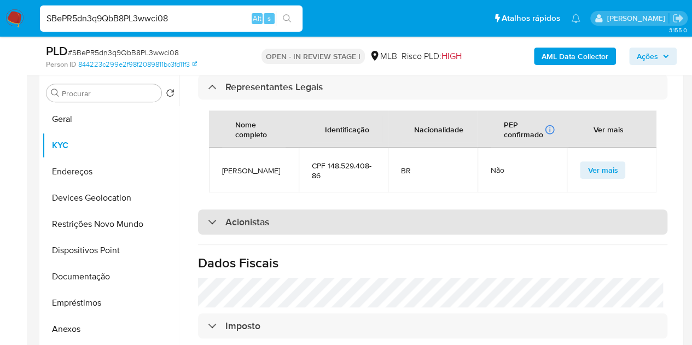
click at [244, 228] on h3 "Acionistas" at bounding box center [247, 222] width 44 height 12
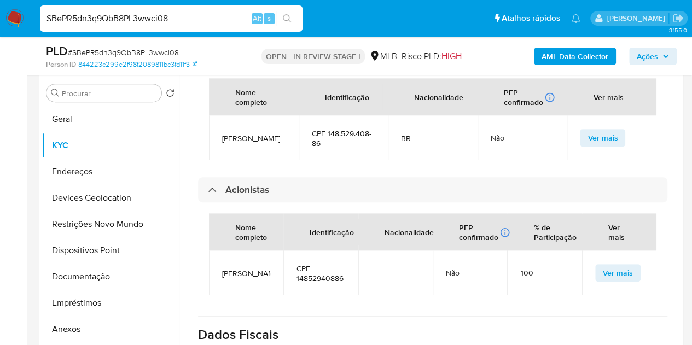
scroll to position [847, 0]
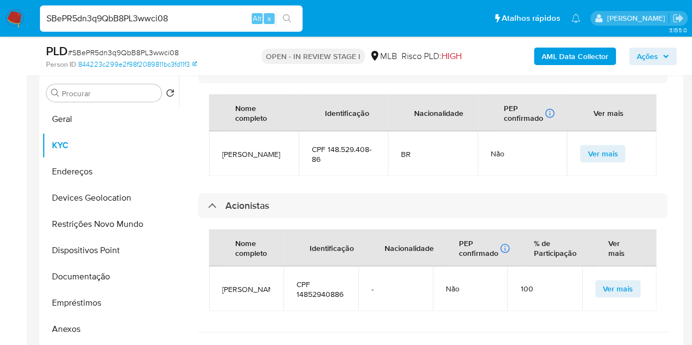
click at [284, 187] on div "Nome completo Identificação Nacionalidade PEP confirmado Recuperado de listas i…" at bounding box center [433, 135] width 470 height 104
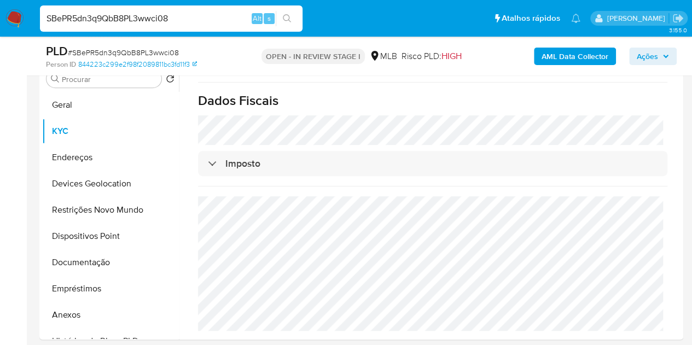
scroll to position [230, 0]
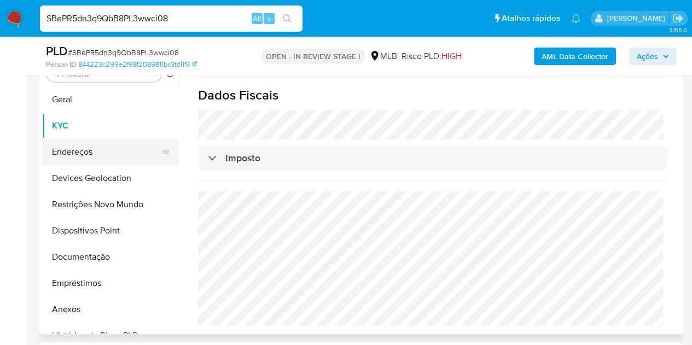
click at [85, 146] on button "Endereços" at bounding box center [106, 152] width 128 height 26
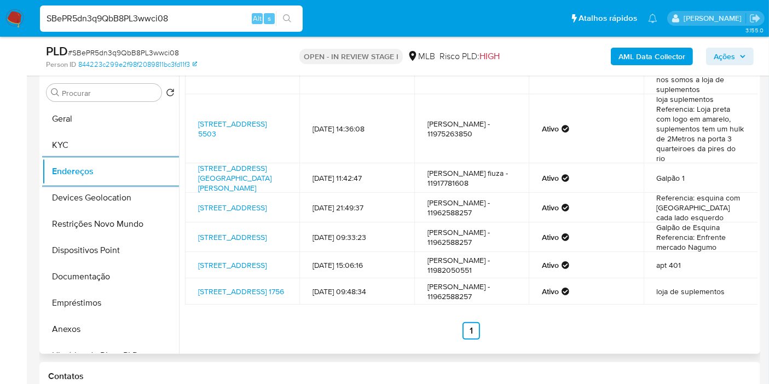
scroll to position [100, 0]
click at [84, 205] on button "Devices Geolocation" at bounding box center [106, 197] width 128 height 26
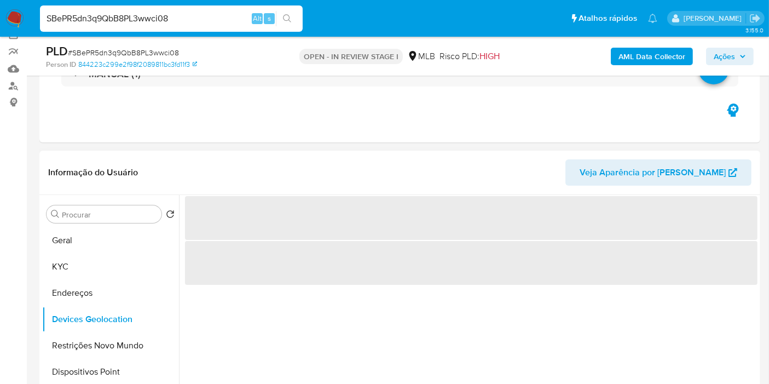
scroll to position [211, 0]
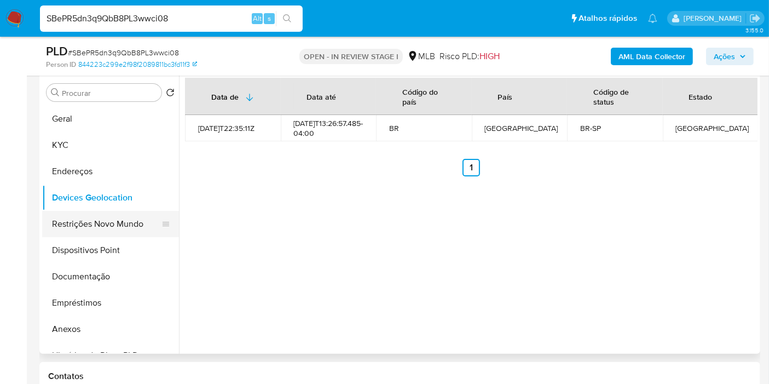
click at [119, 227] on button "Restrições Novo Mundo" at bounding box center [106, 224] width 128 height 26
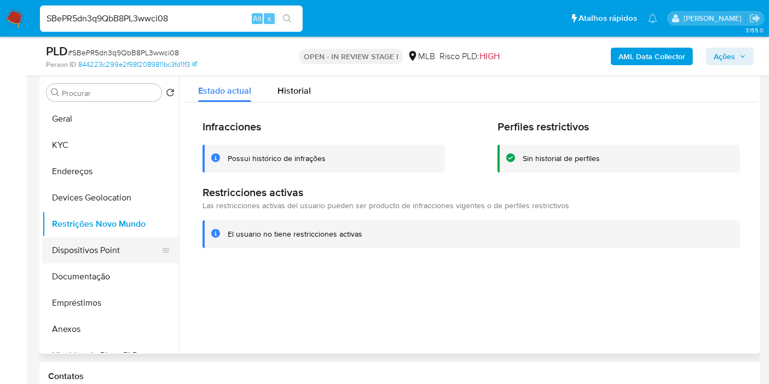
click at [109, 249] on button "Dispositivos Point" at bounding box center [106, 250] width 128 height 26
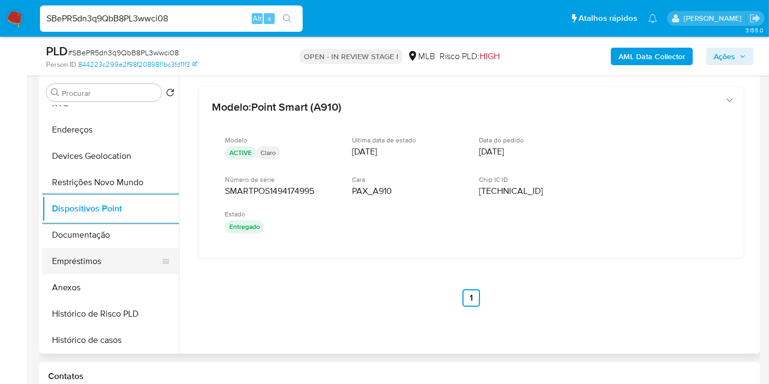
scroll to position [61, 0]
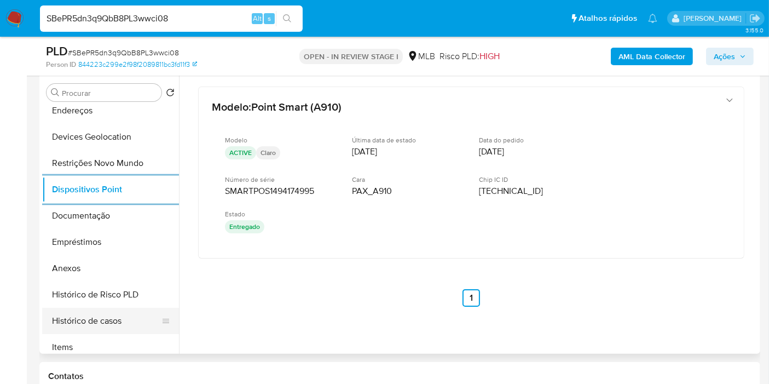
click at [91, 314] on button "Histórico de casos" at bounding box center [106, 321] width 128 height 26
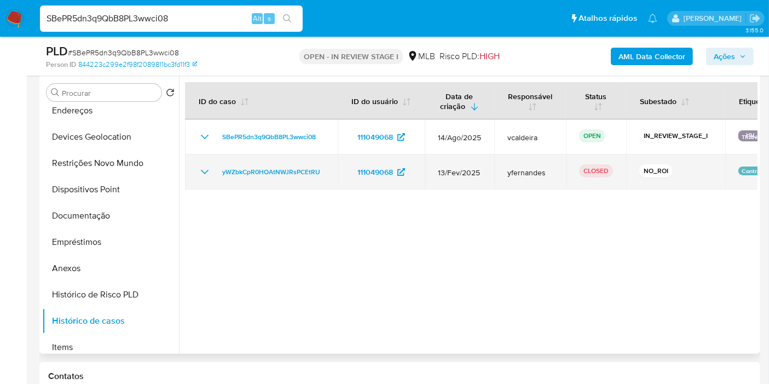
click at [203, 171] on icon "Mostrar/Ocultar" at bounding box center [205, 172] width 8 height 4
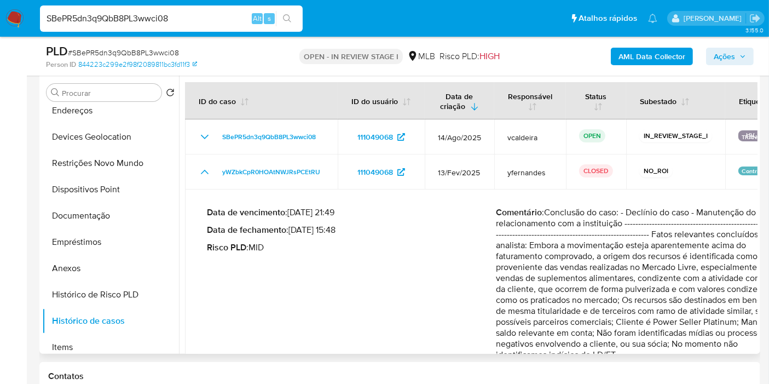
click at [317, 272] on div "Data de vencimento : 29/03/2025 21:49 Data de fechamento : 21/03/2025 15:48 Ris…" at bounding box center [352, 292] width 290 height 171
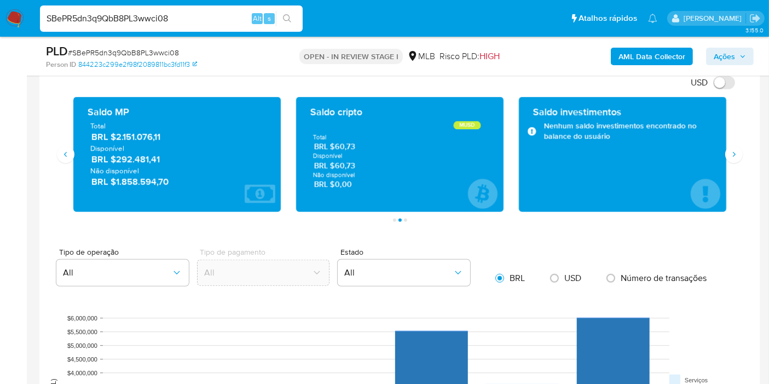
scroll to position [697, 0]
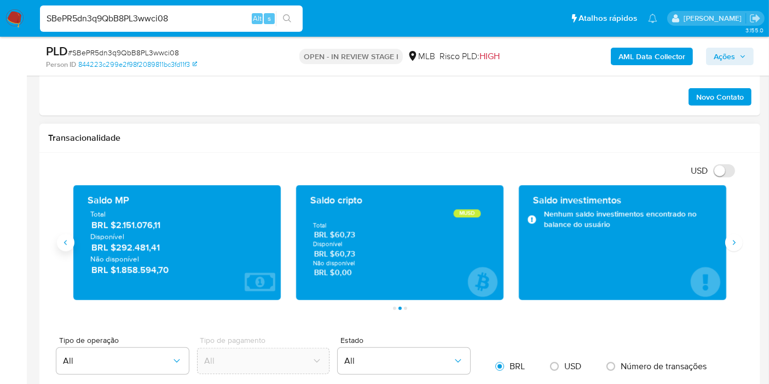
drag, startPoint x: 66, startPoint y: 239, endPoint x: 73, endPoint y: 239, distance: 6.6
click at [66, 240] on icon "Anterior" at bounding box center [65, 242] width 9 height 9
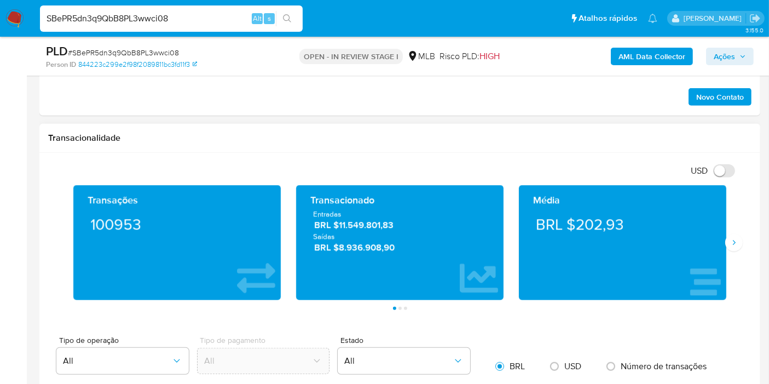
drag, startPoint x: 634, startPoint y: 223, endPoint x: 577, endPoint y: 217, distance: 57.2
click at [577, 217] on div "BRL $202,93" at bounding box center [623, 224] width 190 height 31
click at [717, 53] on span "Ações" at bounding box center [724, 57] width 21 height 18
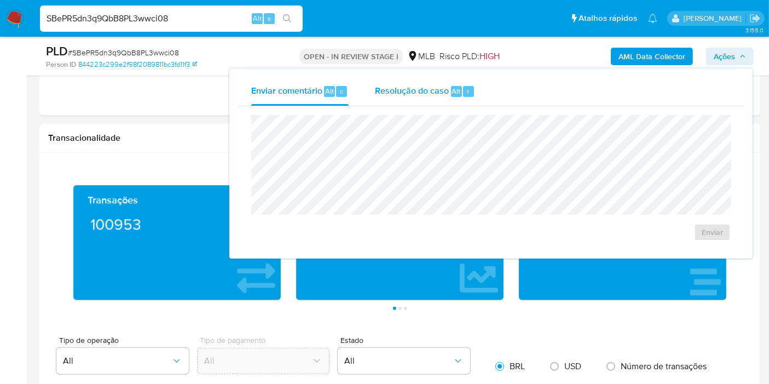
click at [430, 97] on div "Resolução do caso Alt r" at bounding box center [425, 91] width 100 height 28
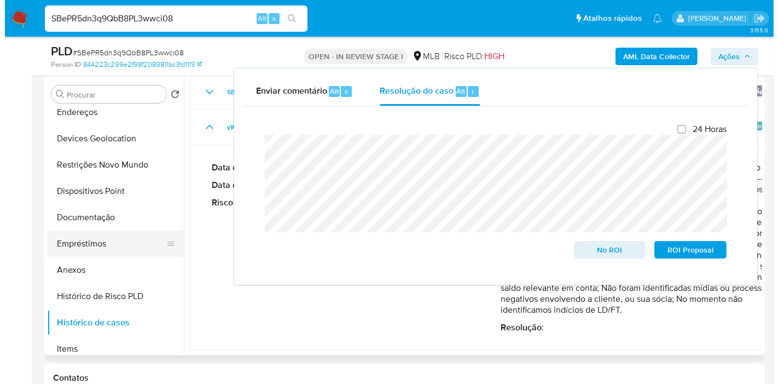
scroll to position [0, 0]
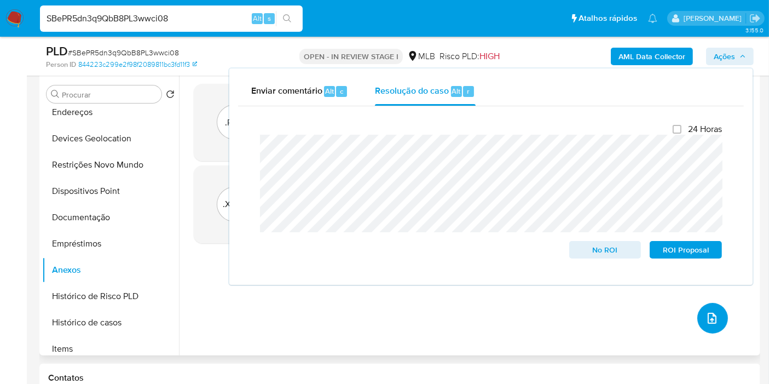
click at [705, 314] on icon "upload-file" at bounding box center [711, 317] width 13 height 13
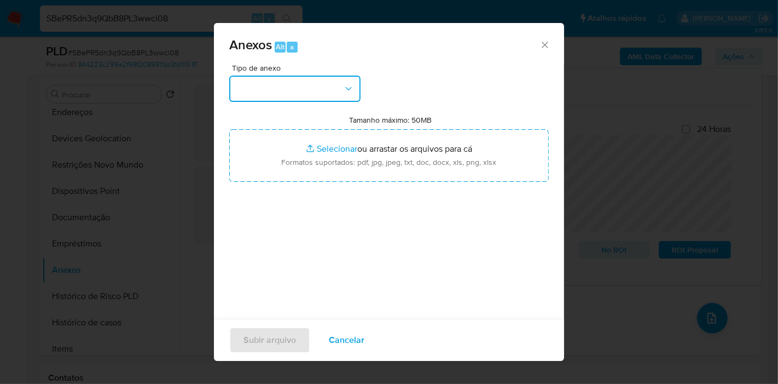
click at [307, 83] on button "button" at bounding box center [294, 89] width 131 height 26
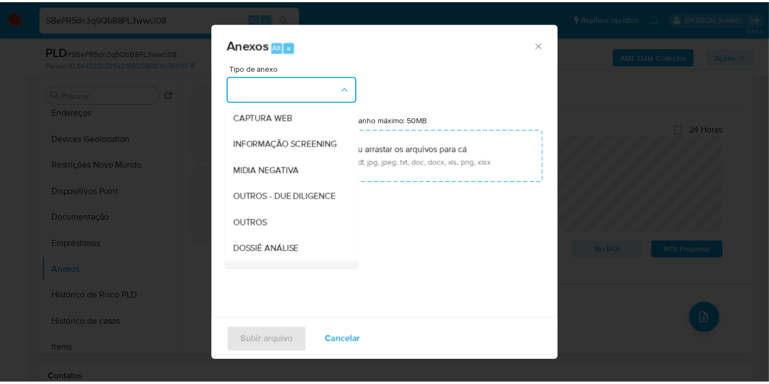
scroll to position [168, 0]
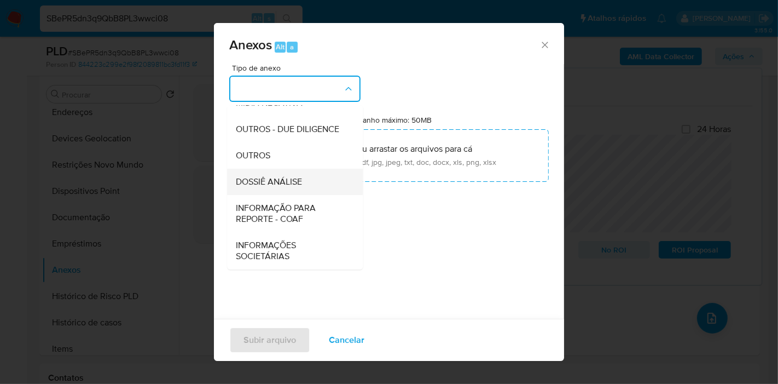
click at [283, 183] on span "DOSSIÊ ANÁLISE" at bounding box center [269, 181] width 66 height 11
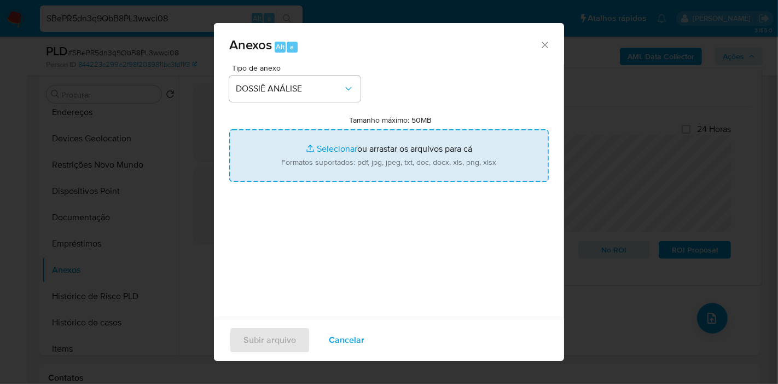
type input "C:\fakepath\SAR XXX_XX - CNPJ 34496100000172 - IMPERADOR SUPLEMENTOS LTDA.pdf"
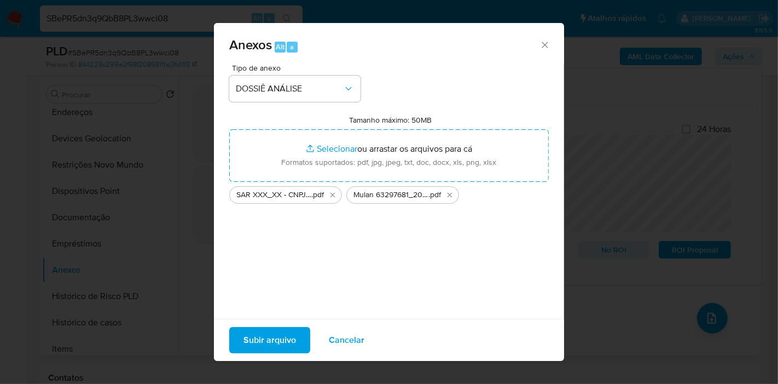
click at [261, 338] on span "Subir arquivo" at bounding box center [270, 340] width 53 height 24
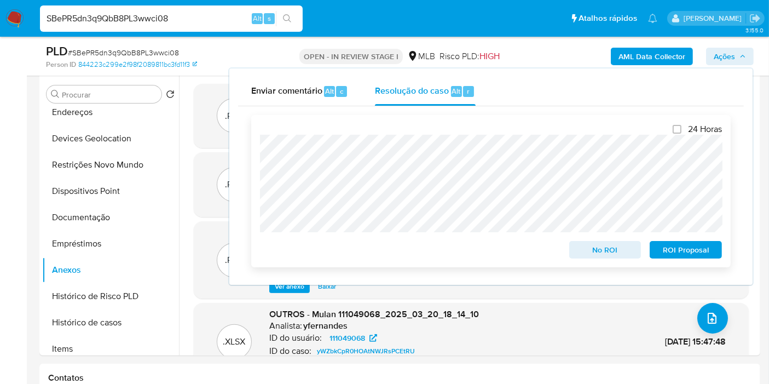
click at [662, 250] on span "ROI Proposal" at bounding box center [685, 249] width 57 height 15
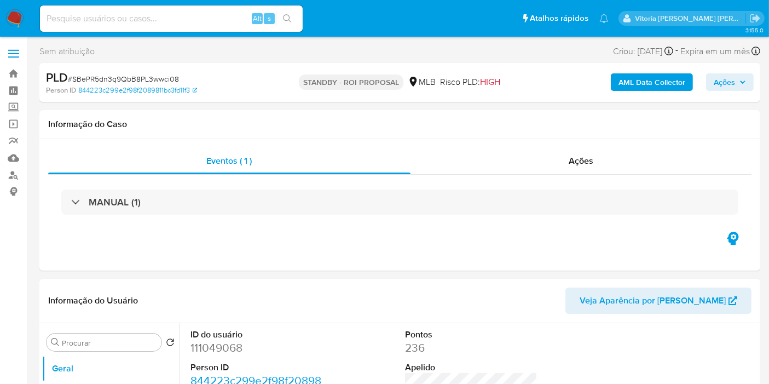
select select "10"
